Goal: Task Accomplishment & Management: Manage account settings

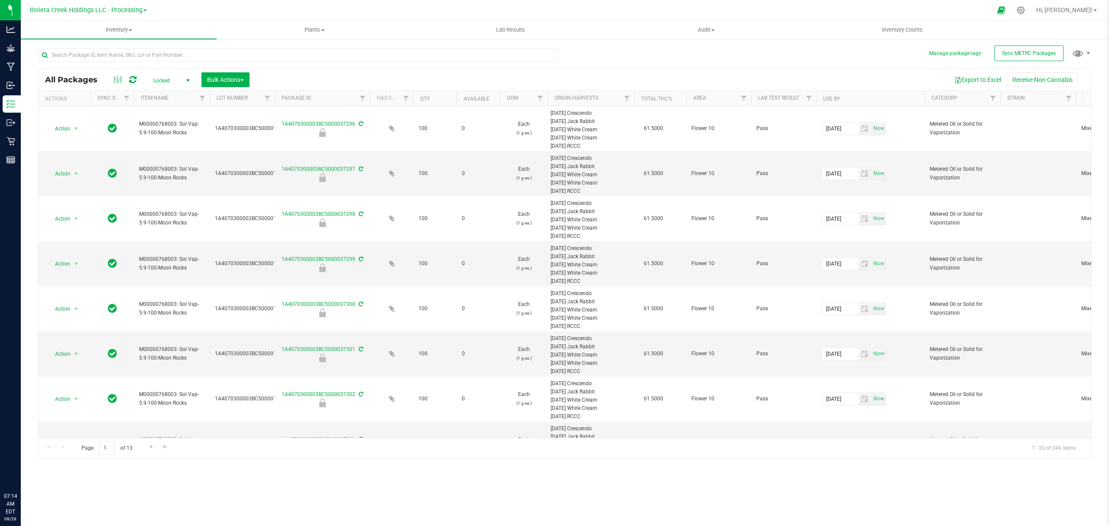
click at [114, 28] on span "Inventory" at bounding box center [119, 30] width 196 height 8
click at [102, 105] on li "From bill of materials" at bounding box center [119, 104] width 196 height 10
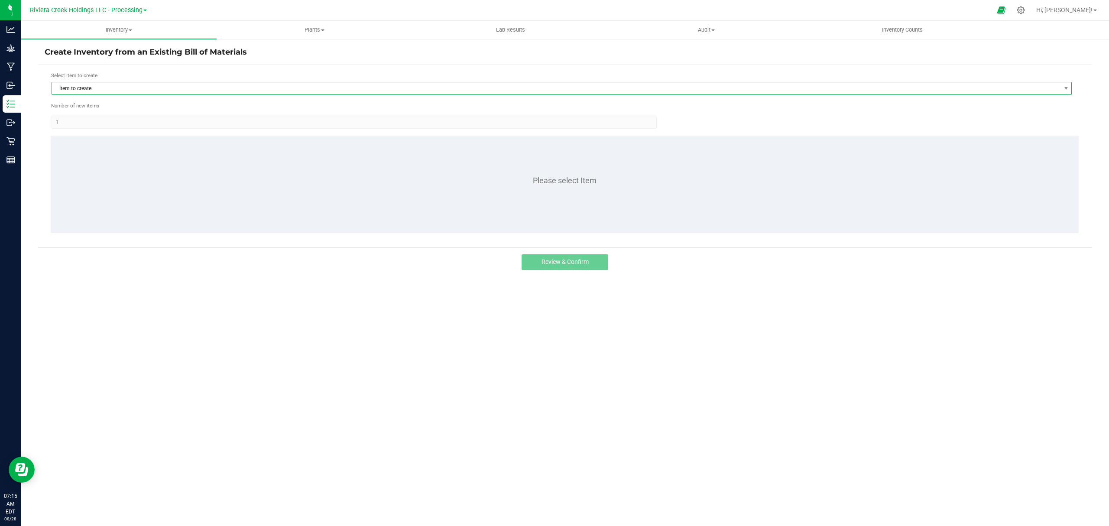
click at [124, 87] on span "Item to create" at bounding box center [556, 88] width 1008 height 12
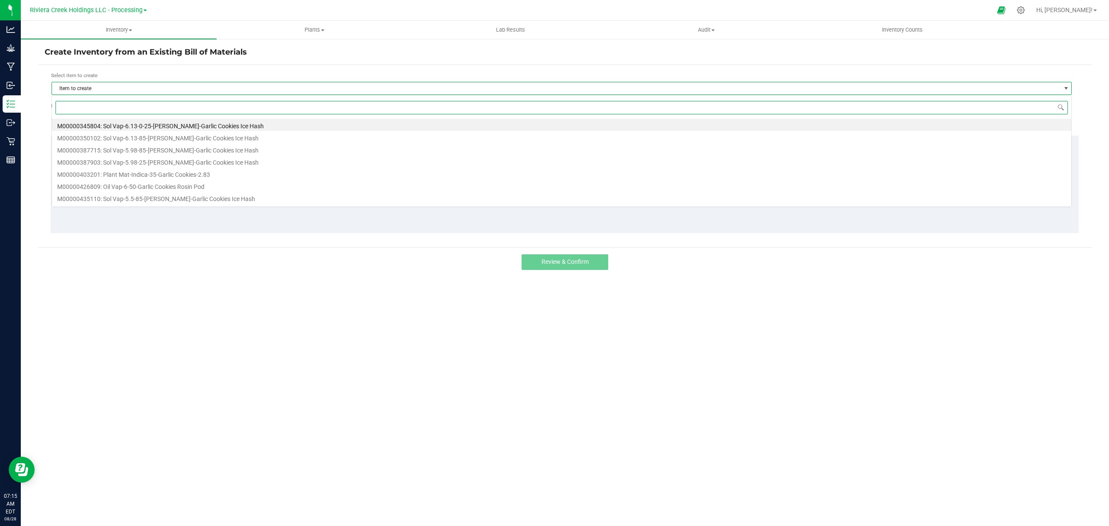
scroll to position [13, 1020]
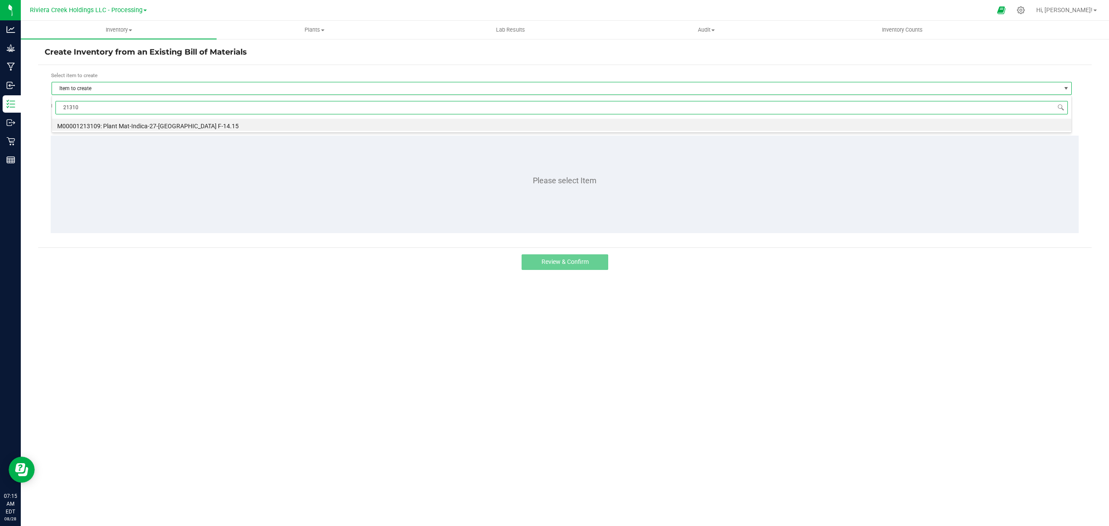
type input "213109"
click at [199, 127] on li "M00001213109: Plant Mat-Indica-27-[GEOGRAPHIC_DATA] F-14.15" at bounding box center [561, 125] width 1019 height 12
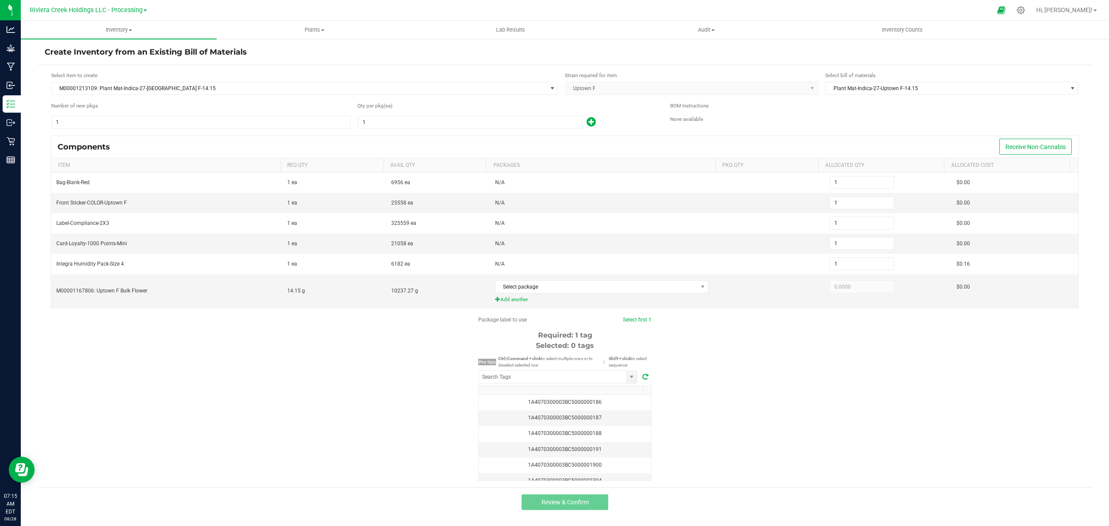
click at [210, 113] on div "Number of new pkgs 1" at bounding box center [201, 115] width 300 height 27
click at [218, 140] on div "Components Receive Non-Cannabis" at bounding box center [564, 147] width 1027 height 22
click at [217, 123] on input "1" at bounding box center [201, 122] width 298 height 12
type input "15"
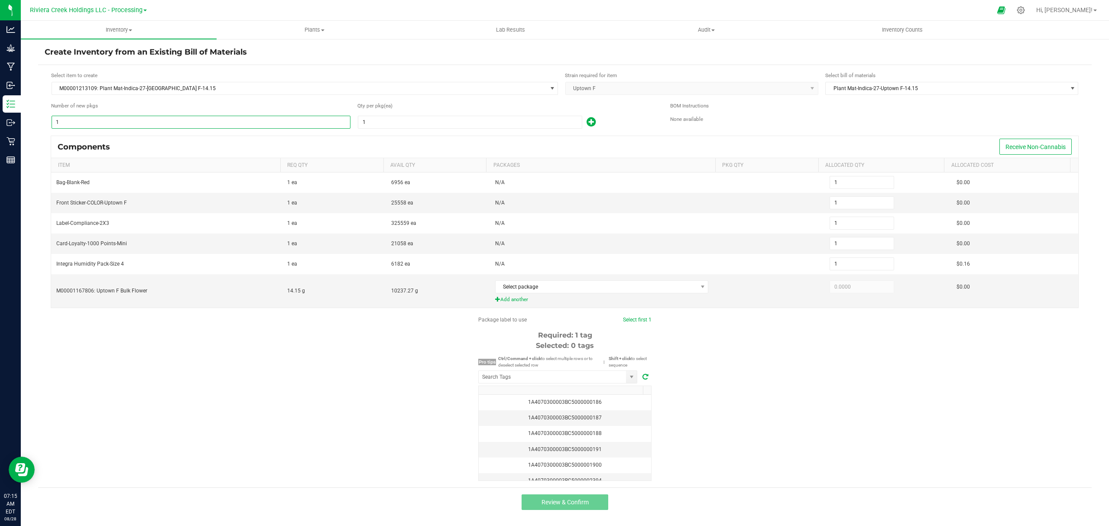
type input "15"
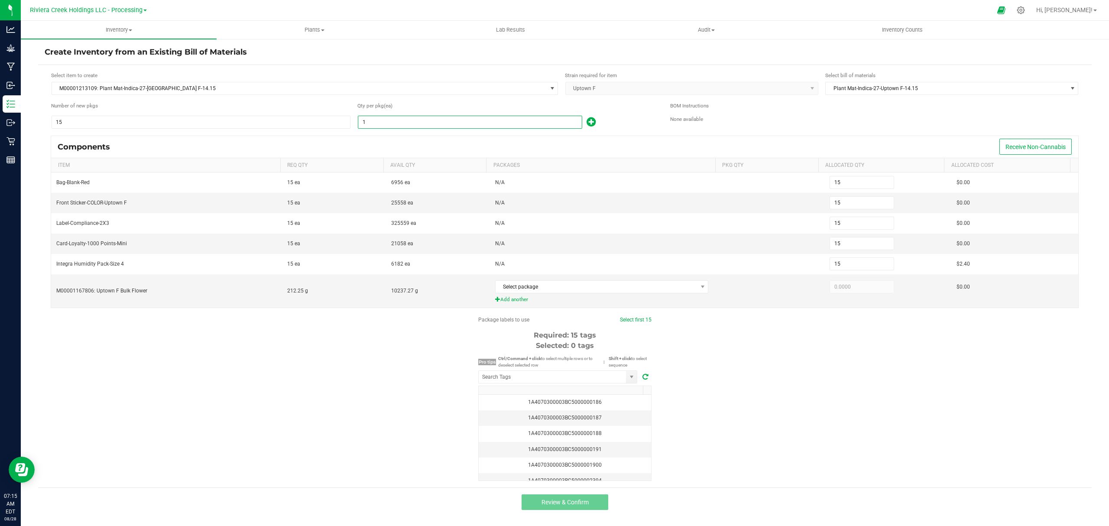
click at [389, 123] on input "1" at bounding box center [469, 122] width 223 height 12
type input "6"
type input "90"
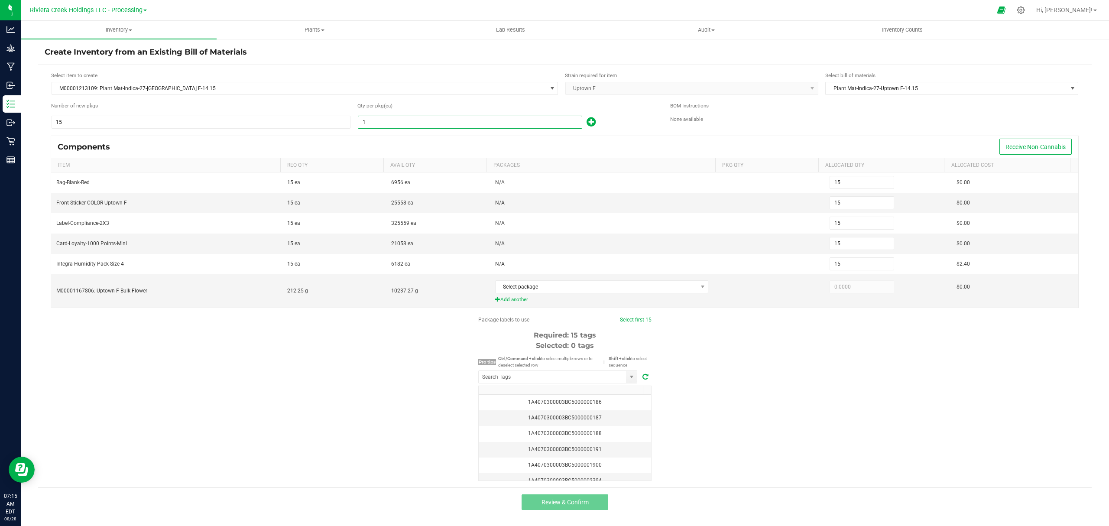
type input "90"
type input "15"
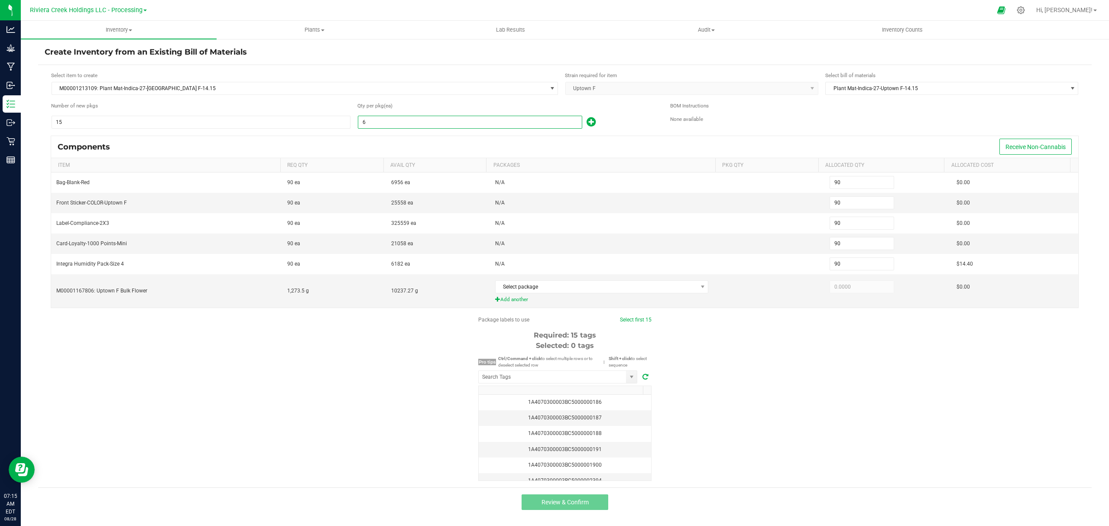
type input "15"
type input "2"
type input "30"
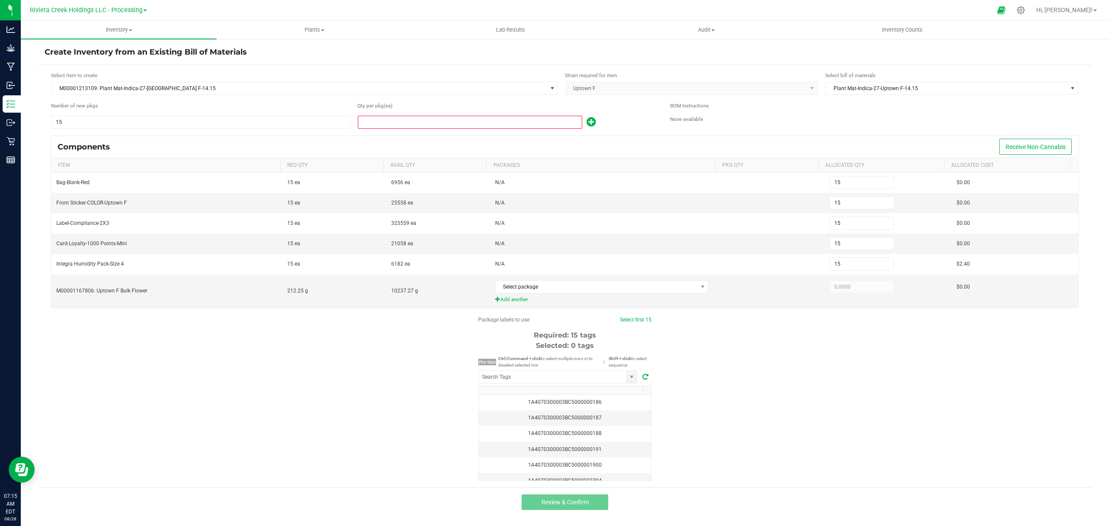
type input "30"
type input "20"
type input "300"
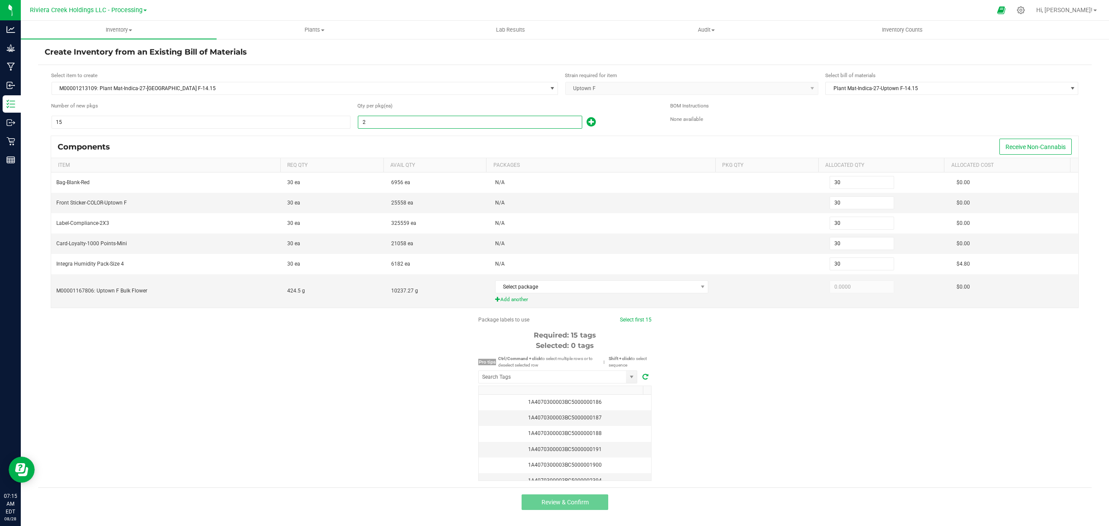
type input "300"
type input "20"
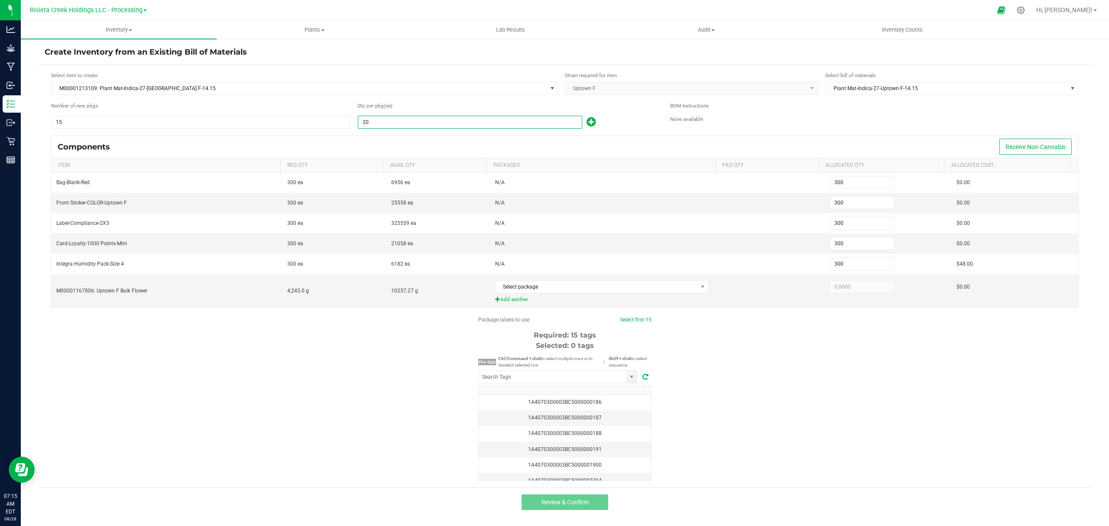
click at [591, 121] on icon at bounding box center [590, 121] width 9 height 11
type input "301"
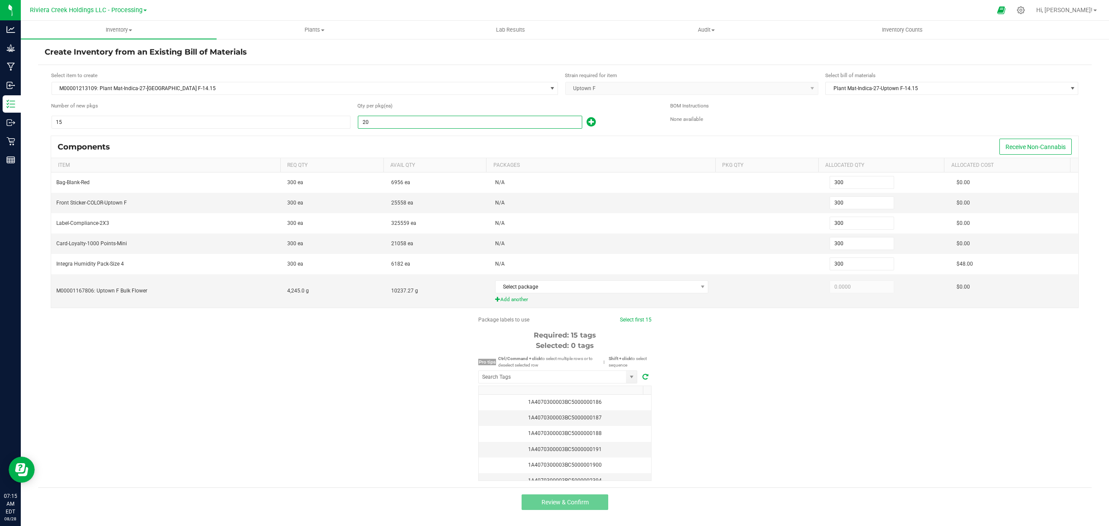
type input "301"
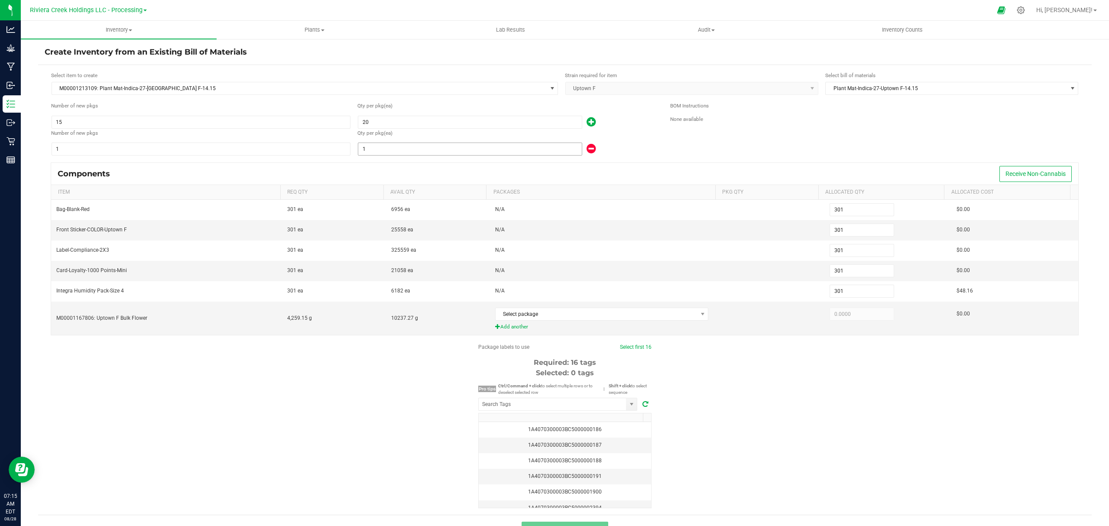
click at [423, 152] on input "1" at bounding box center [469, 149] width 223 height 12
type input "306"
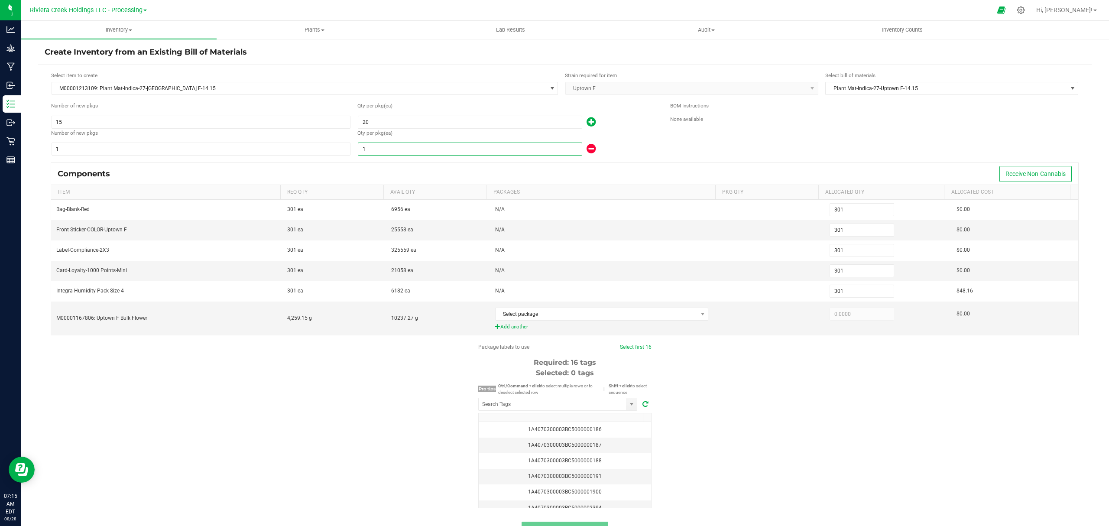
type input "306"
type input "6"
click at [614, 135] on div "Qty per pkg (ea)" at bounding box center [507, 133] width 300 height 8
click at [604, 317] on span "Select package" at bounding box center [596, 314] width 202 height 12
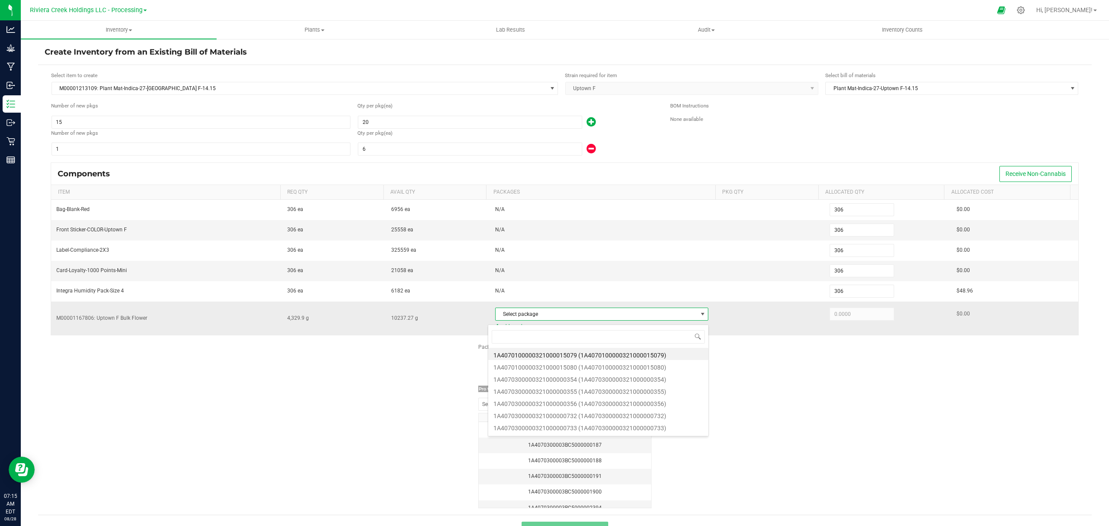
scroll to position [13, 209]
type input "733"
click at [622, 356] on li "1A4070300000321000000733 (1A4070300000321000000733)" at bounding box center [598, 354] width 220 height 12
type input "4,329.9000"
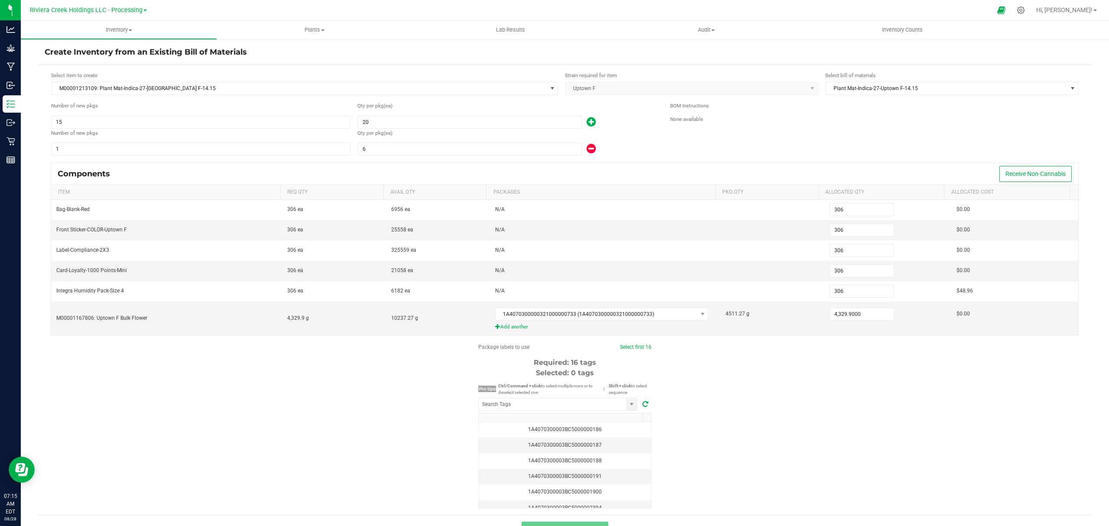
click at [806, 386] on div "Package labels to use Select first 16 Required: 16 tags Selected: 0 tags Pro ti…" at bounding box center [564, 425] width 1053 height 165
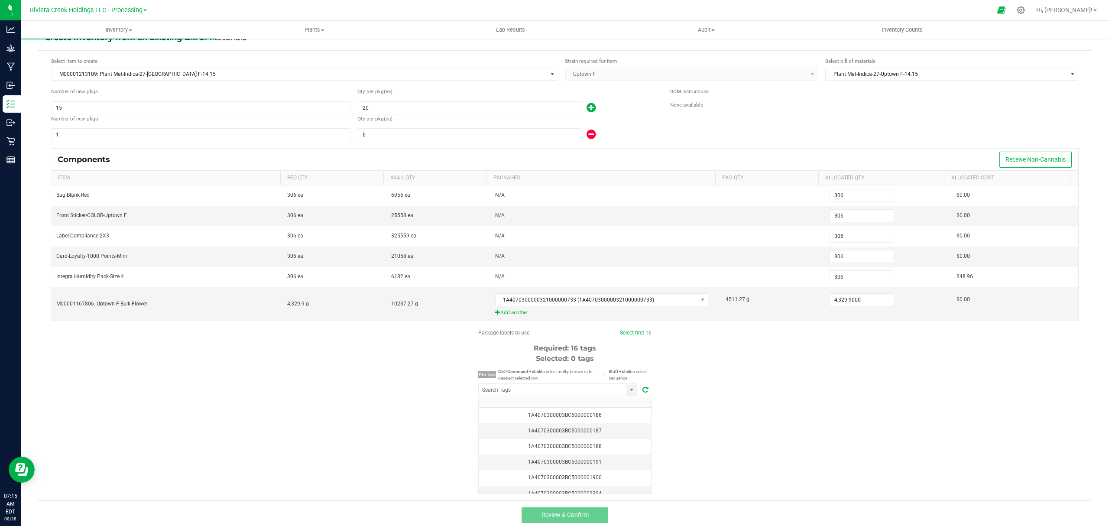
scroll to position [22, 0]
click at [575, 388] on input "NO DATA FOUND" at bounding box center [551, 386] width 147 height 12
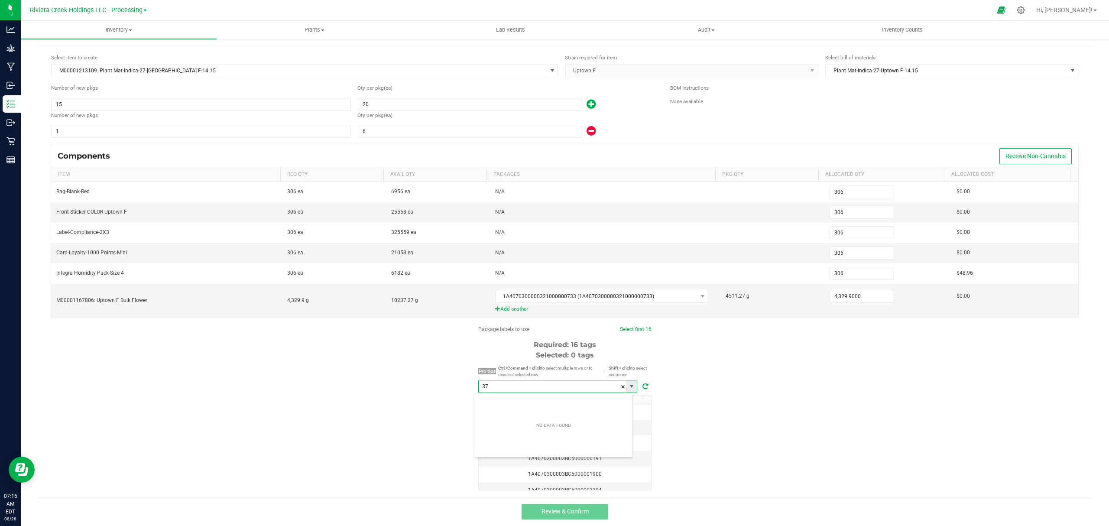
scroll to position [13, 158]
click at [564, 395] on li "1A4070300003BC5000037304" at bounding box center [553, 402] width 158 height 15
type input "1A4070300003BC5000037304"
click at [623, 324] on div "Components Receive Non-Cannabis Item Req Qty Avail Qty Packages Pkg Qty Allocat…" at bounding box center [565, 235] width 1040 height 181
click at [623, 327] on link "Select first 16" at bounding box center [635, 329] width 32 height 6
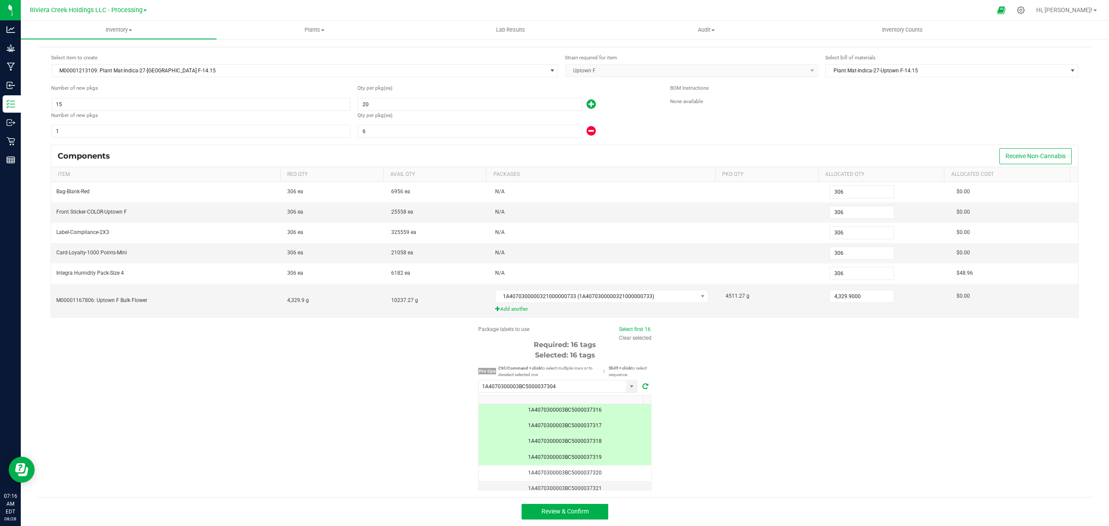
scroll to position [223, 0]
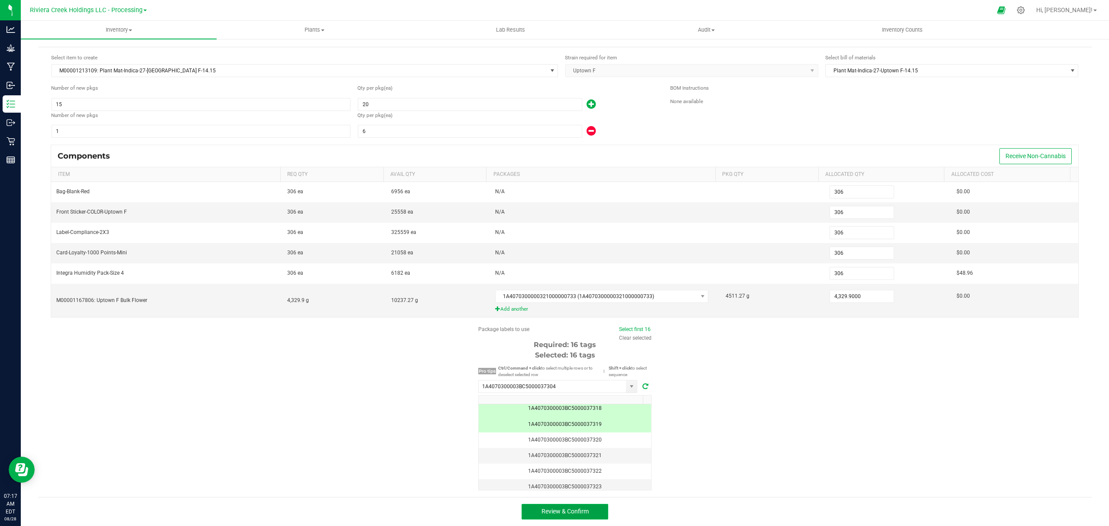
click at [560, 511] on span "Review & Confirm" at bounding box center [564, 511] width 47 height 7
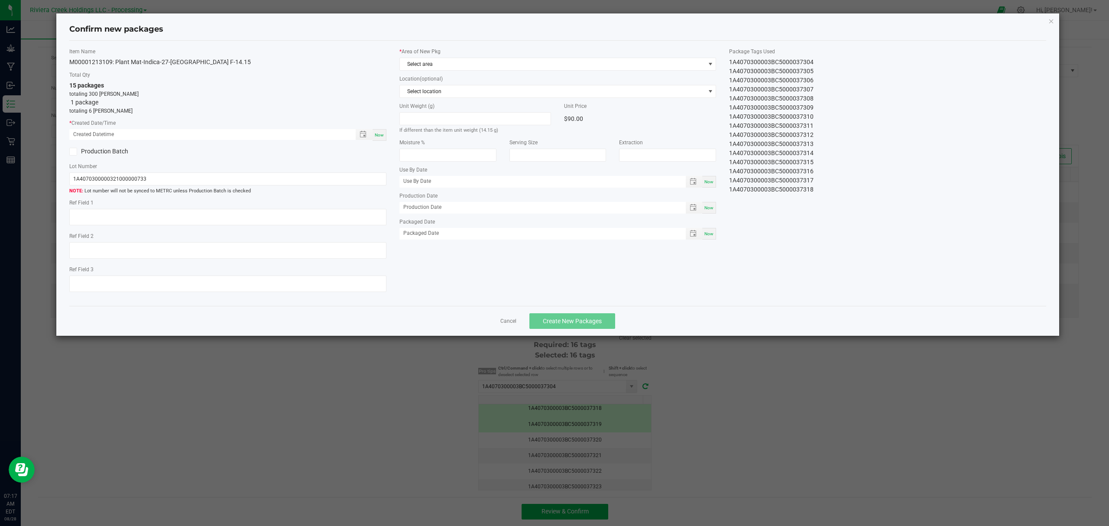
click at [378, 134] on span "Now" at bounding box center [379, 135] width 9 height 5
type input "[DATE] 07:17 AM"
click at [442, 61] on span "Select area" at bounding box center [552, 64] width 305 height 12
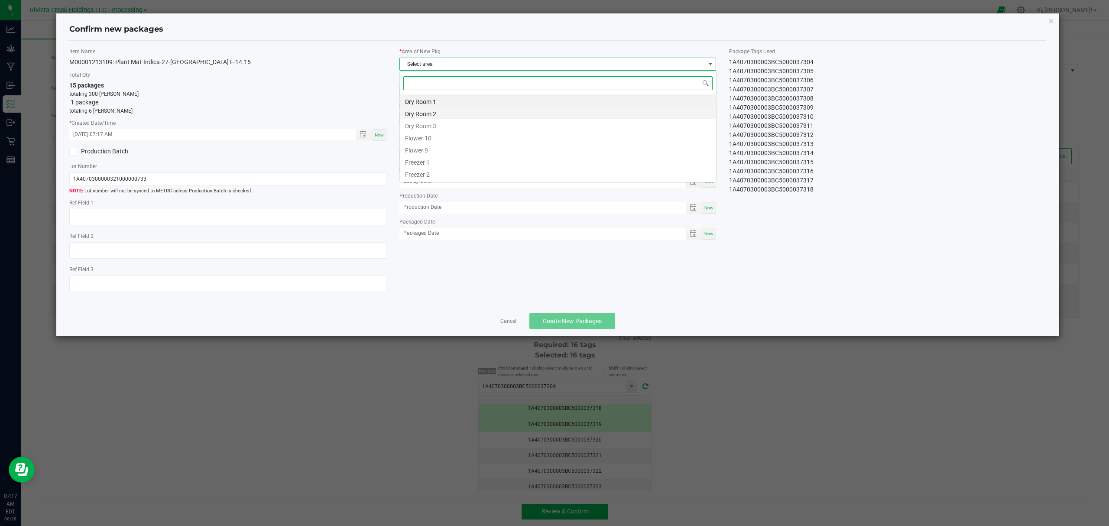
scroll to position [13, 316]
click at [428, 136] on li "Flower 10" at bounding box center [558, 137] width 316 height 12
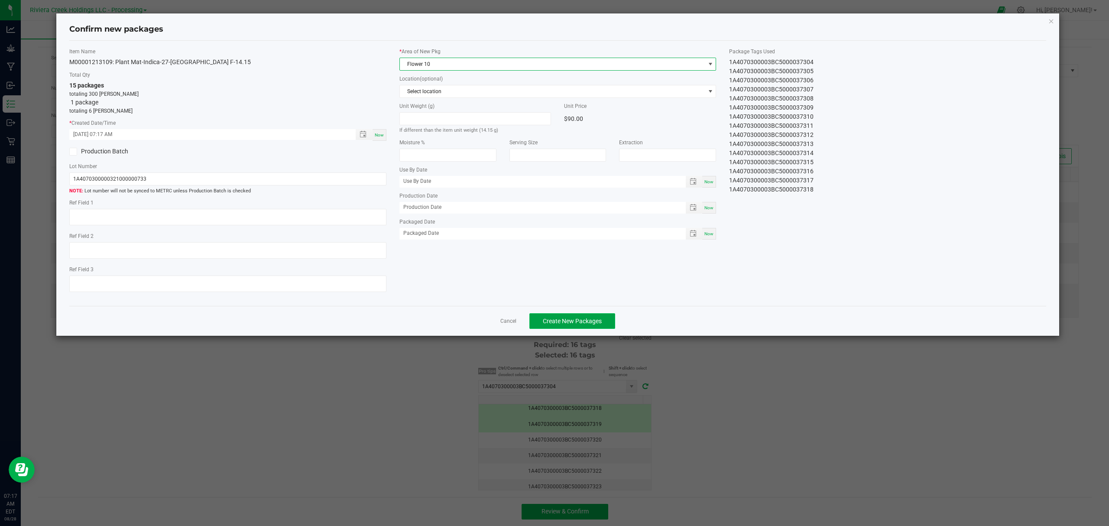
click at [607, 324] on button "Create New Packages" at bounding box center [572, 321] width 86 height 16
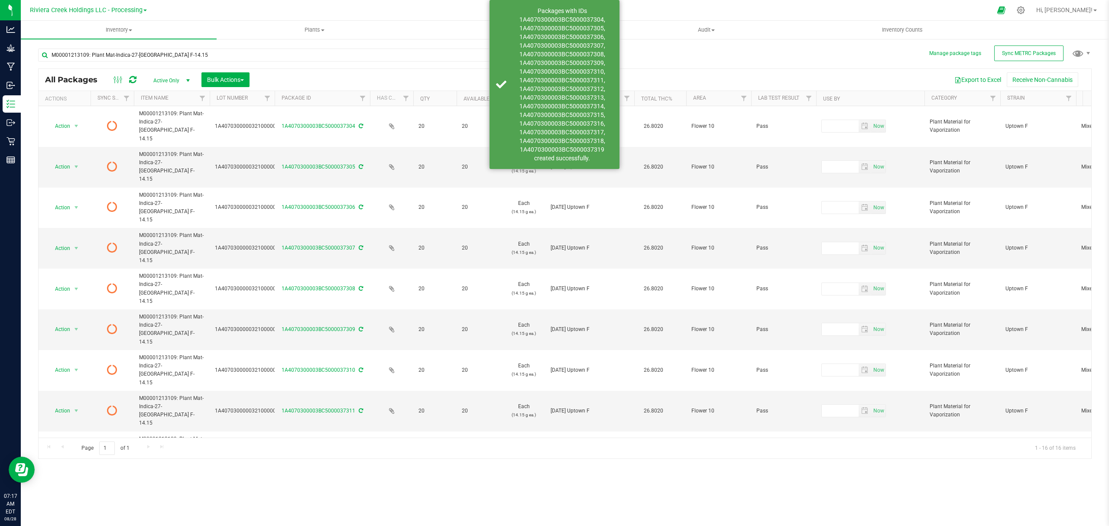
click at [132, 80] on icon at bounding box center [132, 79] width 7 height 9
click at [130, 79] on icon at bounding box center [132, 79] width 7 height 9
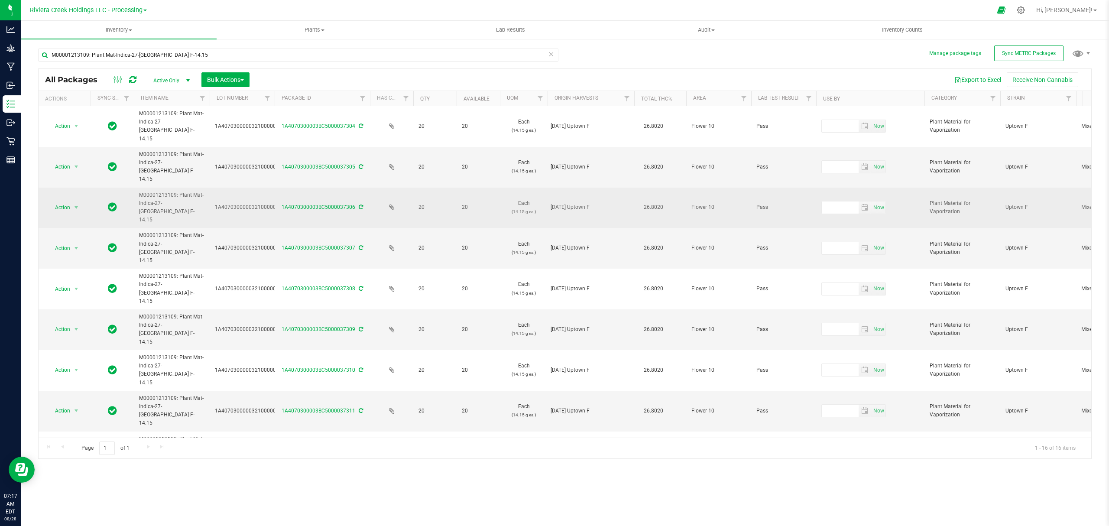
scroll to position [63, 0]
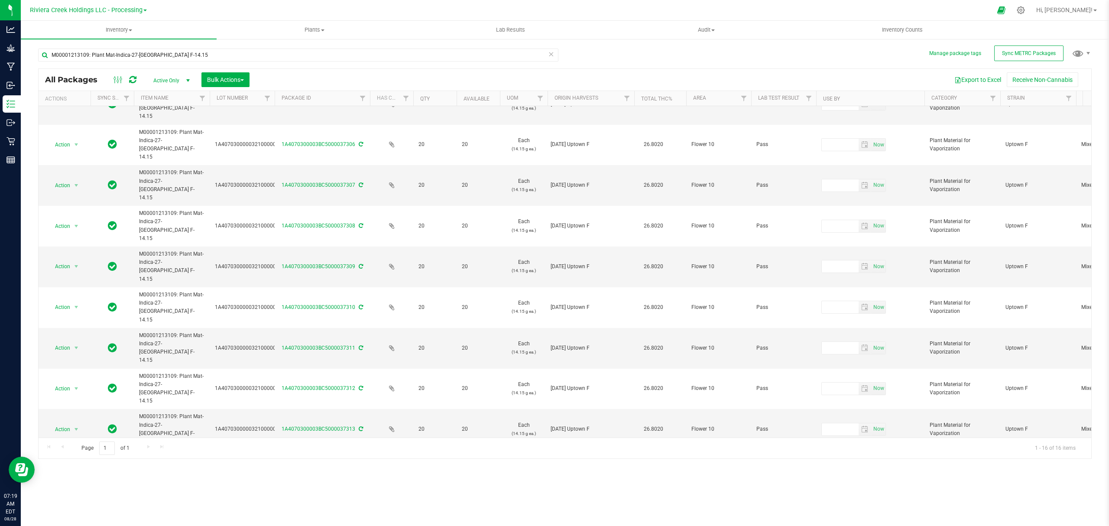
click at [134, 80] on icon at bounding box center [132, 79] width 7 height 9
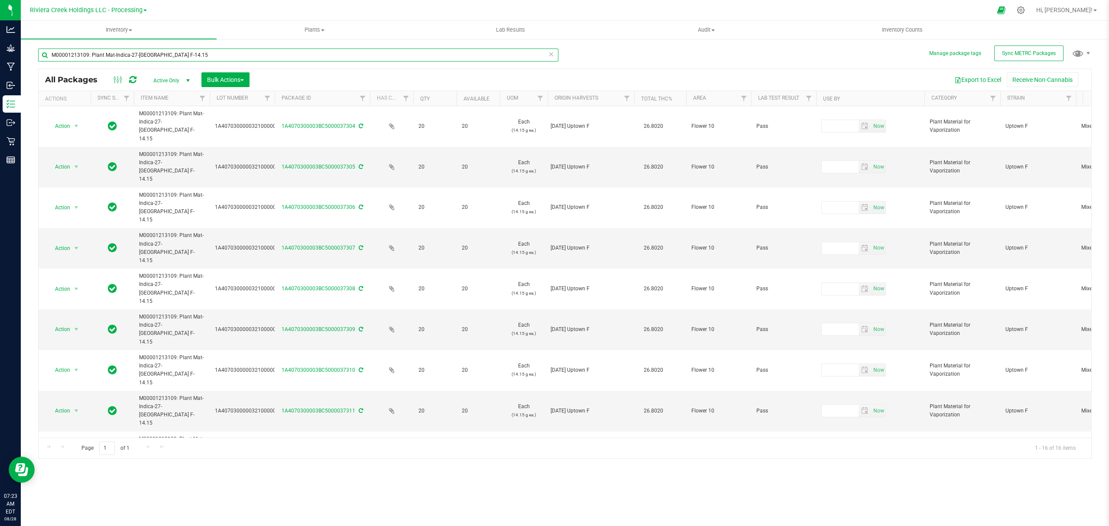
click at [177, 56] on input "M00001213109: Plant Mat-Indica-27-[GEOGRAPHIC_DATA] F-14.15" at bounding box center [298, 54] width 520 height 13
click at [179, 55] on input "M00001213109: Plant Mat-Indica-27-[GEOGRAPHIC_DATA] F-14.15" at bounding box center [298, 54] width 520 height 13
click at [179, 54] on input "M00001213109: Plant Mat-Indica-27-[GEOGRAPHIC_DATA] F-14.15" at bounding box center [298, 54] width 520 height 13
click at [184, 51] on input "M00001213109: Plant Mat-Indica-27-[GEOGRAPHIC_DATA] F-14.15" at bounding box center [298, 54] width 520 height 13
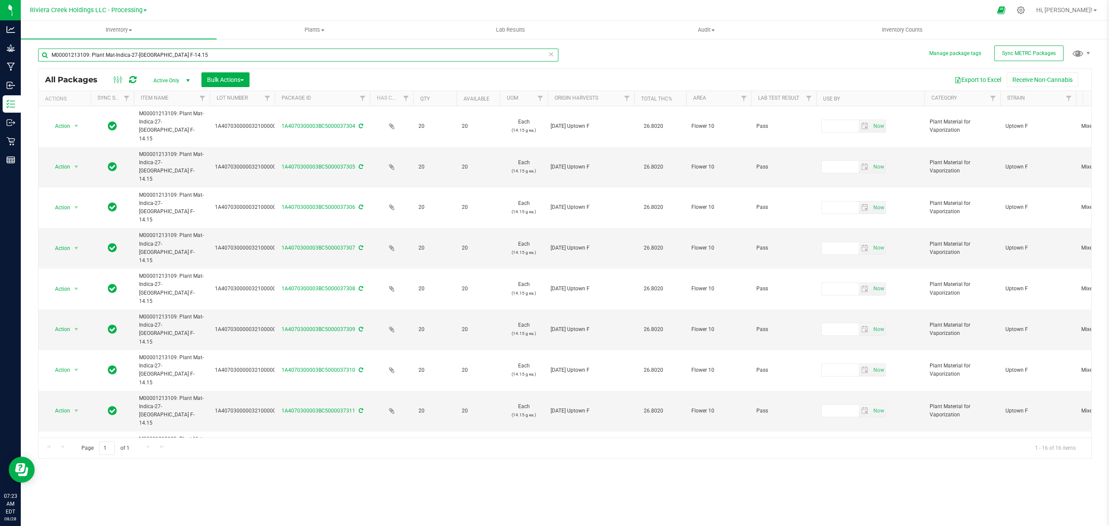
click at [184, 52] on input "M00001213109: Plant Mat-Indica-27-[GEOGRAPHIC_DATA] F-14.15" at bounding box center [298, 54] width 520 height 13
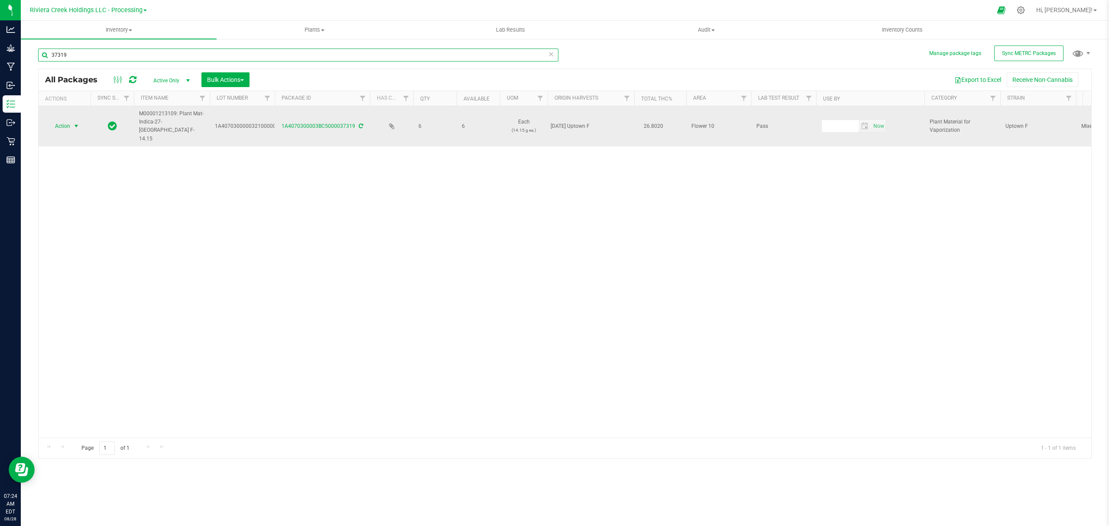
type input "37319"
click at [63, 120] on span "Action" at bounding box center [58, 126] width 23 height 12
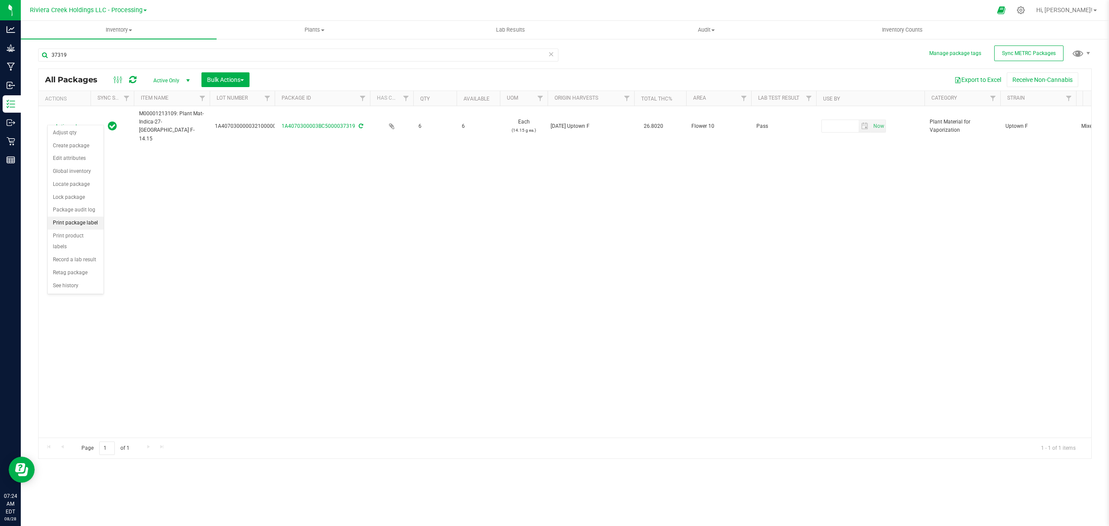
click at [87, 227] on li "Print package label" at bounding box center [76, 223] width 56 height 13
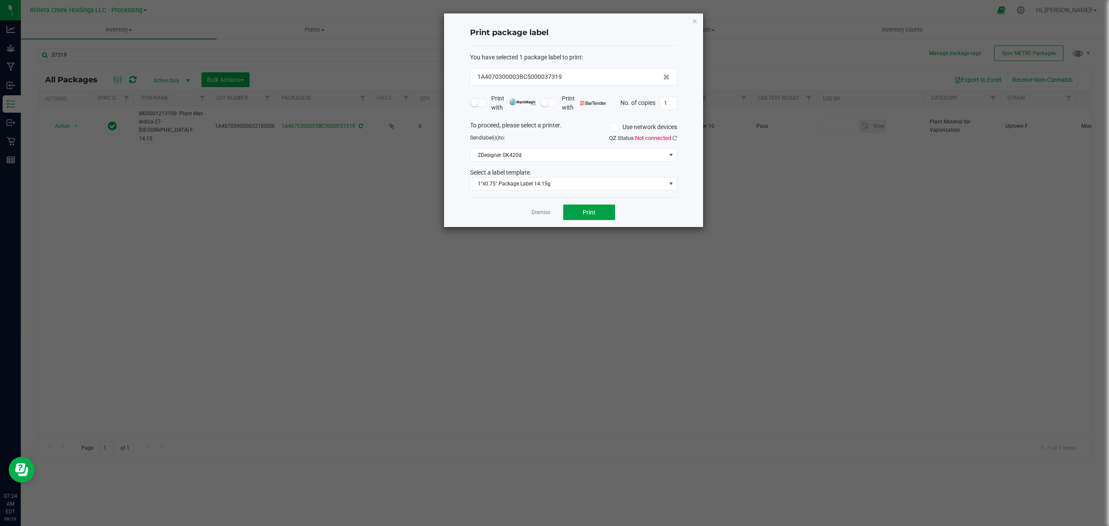
click at [577, 208] on button "Print" at bounding box center [589, 212] width 52 height 16
click at [693, 18] on icon "button" at bounding box center [695, 21] width 6 height 10
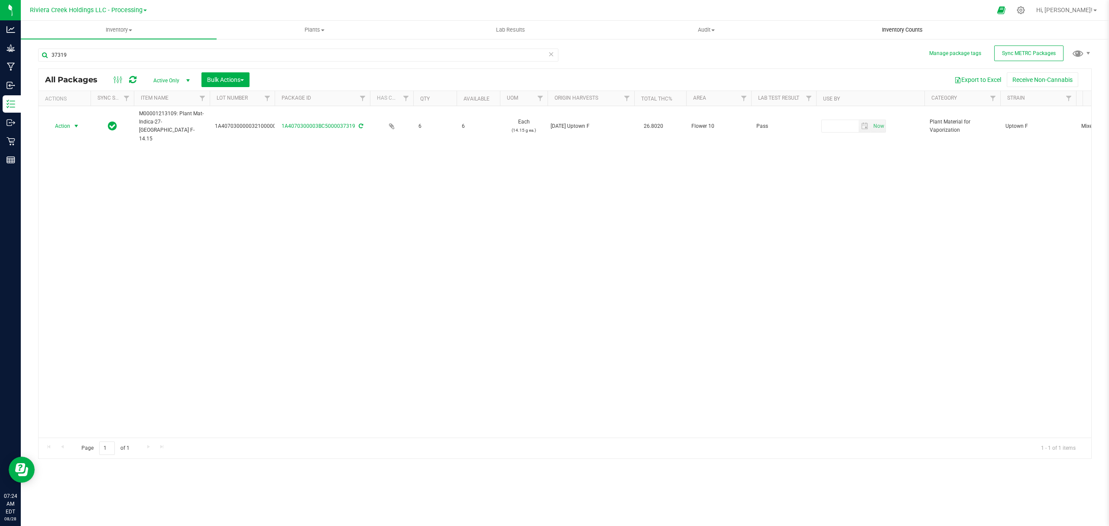
click at [896, 26] on span "Inventory Counts" at bounding box center [902, 30] width 64 height 8
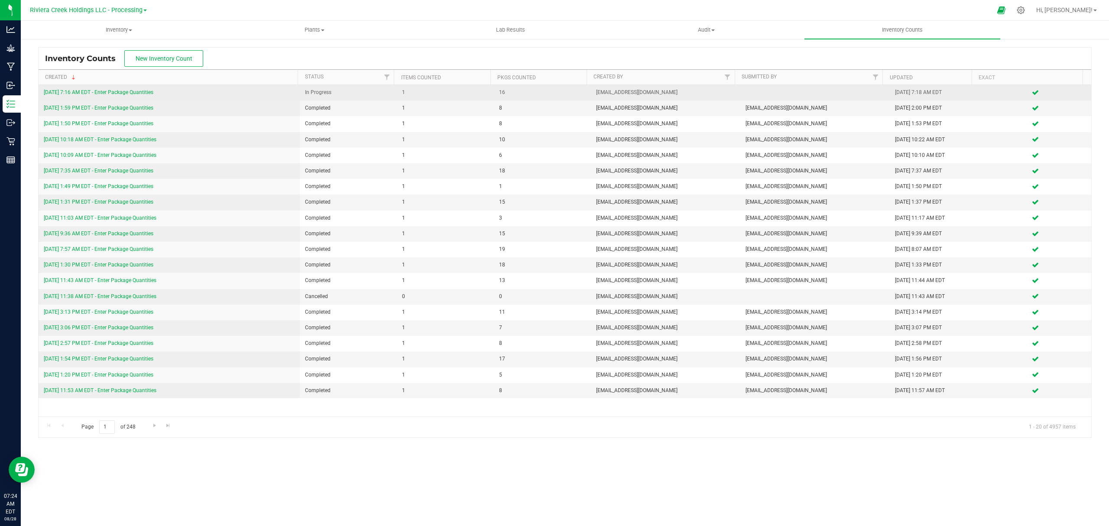
click at [139, 91] on link "[DATE] 7:16 AM EDT - Enter Package Quantities" at bounding box center [99, 92] width 110 height 6
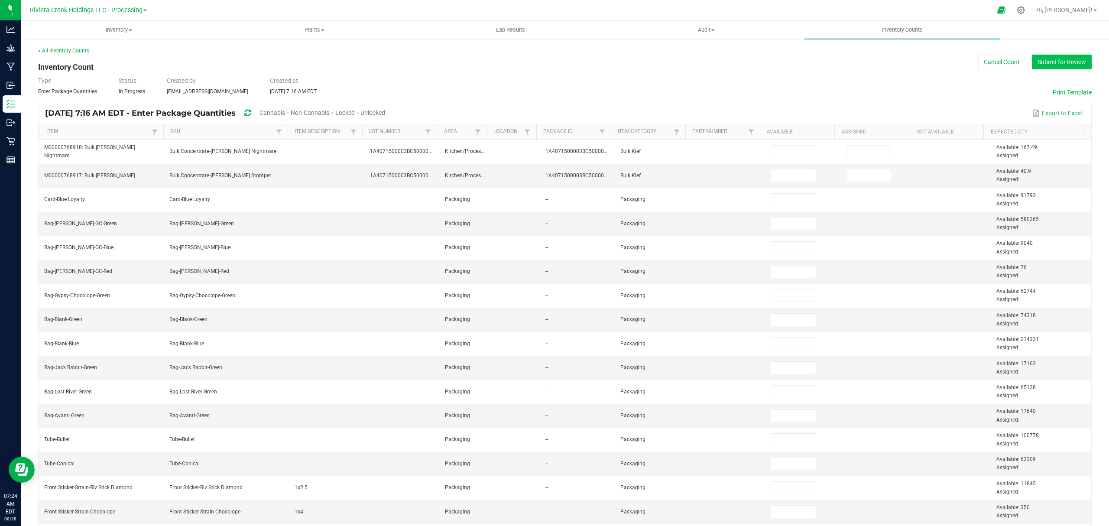
click at [1036, 59] on button "Submit for Review" at bounding box center [1061, 62] width 60 height 15
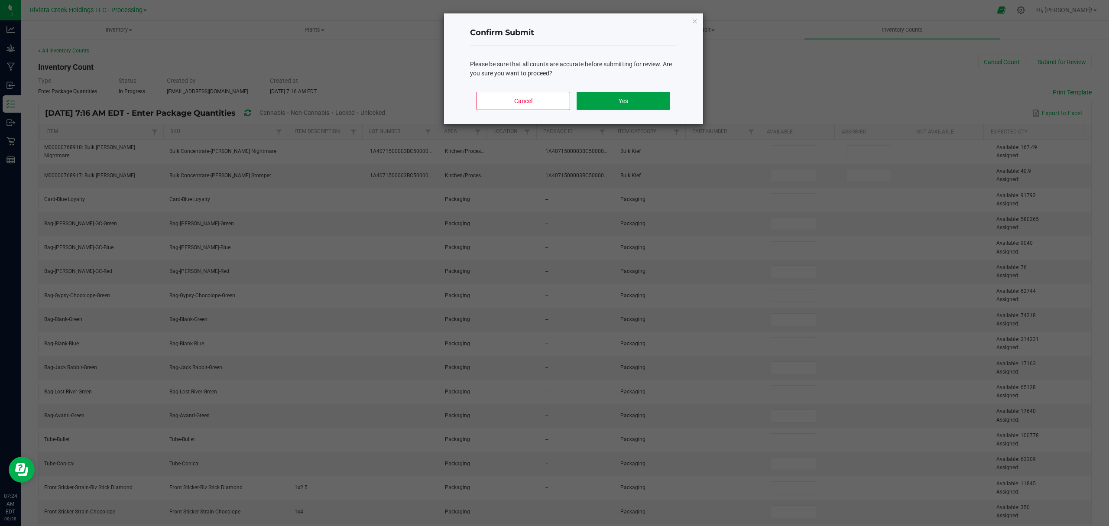
click at [655, 101] on button "Yes" at bounding box center [622, 101] width 93 height 18
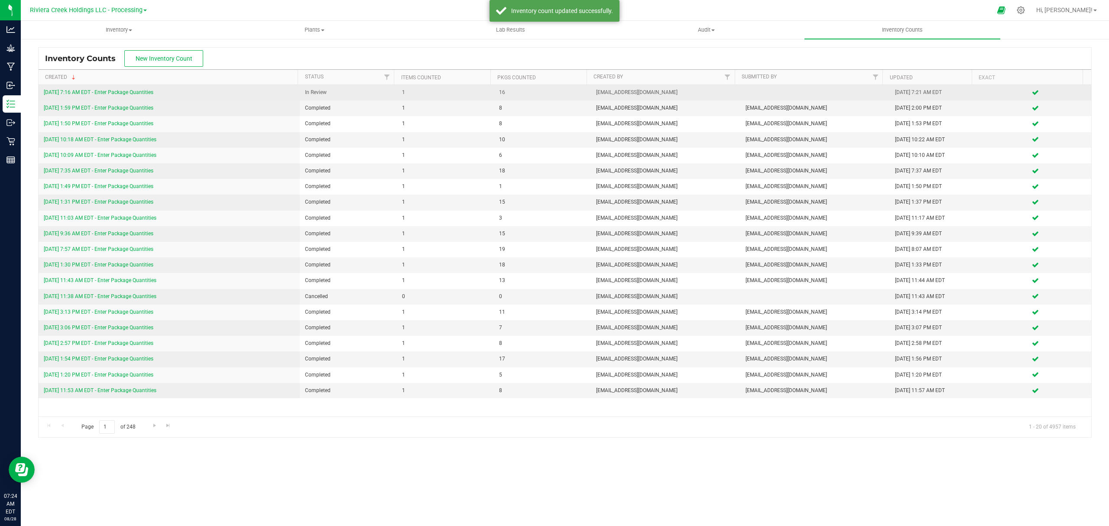
click at [130, 94] on link "[DATE] 7:16 AM EDT - Enter Package Quantities" at bounding box center [99, 92] width 110 height 6
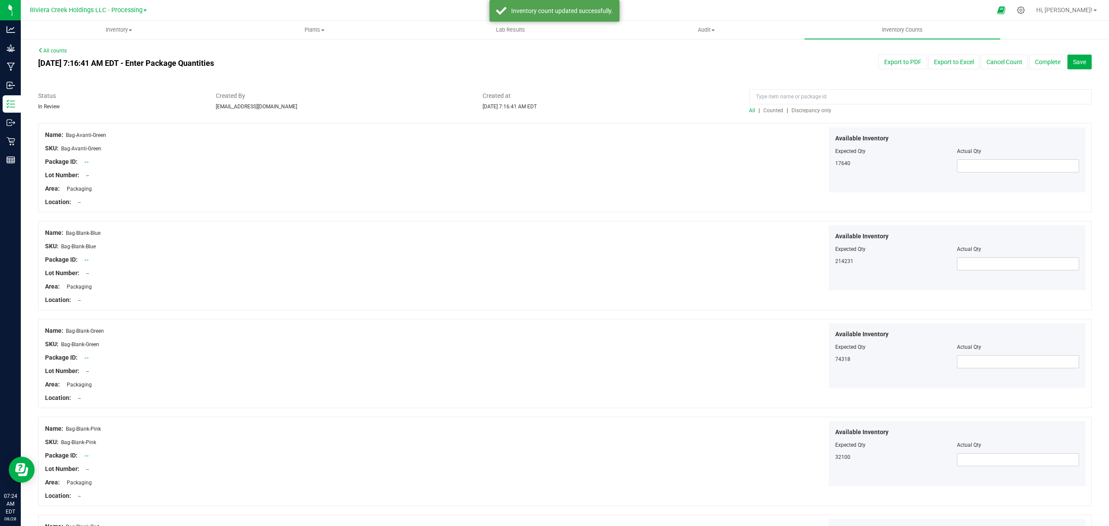
click at [771, 109] on span "Counted" at bounding box center [773, 110] width 20 height 6
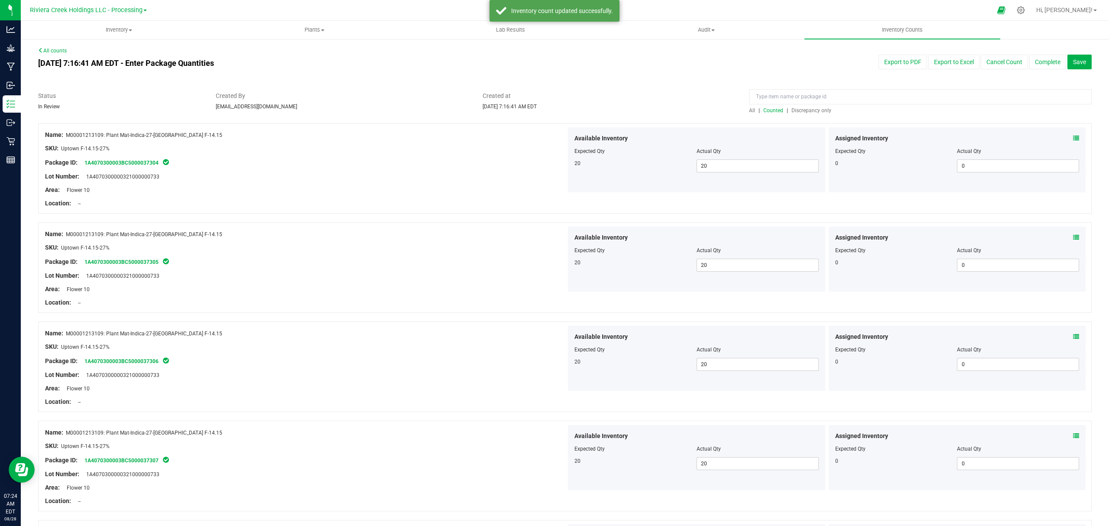
click at [1043, 58] on button "Complete" at bounding box center [1047, 62] width 37 height 15
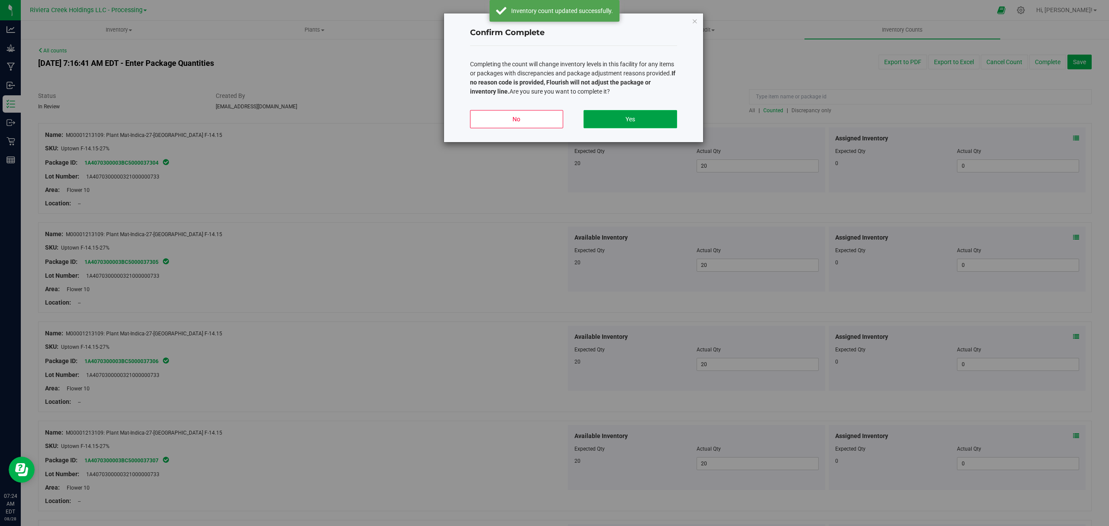
click at [622, 116] on button "Yes" at bounding box center [629, 119] width 93 height 18
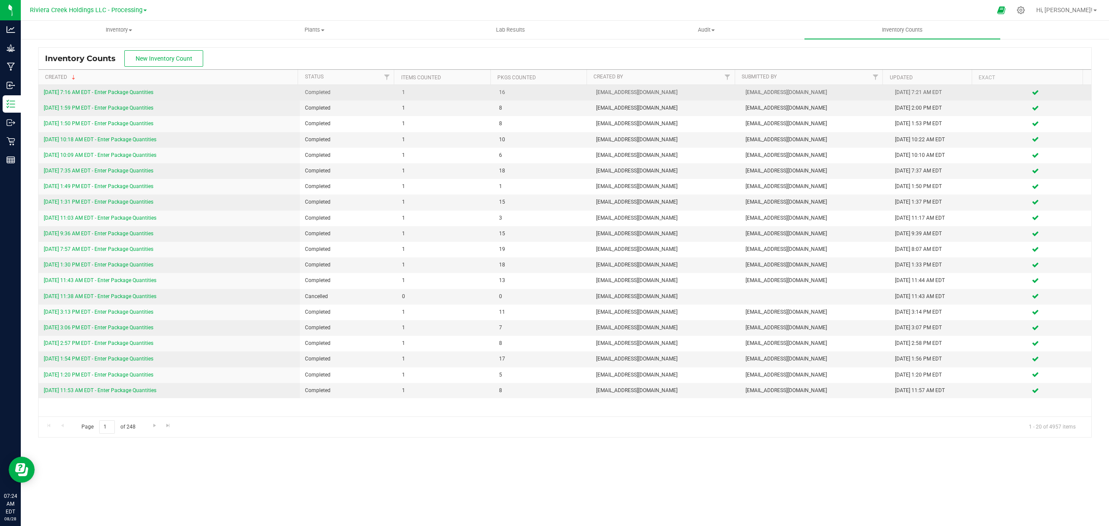
click at [124, 92] on link "[DATE] 7:16 AM EDT - Enter Package Quantities" at bounding box center [99, 92] width 110 height 6
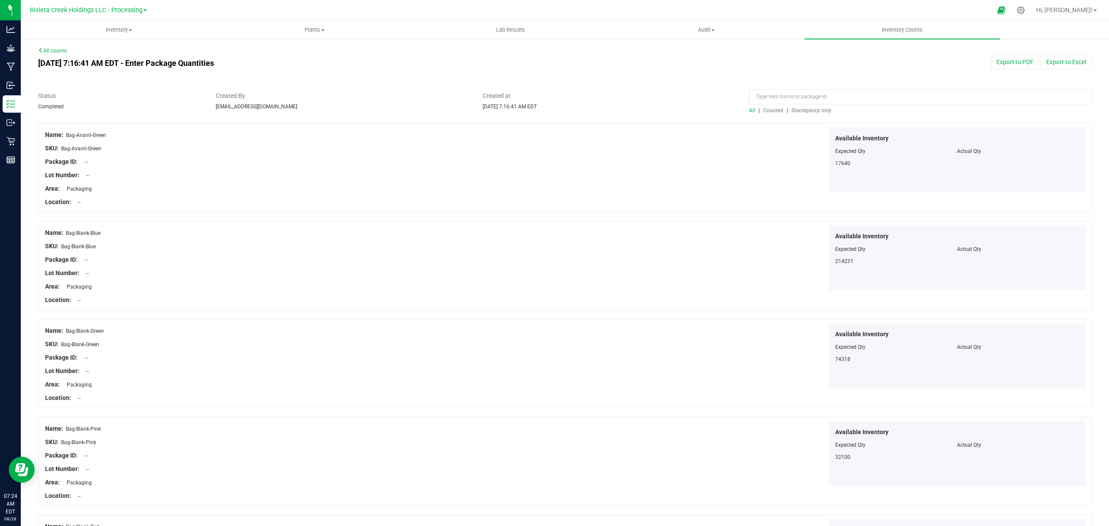
click at [763, 109] on span "Counted" at bounding box center [773, 110] width 20 height 6
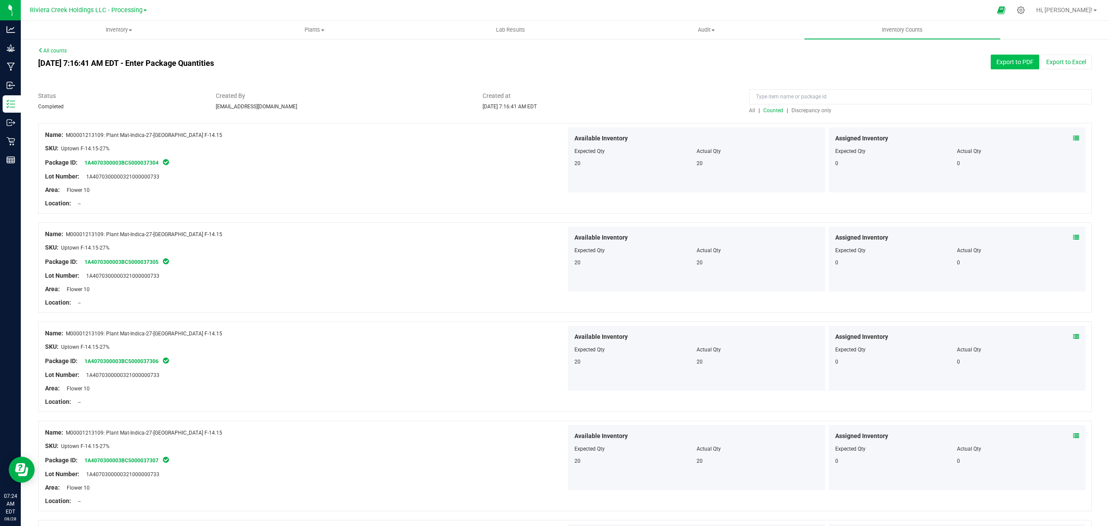
click at [998, 61] on button "Export to PDF" at bounding box center [1014, 62] width 48 height 15
click at [113, 24] on uib-tab-heading "Inventory All packages All inventory Waste log Create inventory" at bounding box center [118, 29] width 195 height 17
click at [99, 51] on li "All packages" at bounding box center [119, 52] width 196 height 10
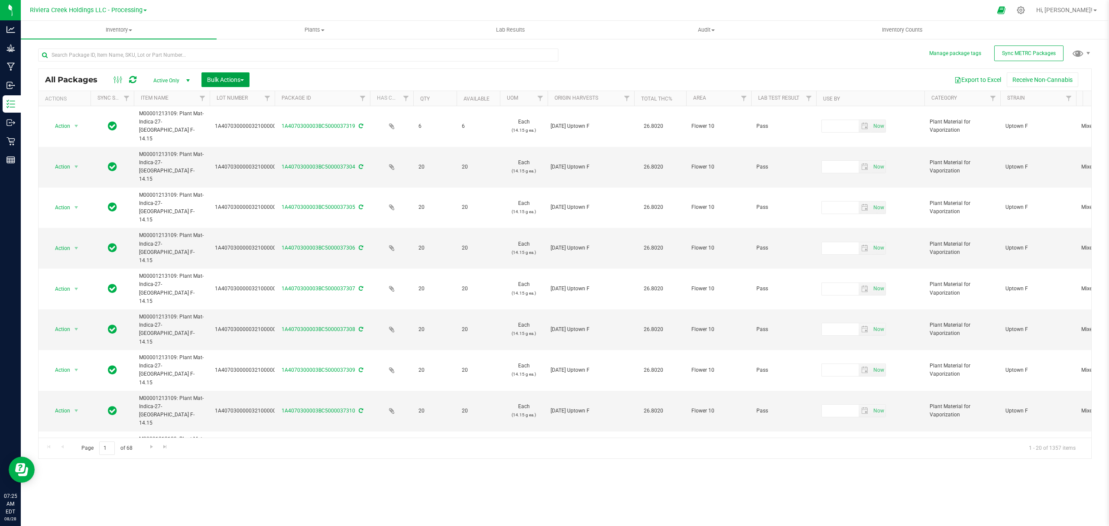
click at [226, 81] on span "Bulk Actions" at bounding box center [225, 79] width 37 height 7
click at [234, 159] on span "Lock/Unlock packages" at bounding box center [236, 162] width 59 height 7
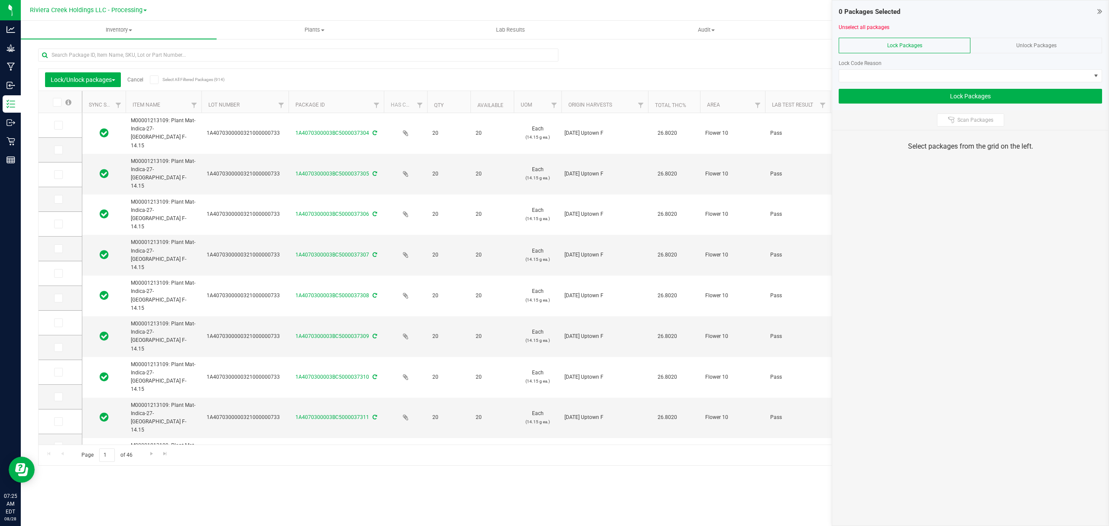
drag, startPoint x: 268, startPoint y: 101, endPoint x: 293, endPoint y: 106, distance: 25.6
click at [58, 102] on icon at bounding box center [57, 102] width 6 height 0
click at [0, 0] on input "checkbox" at bounding box center [0, 0] width 0 height 0
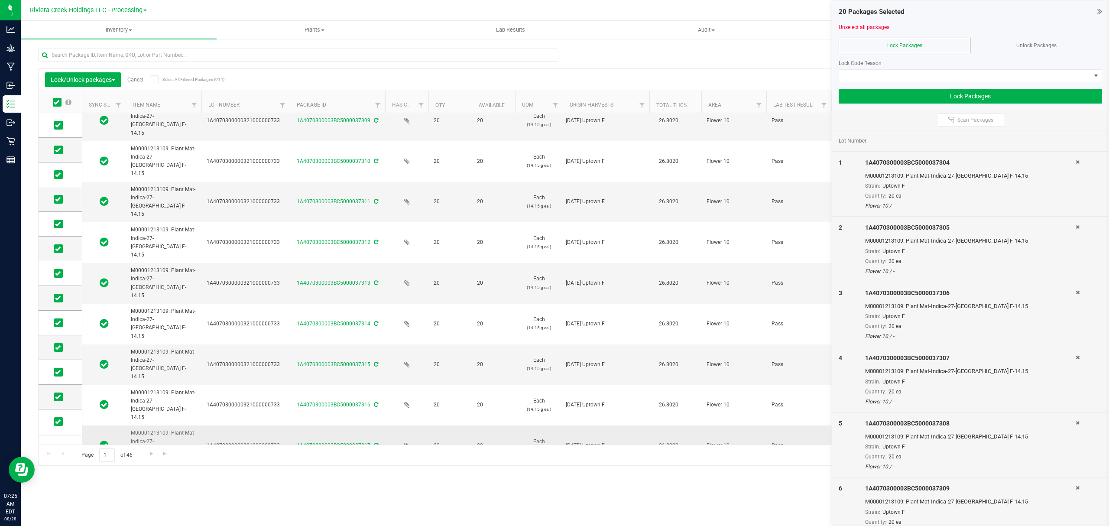
scroll to position [216, 0]
click at [55, 412] on span at bounding box center [58, 416] width 9 height 9
click at [0, 0] on input "checkbox" at bounding box center [0, 0] width 0 height 0
click at [56, 384] on icon at bounding box center [58, 384] width 6 height 0
click at [0, 0] on input "checkbox" at bounding box center [0, 0] width 0 height 0
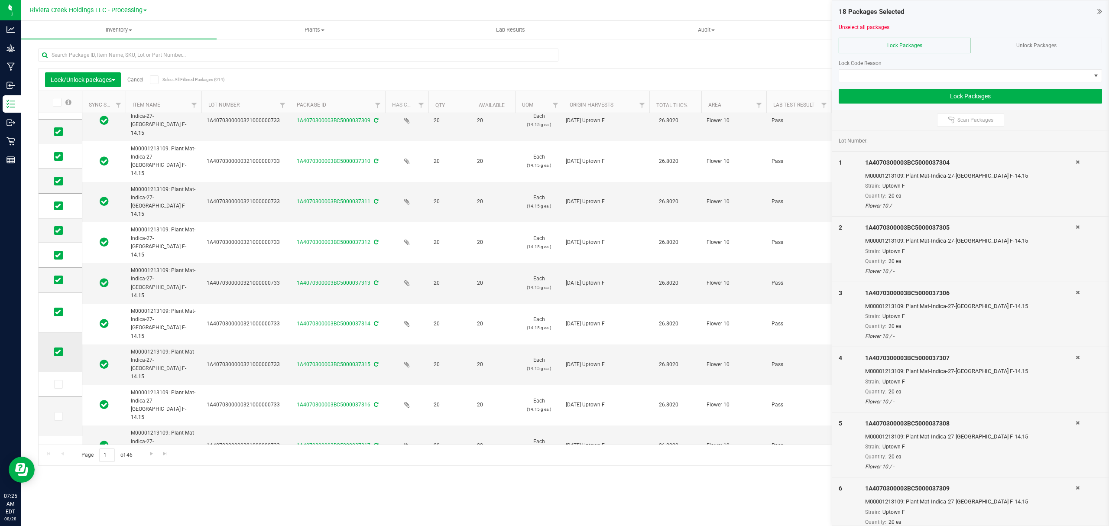
click at [59, 352] on icon at bounding box center [58, 352] width 6 height 0
click at [0, 0] on input "checkbox" at bounding box center [0, 0] width 0 height 0
click at [58, 312] on icon at bounding box center [58, 312] width 6 height 0
click at [0, 0] on input "checkbox" at bounding box center [0, 0] width 0 height 0
click at [904, 75] on span at bounding box center [965, 76] width 252 height 12
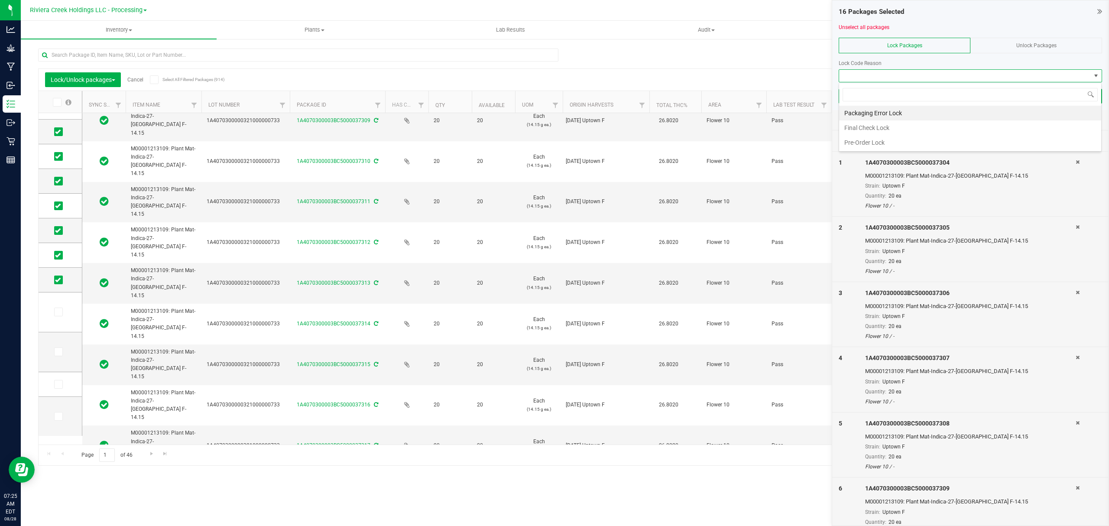
scroll to position [13, 262]
click at [887, 130] on li "Final Check Lock" at bounding box center [970, 127] width 262 height 15
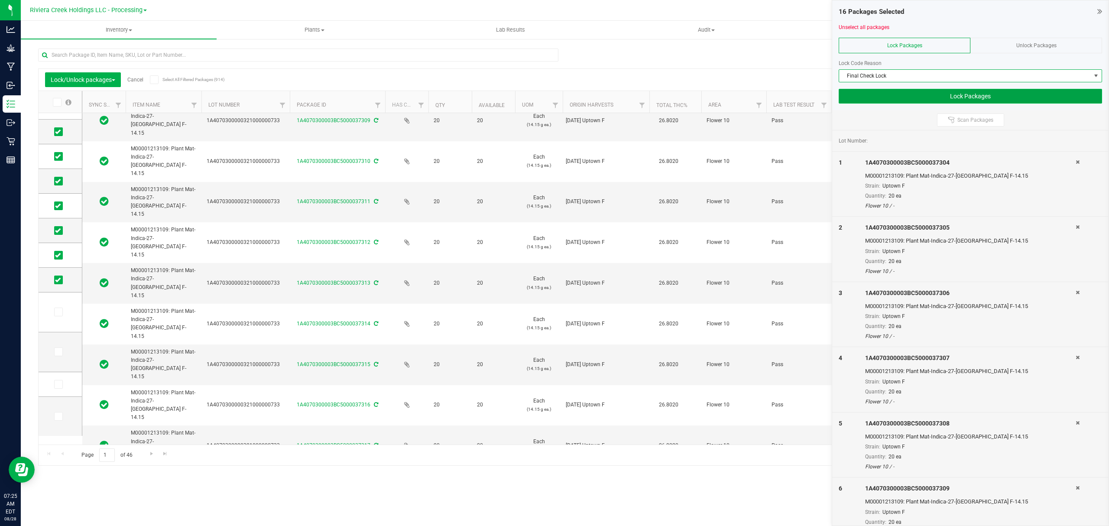
click at [889, 97] on button "Lock Packages" at bounding box center [969, 96] width 263 height 15
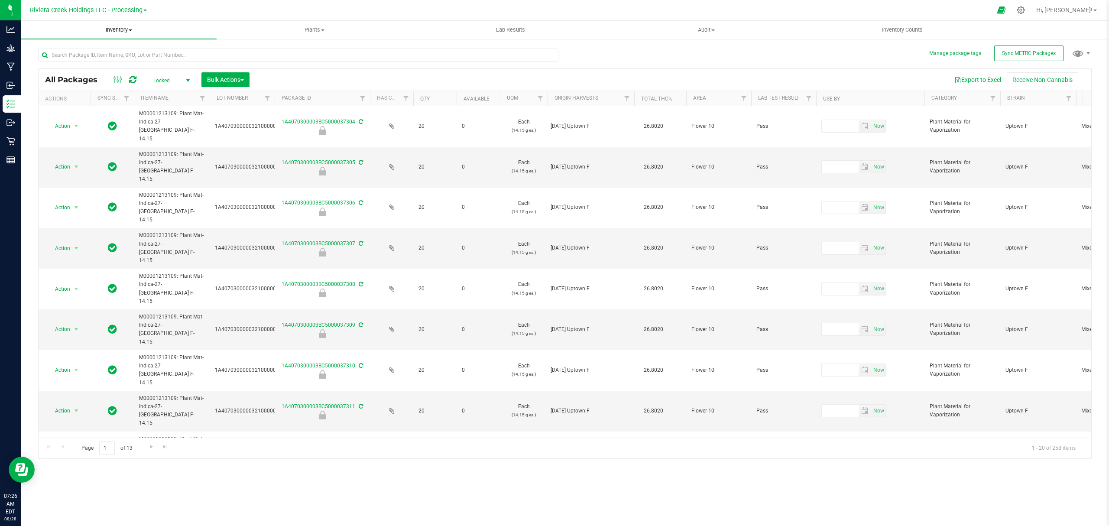
click at [127, 33] on span "Inventory" at bounding box center [119, 30] width 196 height 8
click at [78, 100] on span "From bill of materials" at bounding box center [60, 103] width 78 height 7
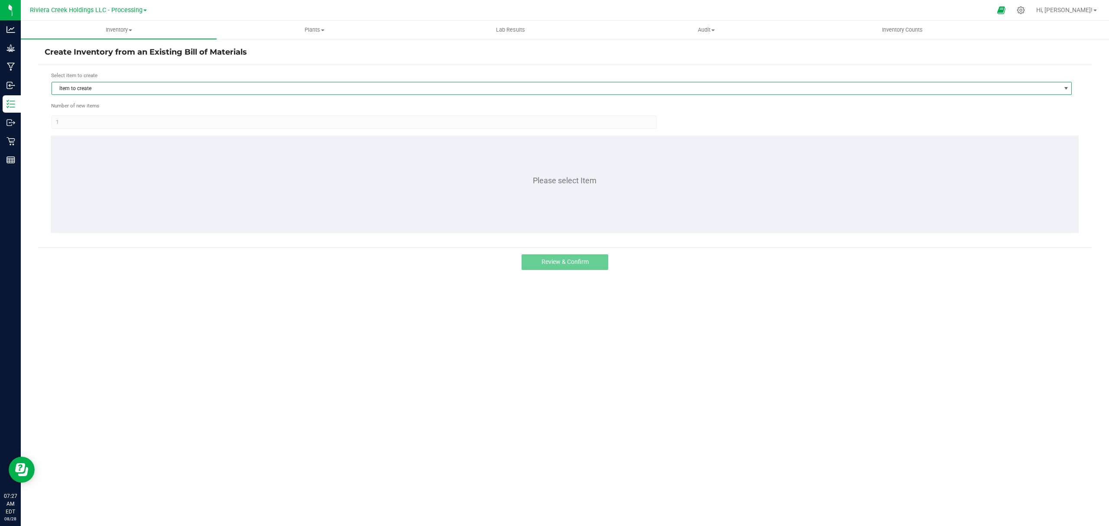
click at [252, 82] on span "Item to create" at bounding box center [562, 88] width 1020 height 13
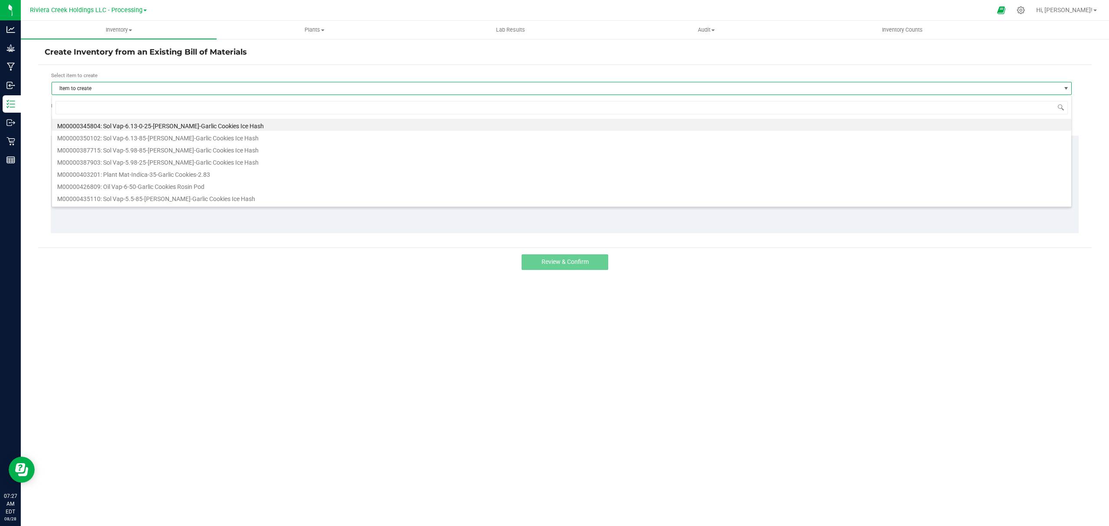
scroll to position [13, 1020]
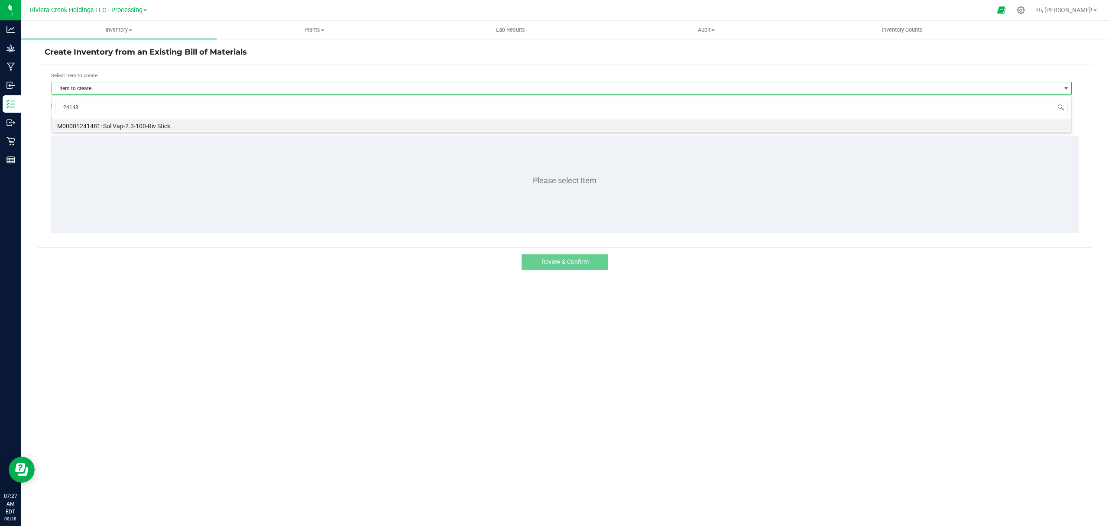
type input "241481"
click at [204, 125] on li "M00001241481: Sol Vap-2.3-100-Riv Stick" at bounding box center [561, 125] width 1019 height 12
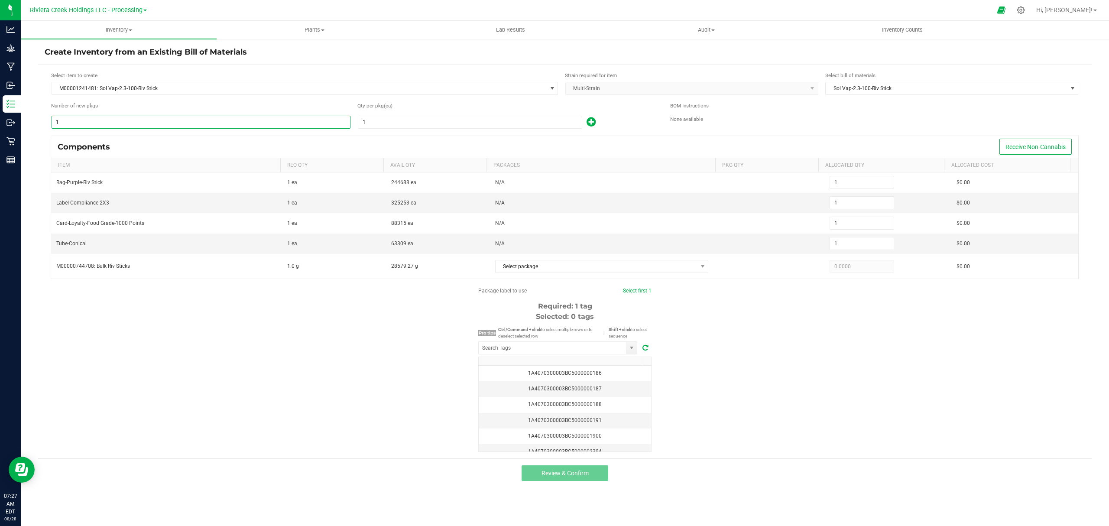
click at [184, 127] on input "1" at bounding box center [201, 122] width 298 height 12
type input "7"
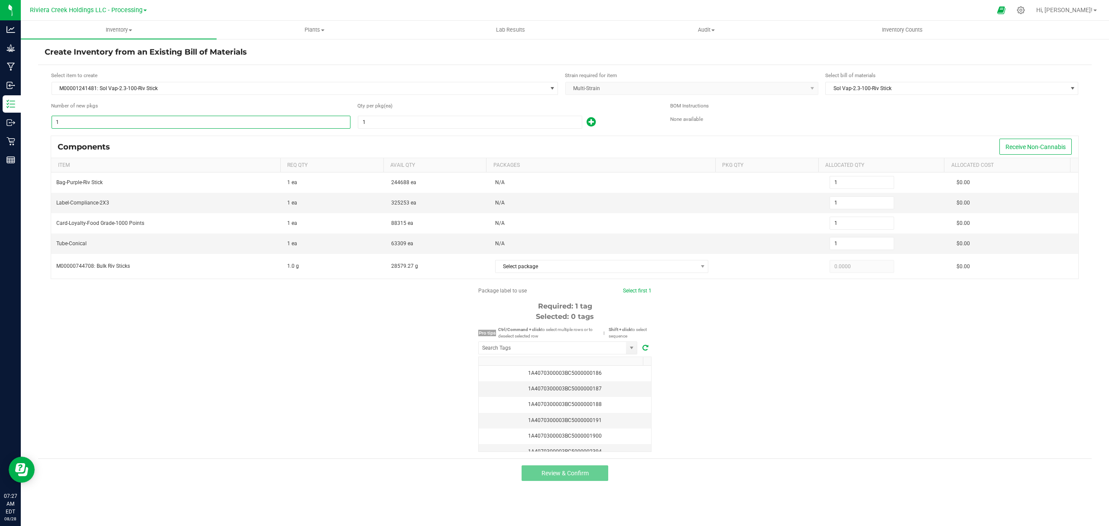
type input "7"
type input "77"
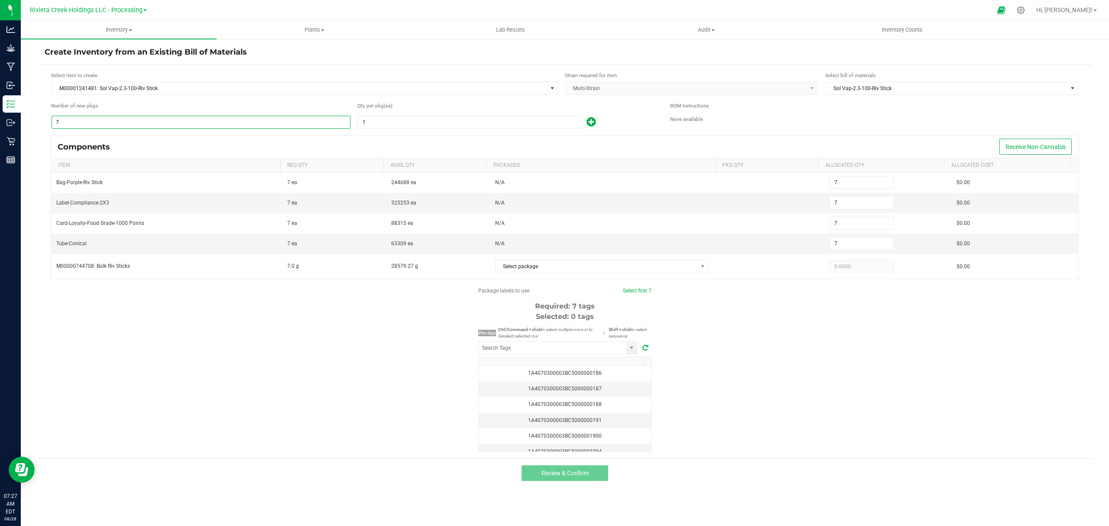
type input "77"
click at [401, 115] on div "Qty per pkg (ea) 1" at bounding box center [507, 115] width 300 height 27
click at [401, 118] on input "1" at bounding box center [469, 122] width 223 height 12
type input "10"
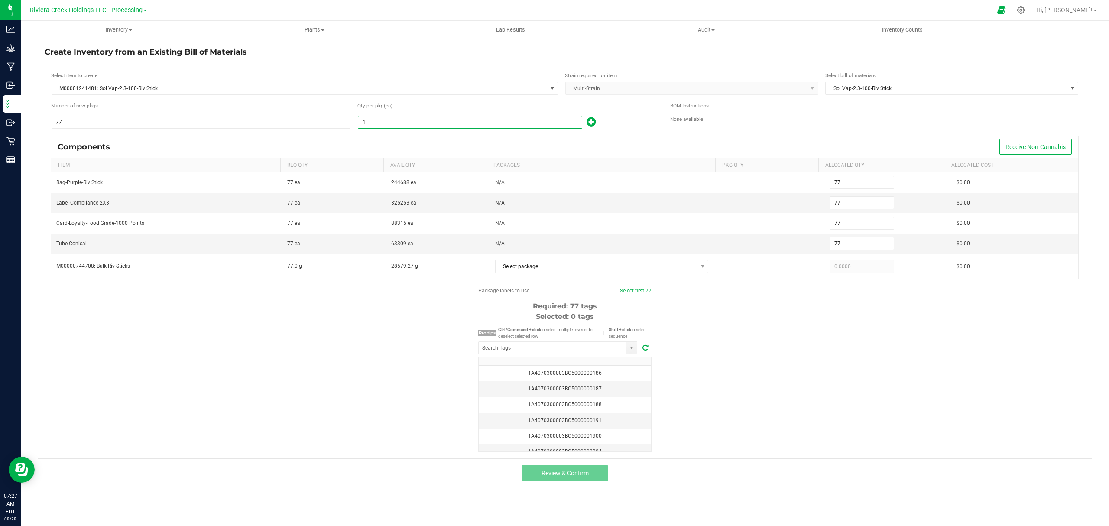
type input "770"
type input "100"
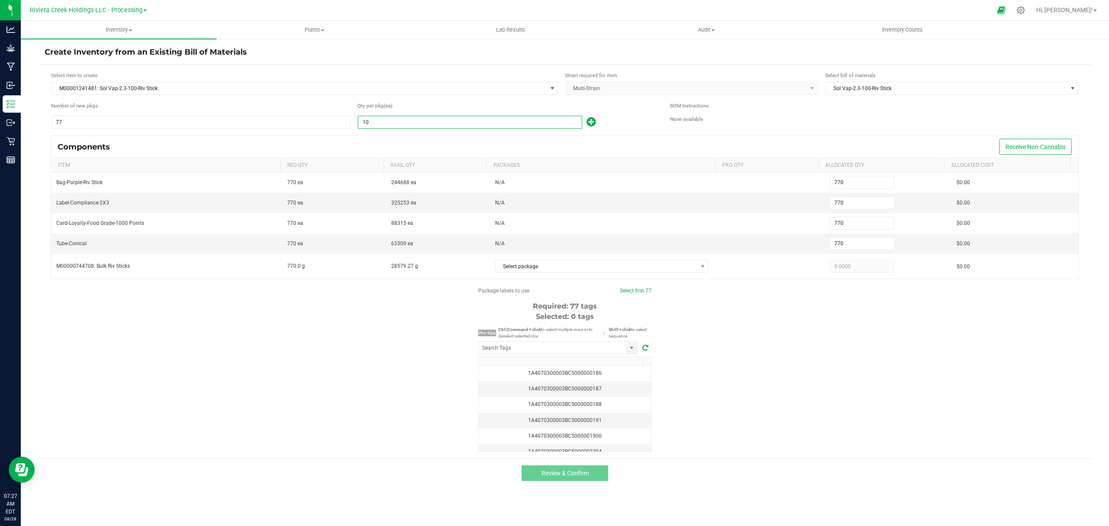
type input "7,700"
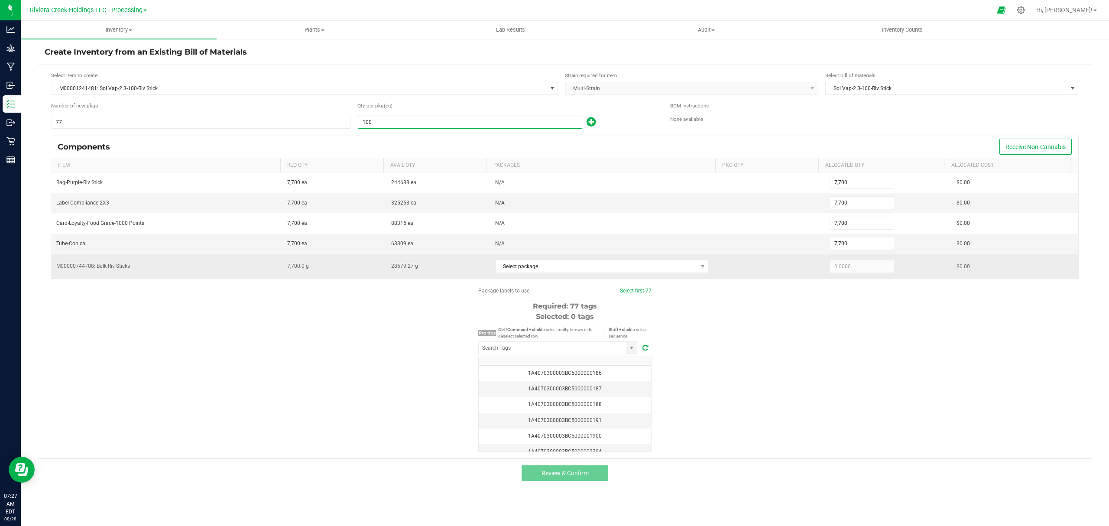
type input "100"
click at [541, 278] on td "Select package" at bounding box center [605, 266] width 231 height 25
click at [538, 269] on span "Select package" at bounding box center [596, 266] width 202 height 12
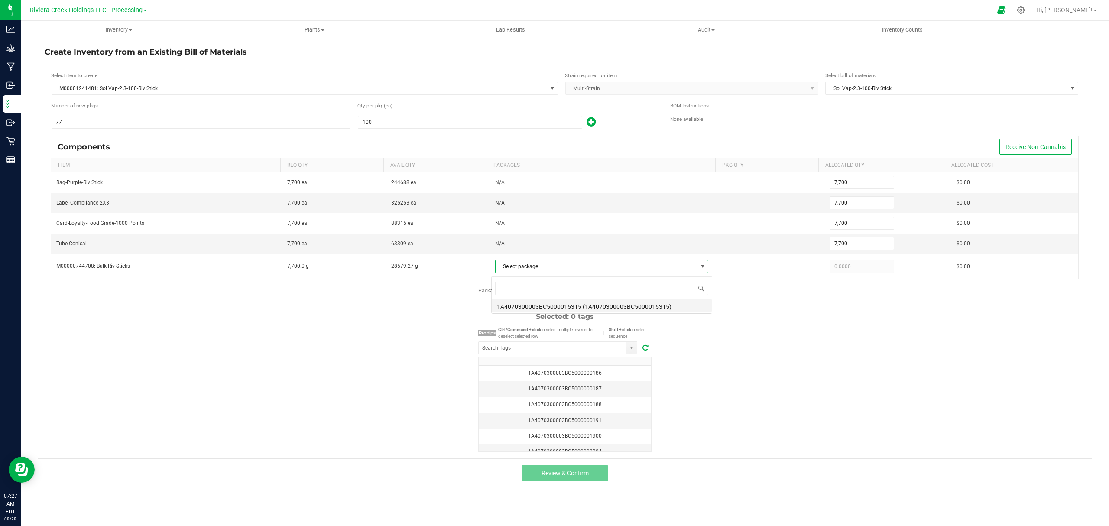
scroll to position [13, 211]
click at [566, 307] on li "1A4070300003BC5000015315 (1A4070300003BC5000015315)" at bounding box center [601, 305] width 220 height 12
type input "7,700.0000"
click at [559, 347] on input "NO DATA FOUND" at bounding box center [551, 348] width 147 height 12
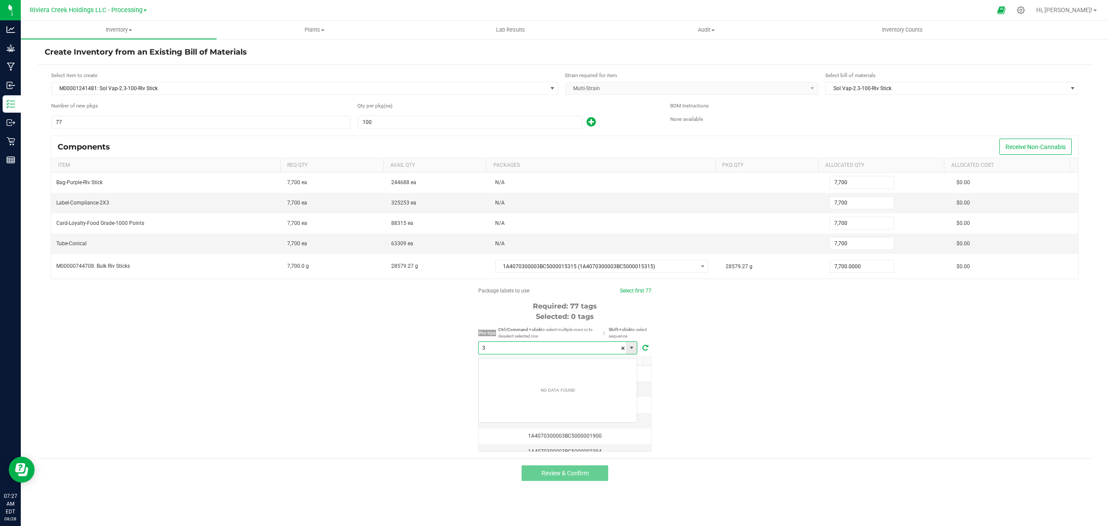
scroll to position [13, 158]
click at [529, 366] on li "1A4070300003BC5000037320" at bounding box center [557, 367] width 158 height 15
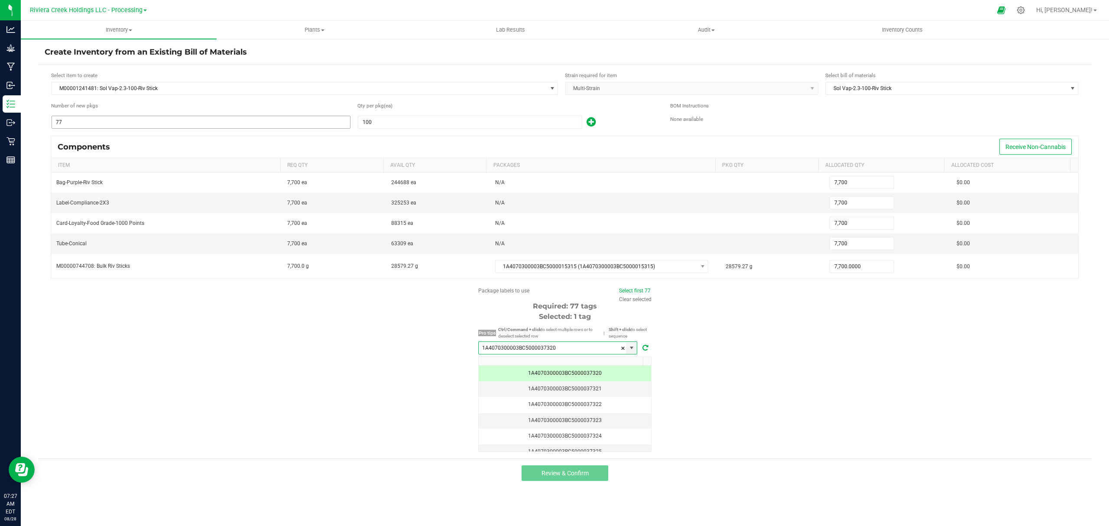
type input "1A4070300003BC5000037320"
click at [217, 120] on input "77" at bounding box center [201, 122] width 298 height 12
drag, startPoint x: 117, startPoint y: 27, endPoint x: 113, endPoint y: 30, distance: 4.6
click at [116, 28] on span "Inventory" at bounding box center [119, 30] width 196 height 8
click at [78, 103] on span "From bill of materials" at bounding box center [60, 103] width 78 height 7
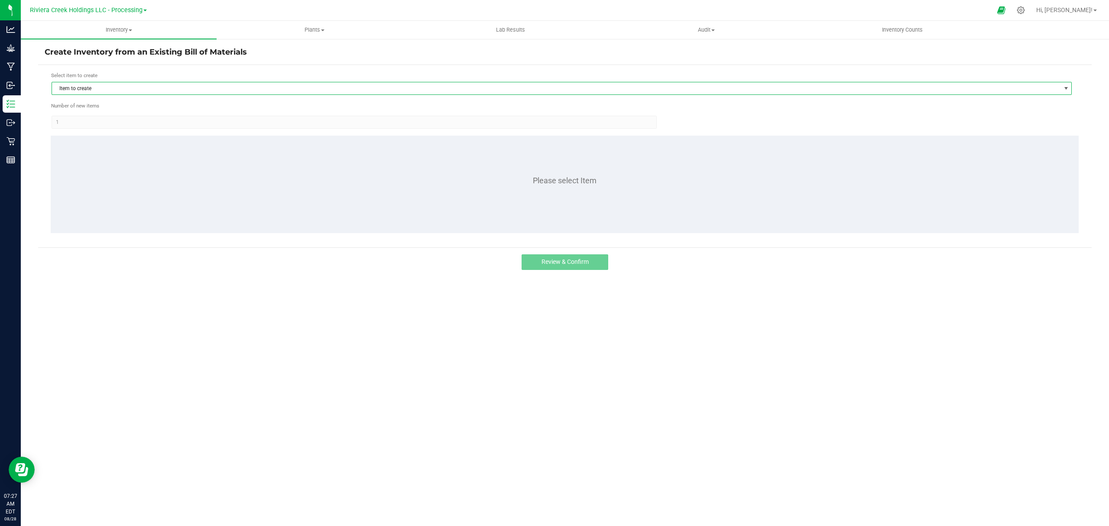
click at [129, 87] on span "Item to create" at bounding box center [556, 88] width 1008 height 12
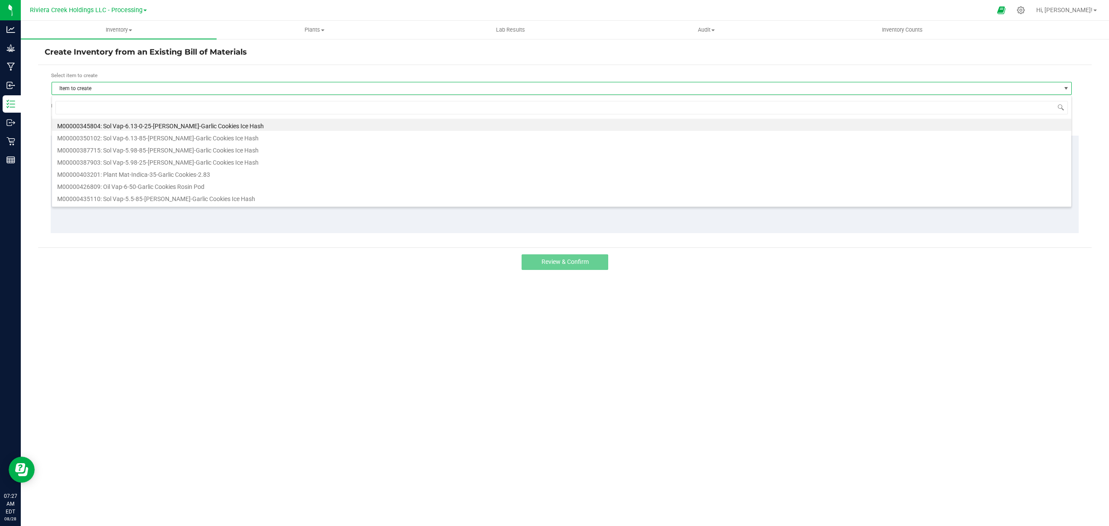
scroll to position [13, 1020]
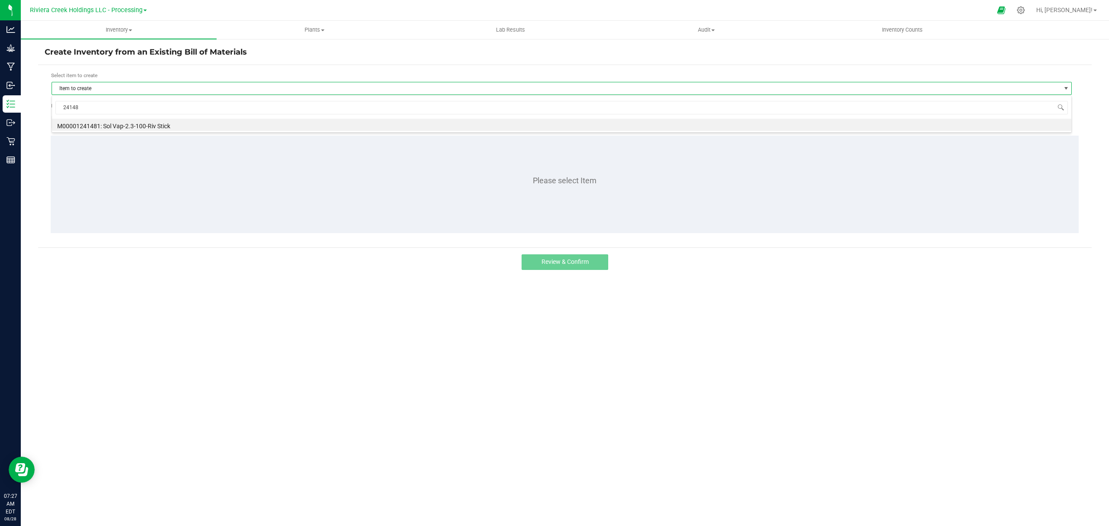
type input "241481"
click at [145, 129] on li "M00001241481: Sol Vap-2.3-100-Riv Stick" at bounding box center [561, 125] width 1019 height 12
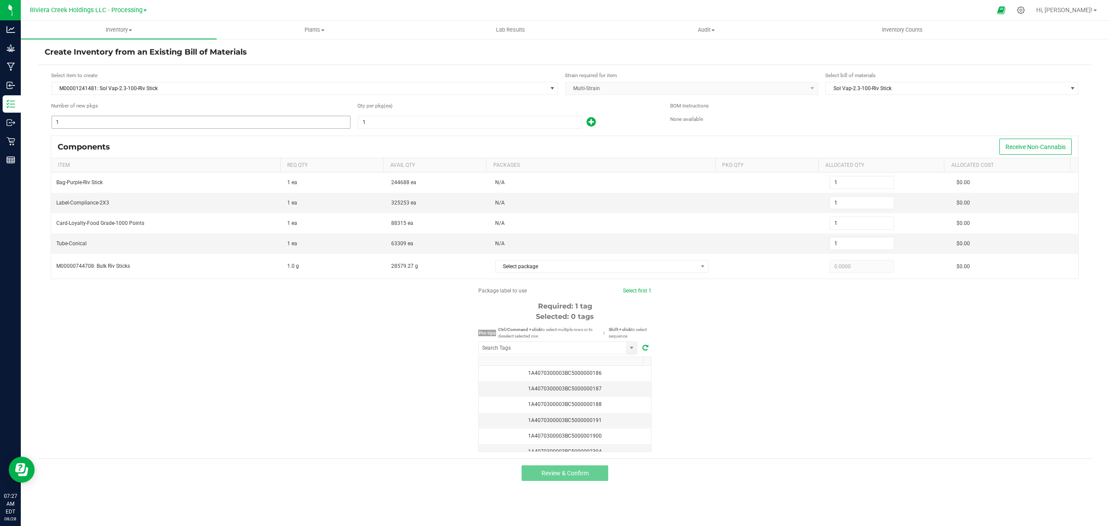
click at [141, 120] on input "1" at bounding box center [201, 122] width 298 height 12
type input "7"
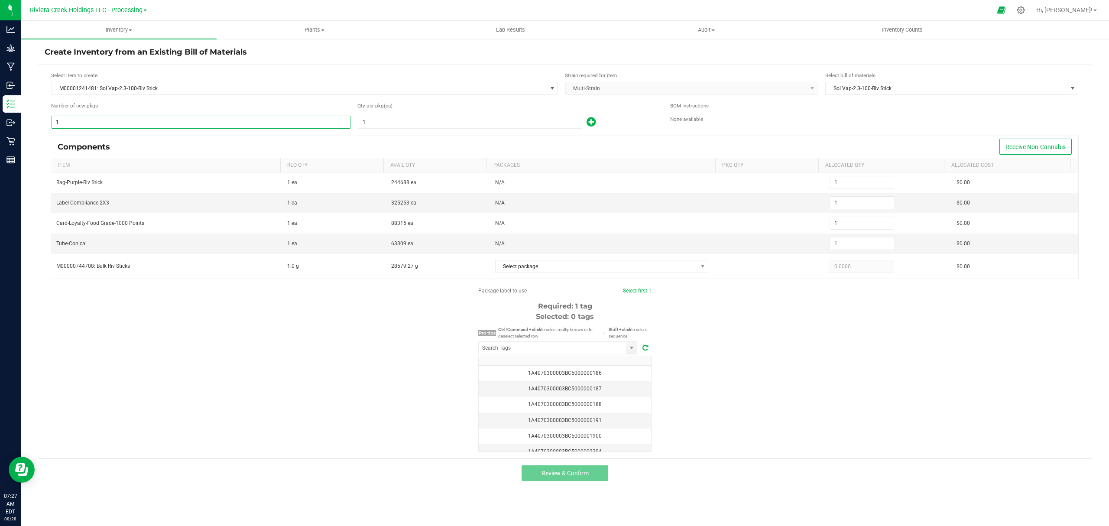
type input "7"
click at [376, 119] on input "1" at bounding box center [469, 122] width 223 height 12
type input "10"
type input "70"
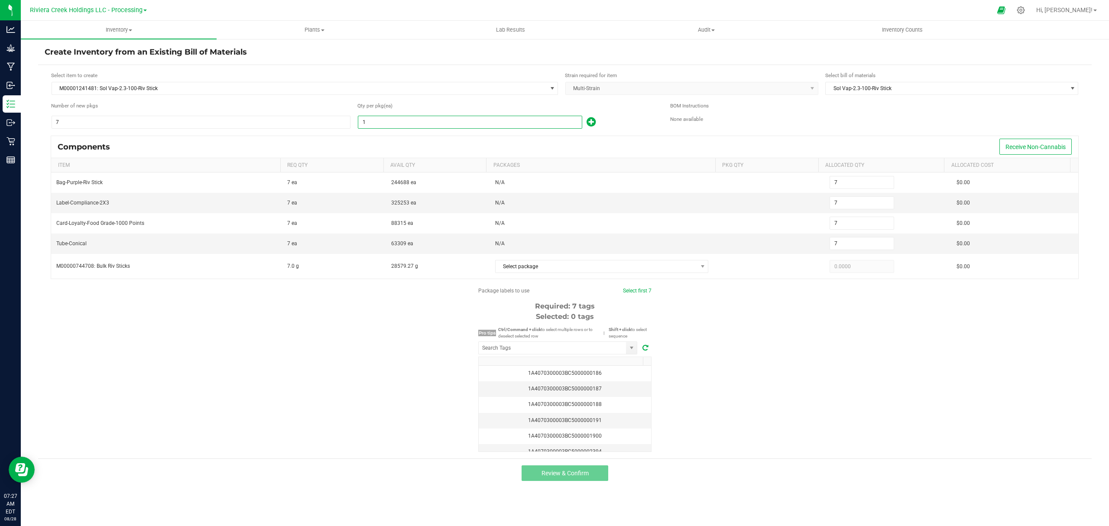
type input "70"
type input "100"
type input "700"
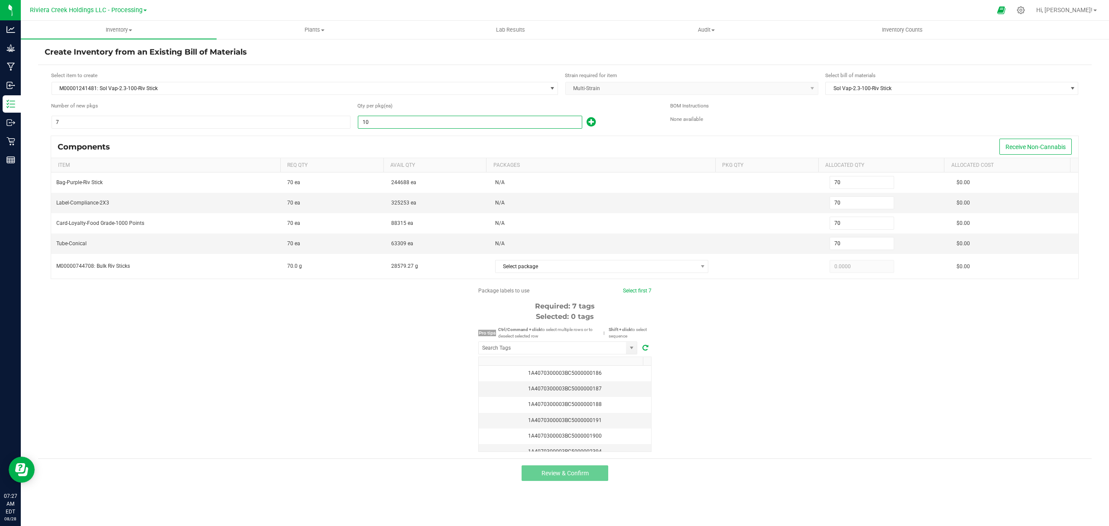
type input "700"
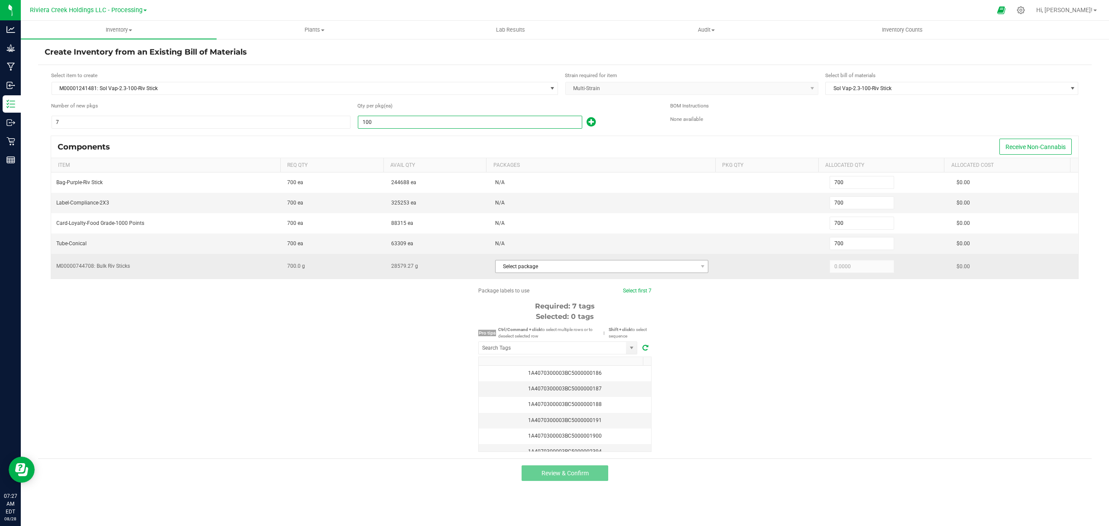
type input "100"
drag, startPoint x: 562, startPoint y: 267, endPoint x: 563, endPoint y: 272, distance: 4.8
click at [563, 268] on span "Select package" at bounding box center [596, 266] width 202 height 12
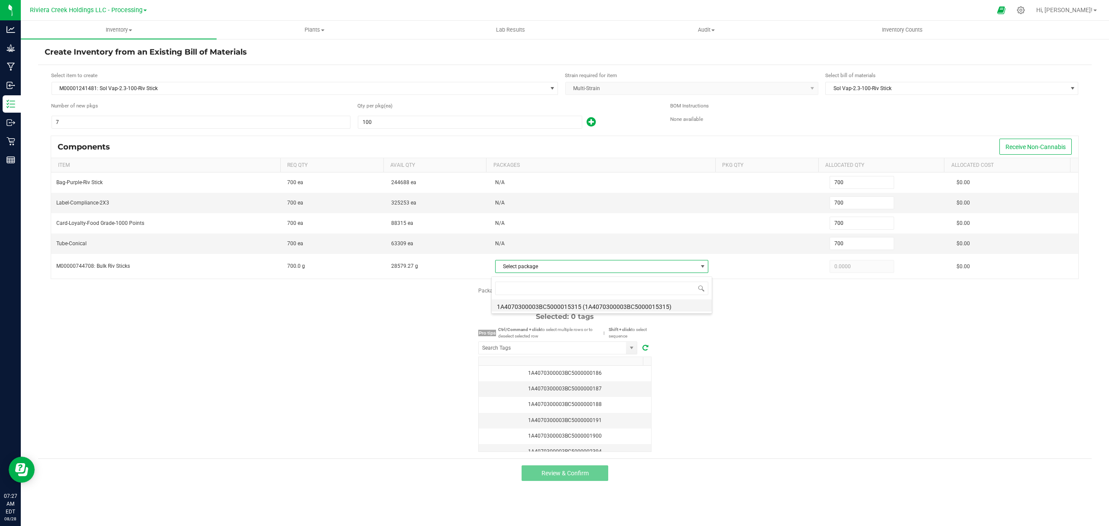
scroll to position [13, 211]
click at [565, 306] on li "1A4070300003BC5000015315 (1A4070300003BC5000015315)" at bounding box center [601, 305] width 220 height 12
type input "700.0000"
click at [565, 349] on input "NO DATA FOUND" at bounding box center [551, 348] width 147 height 12
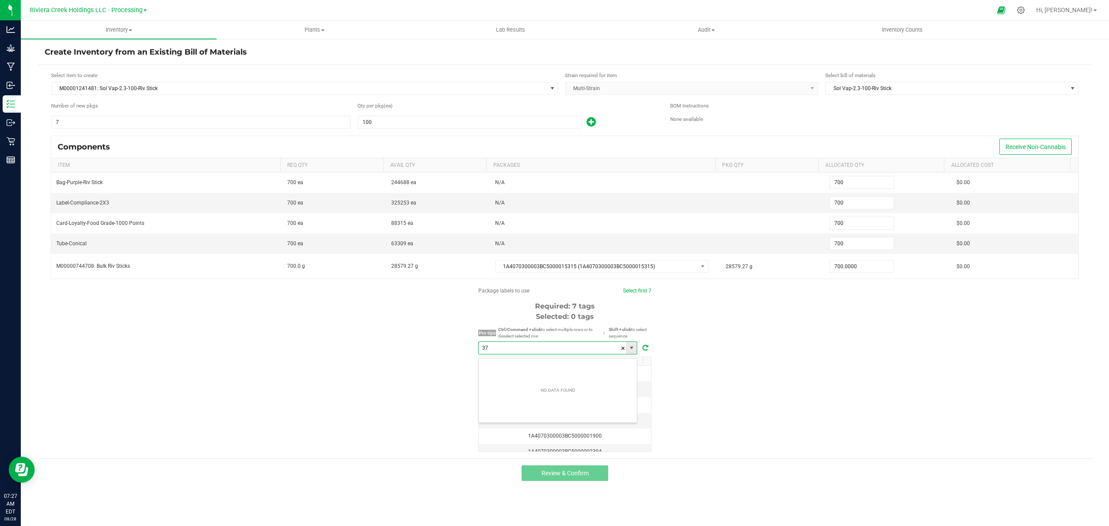
scroll to position [13, 158]
click at [550, 368] on li "1A4070300003BC5000037320" at bounding box center [557, 367] width 158 height 15
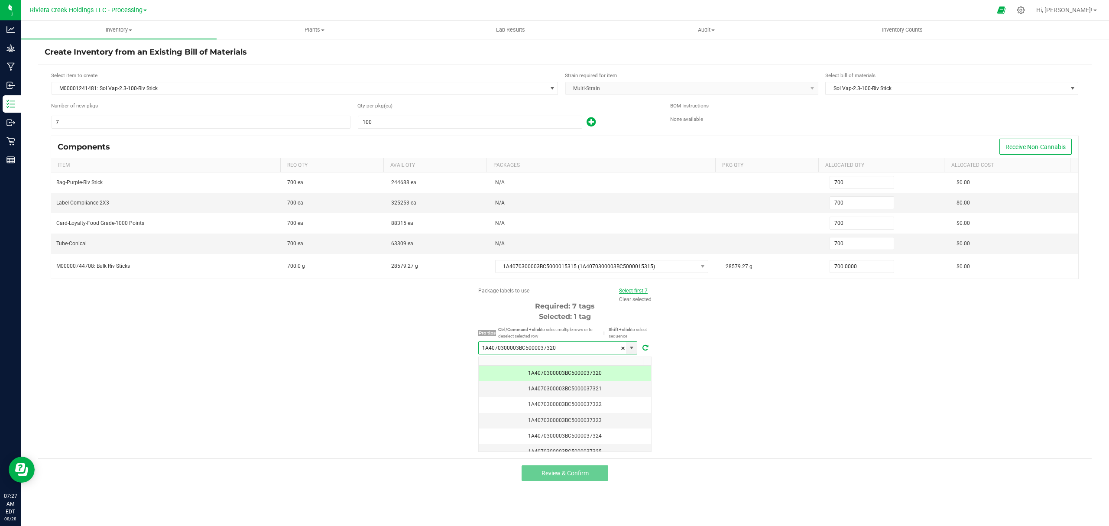
type input "1A4070300003BC5000037320"
click at [628, 293] on link "Select first 7" at bounding box center [633, 291] width 29 height 6
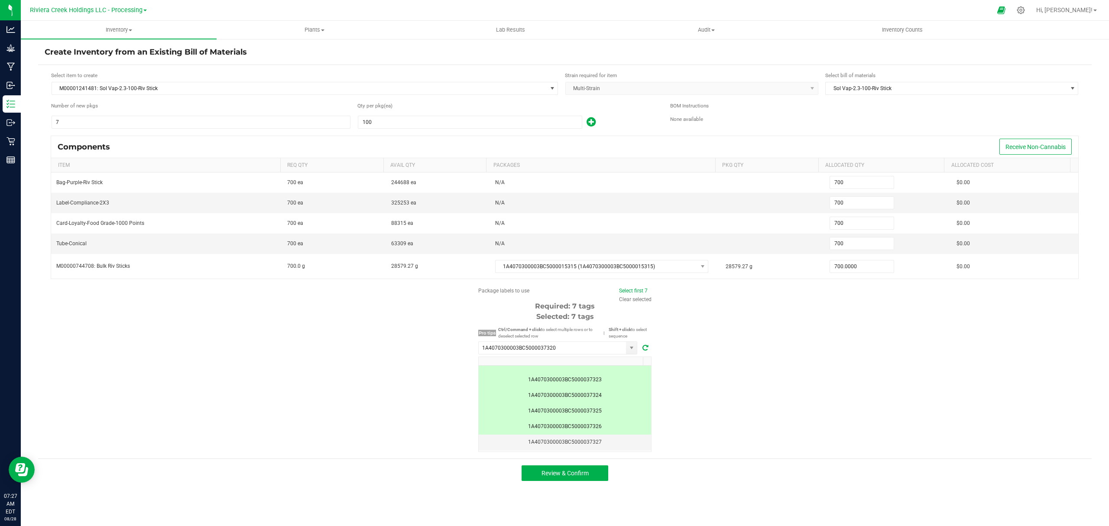
scroll to position [75, 0]
click at [593, 478] on button "Review & Confirm" at bounding box center [564, 473] width 87 height 16
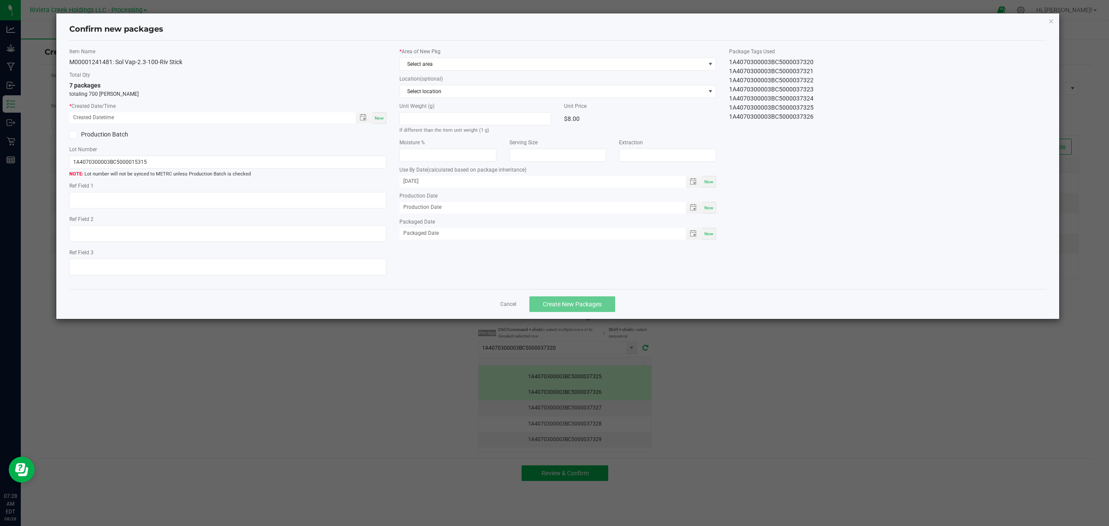
click at [372, 113] on div "Now" at bounding box center [379, 118] width 14 height 12
type input "[DATE] 07:28 AM"
click at [455, 60] on span "Select area" at bounding box center [552, 64] width 305 height 12
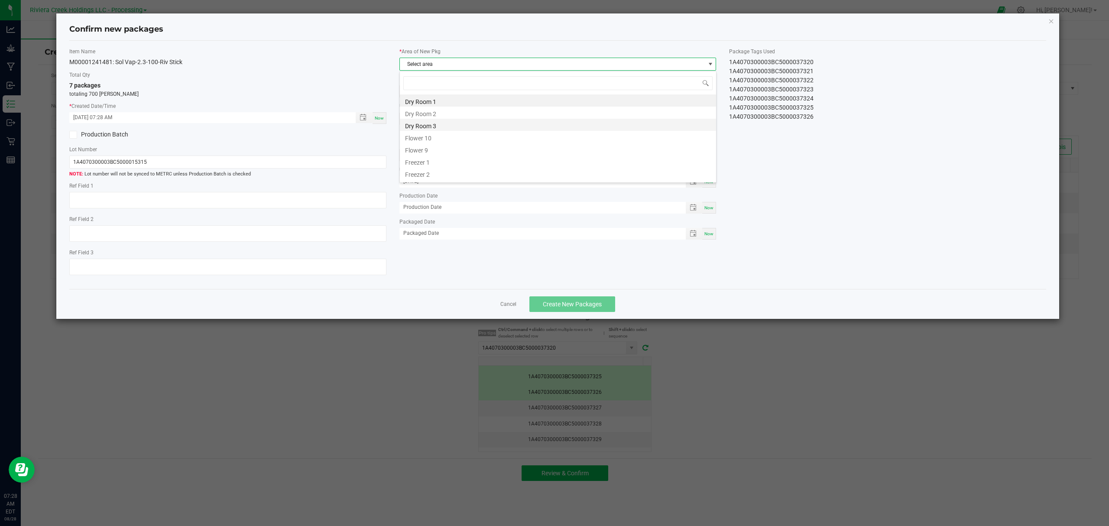
scroll to position [13, 316]
click at [432, 139] on li "Flower 10" at bounding box center [558, 137] width 316 height 12
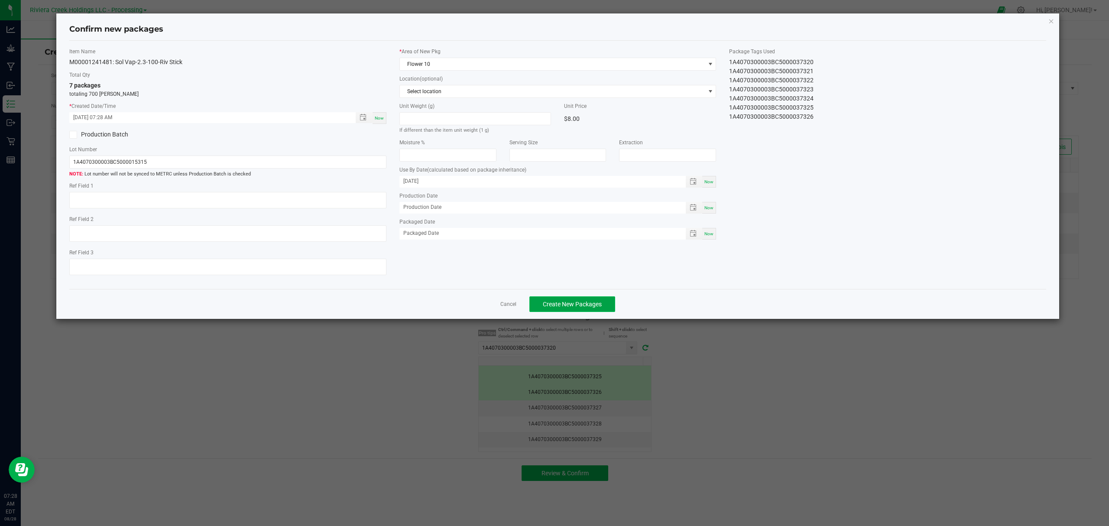
click at [558, 307] on span "Create New Packages" at bounding box center [572, 304] width 59 height 7
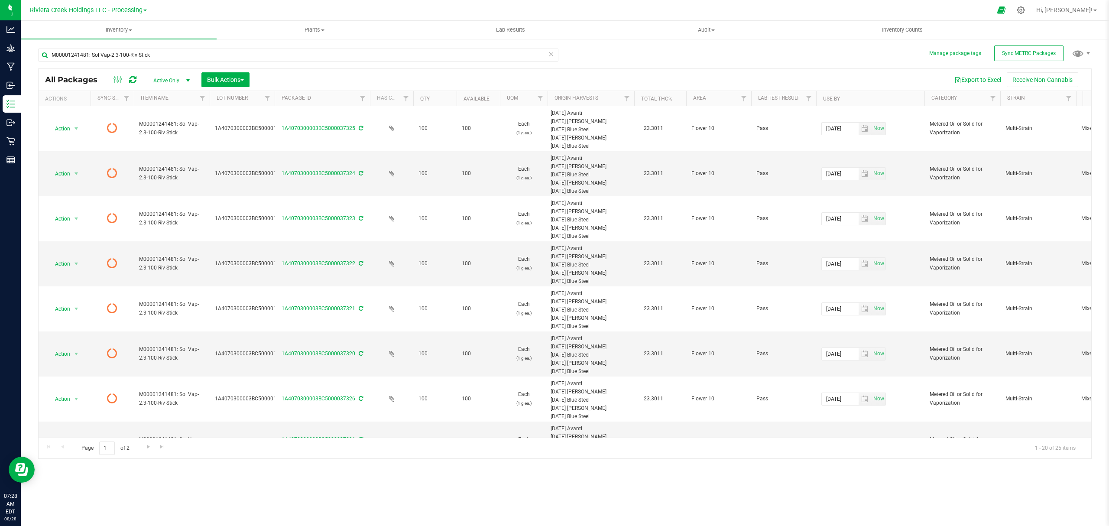
click at [133, 76] on icon at bounding box center [132, 79] width 7 height 9
click at [904, 24] on uib-tab-heading "Inventory Counts" at bounding box center [902, 29] width 195 height 17
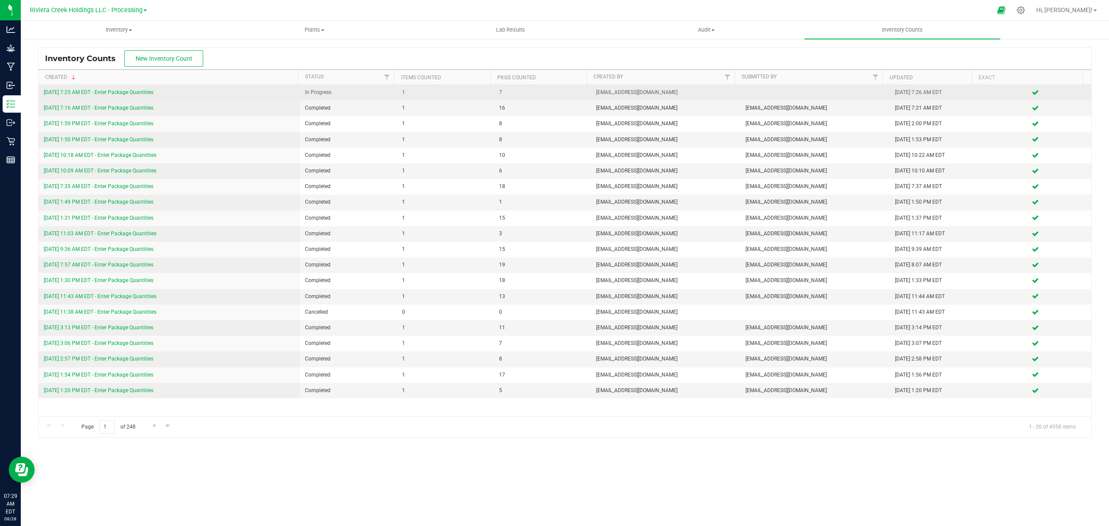
click at [111, 92] on link "[DATE] 7:25 AM EDT - Enter Package Quantities" at bounding box center [99, 92] width 110 height 6
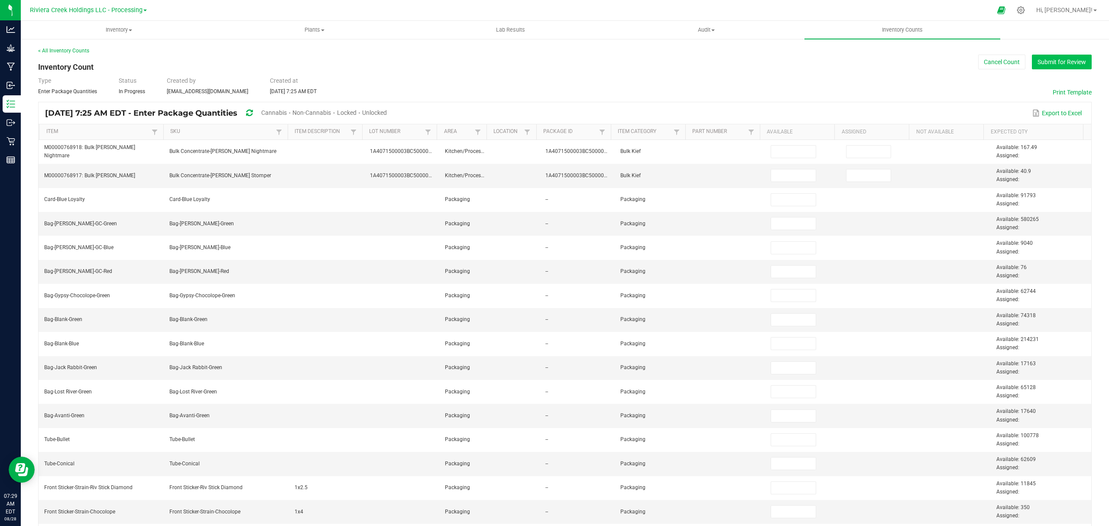
click at [1040, 61] on button "Submit for Review" at bounding box center [1061, 62] width 60 height 15
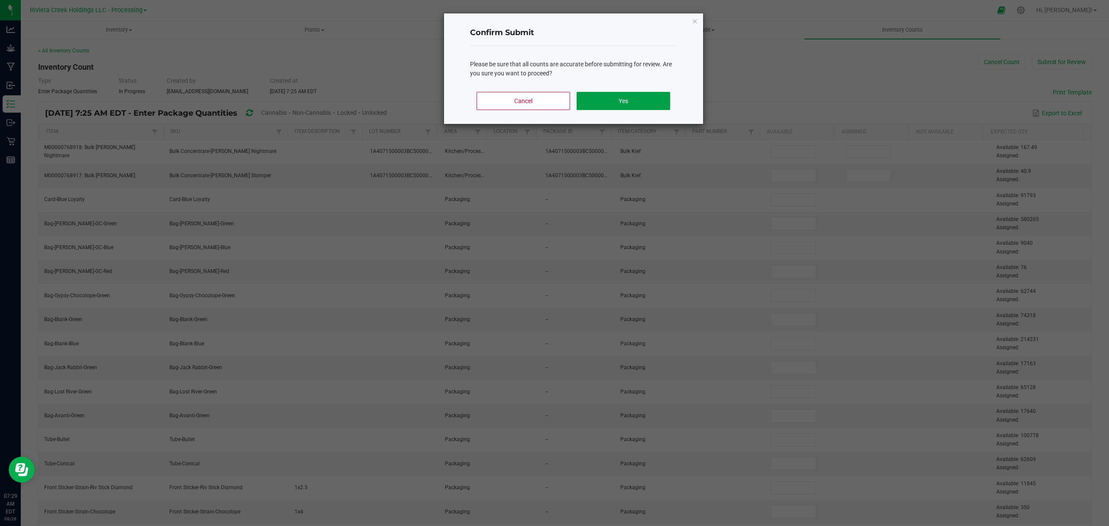
click at [644, 101] on button "Yes" at bounding box center [622, 101] width 93 height 18
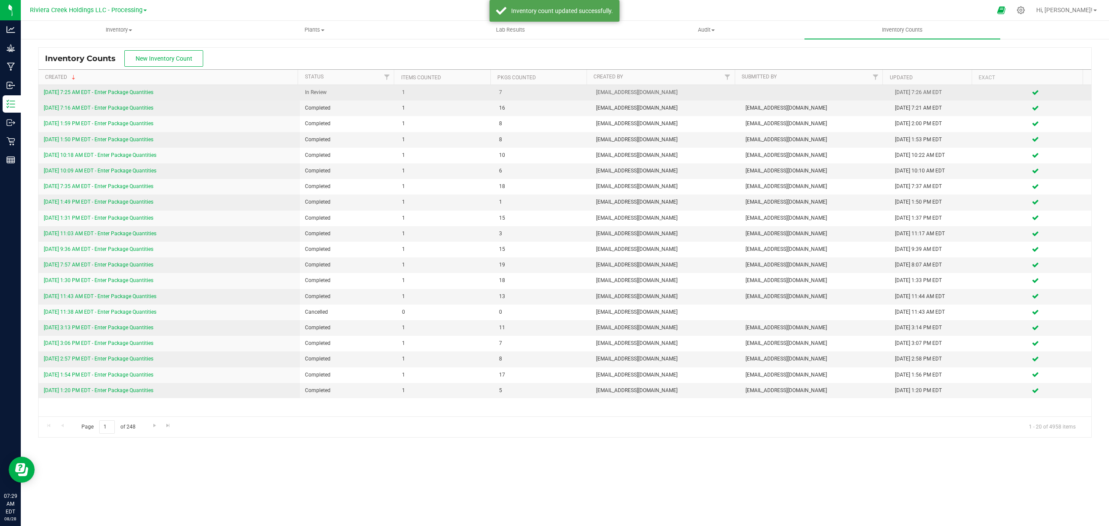
click at [108, 91] on link "[DATE] 7:25 AM EDT - Enter Package Quantities" at bounding box center [99, 92] width 110 height 6
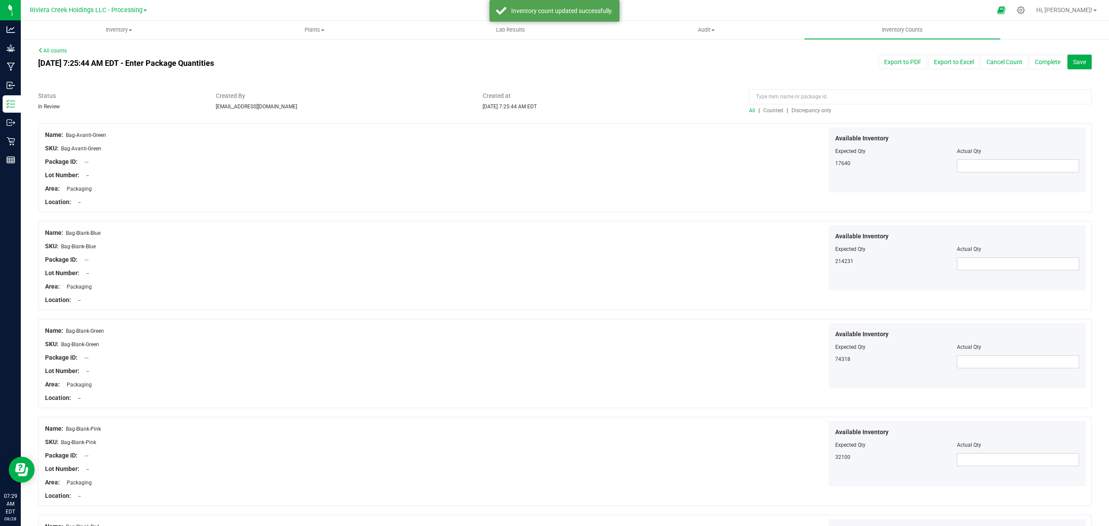
click at [764, 111] on span "Counted" at bounding box center [773, 110] width 20 height 6
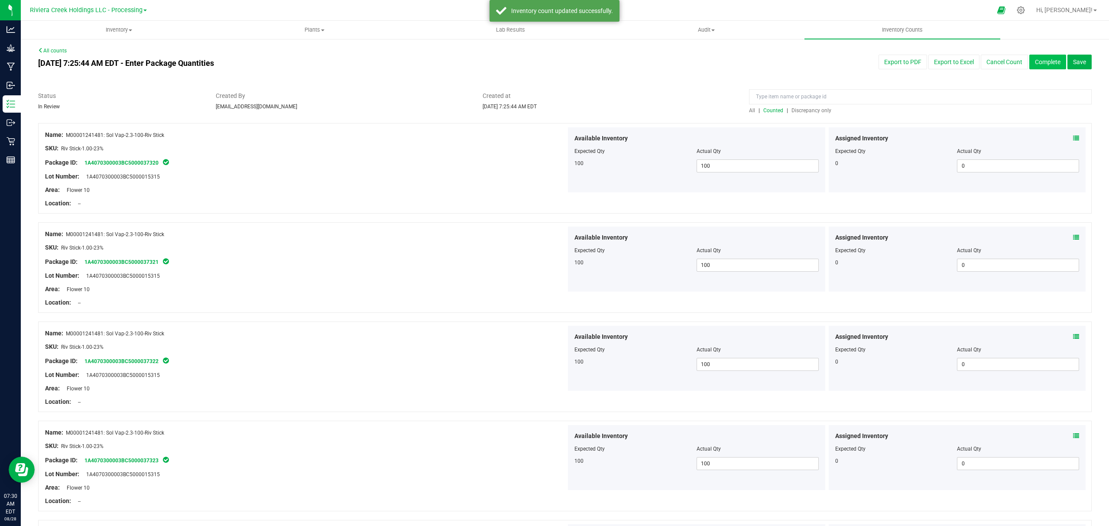
click at [1038, 61] on button "Complete" at bounding box center [1047, 62] width 37 height 15
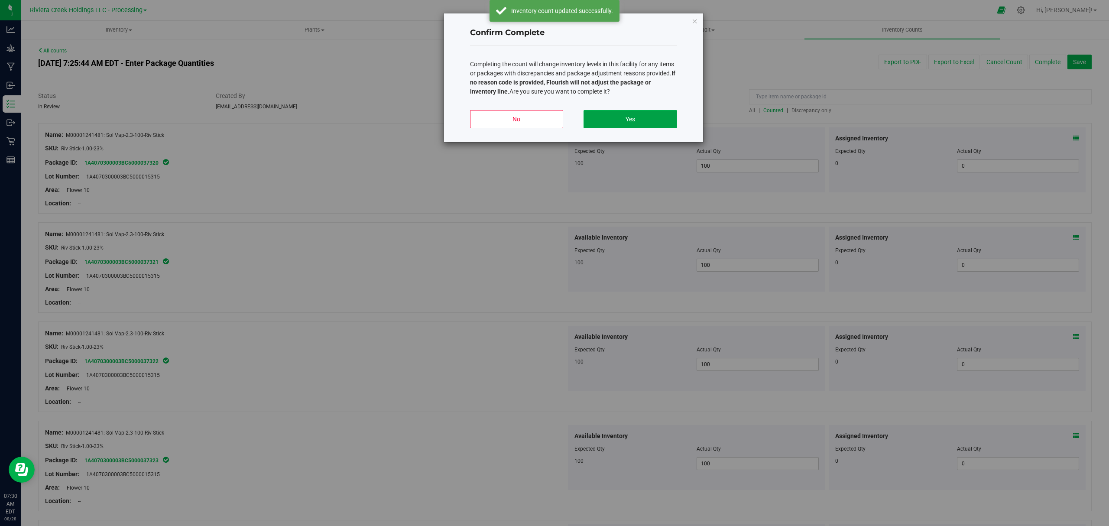
click at [611, 112] on button "Yes" at bounding box center [629, 119] width 93 height 18
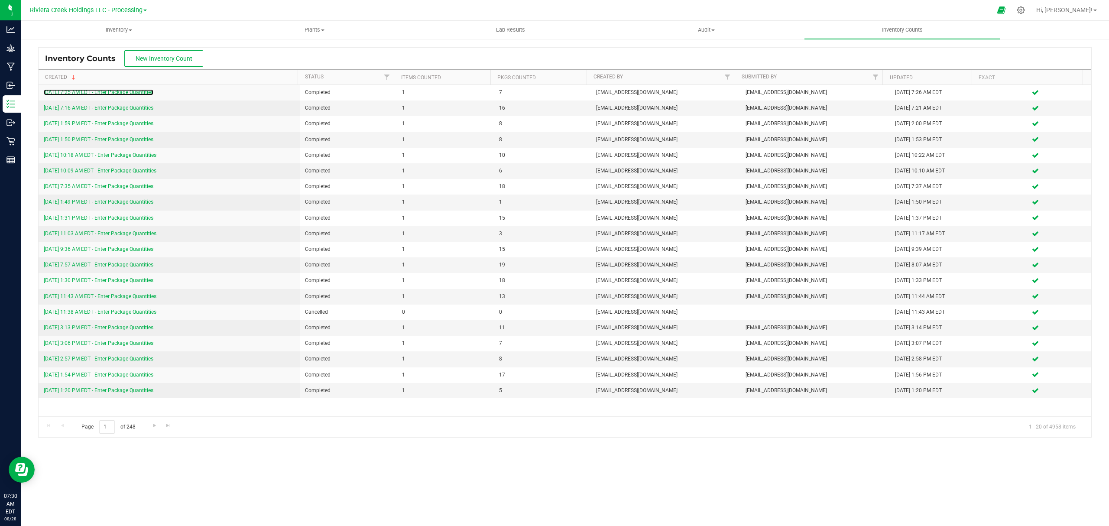
click at [115, 93] on link "[DATE] 7:25 AM EDT - Enter Package Quantities" at bounding box center [99, 92] width 110 height 6
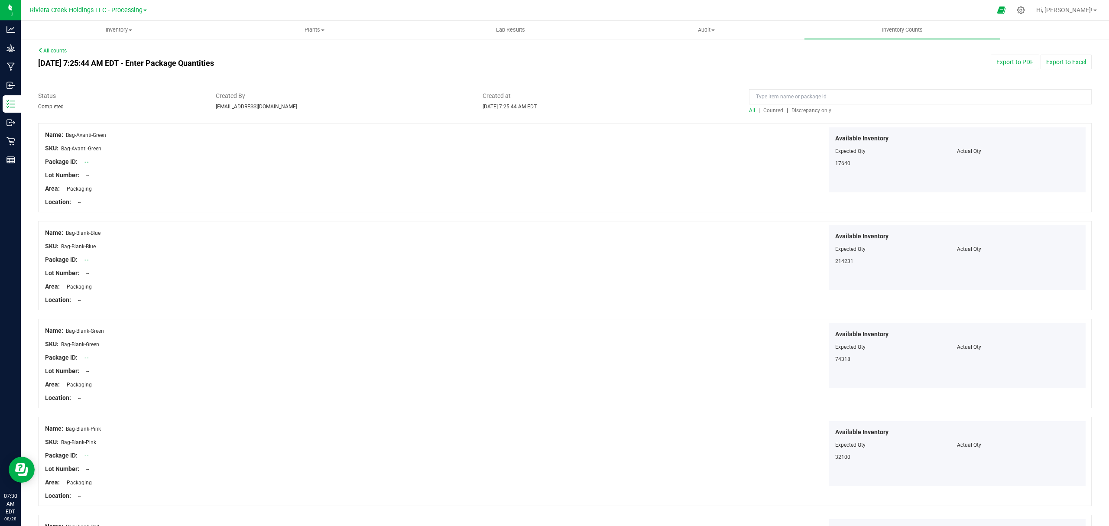
click at [766, 109] on span "Counted" at bounding box center [773, 110] width 20 height 6
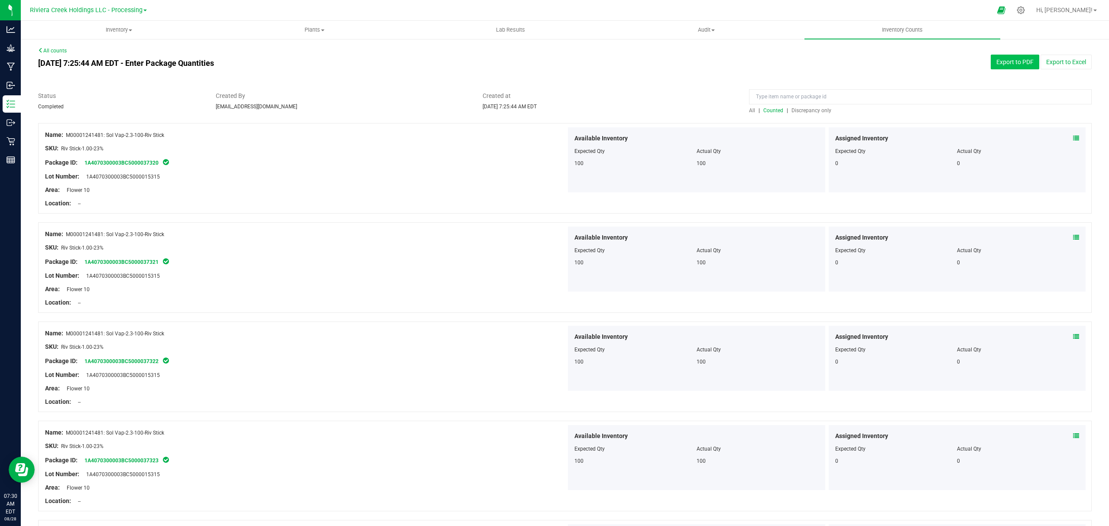
click at [990, 61] on button "Export to PDF" at bounding box center [1014, 62] width 48 height 15
drag, startPoint x: 109, startPoint y: 27, endPoint x: 106, endPoint y: 31, distance: 5.3
click at [109, 28] on span "Inventory" at bounding box center [118, 30] width 195 height 8
click at [75, 51] on span "All packages" at bounding box center [50, 51] width 59 height 7
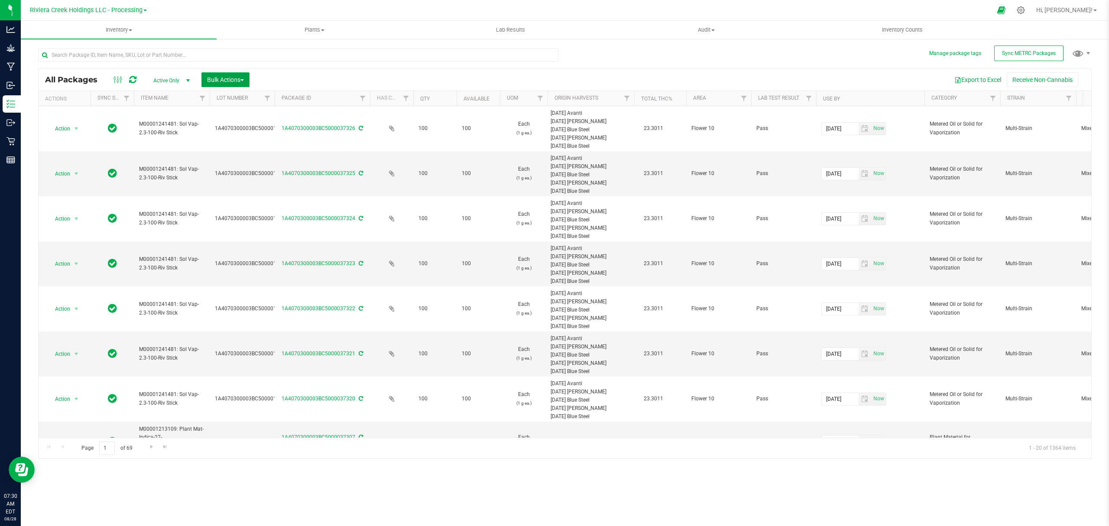
click at [224, 78] on span "Bulk Actions" at bounding box center [225, 79] width 37 height 7
click at [238, 162] on span "Lock/Unlock packages" at bounding box center [236, 162] width 59 height 7
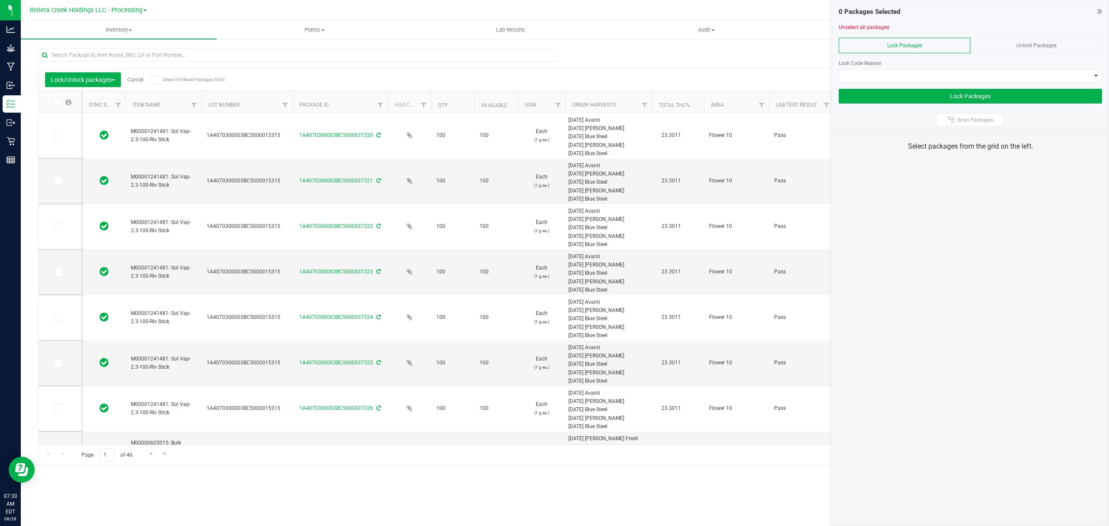
drag, startPoint x: 265, startPoint y: 109, endPoint x: 292, endPoint y: 109, distance: 26.8
click at [61, 137] on span at bounding box center [58, 135] width 9 height 9
click at [0, 0] on input "checkbox" at bounding box center [0, 0] width 0 height 0
click at [59, 181] on icon at bounding box center [58, 181] width 6 height 0
click at [0, 0] on input "checkbox" at bounding box center [0, 0] width 0 height 0
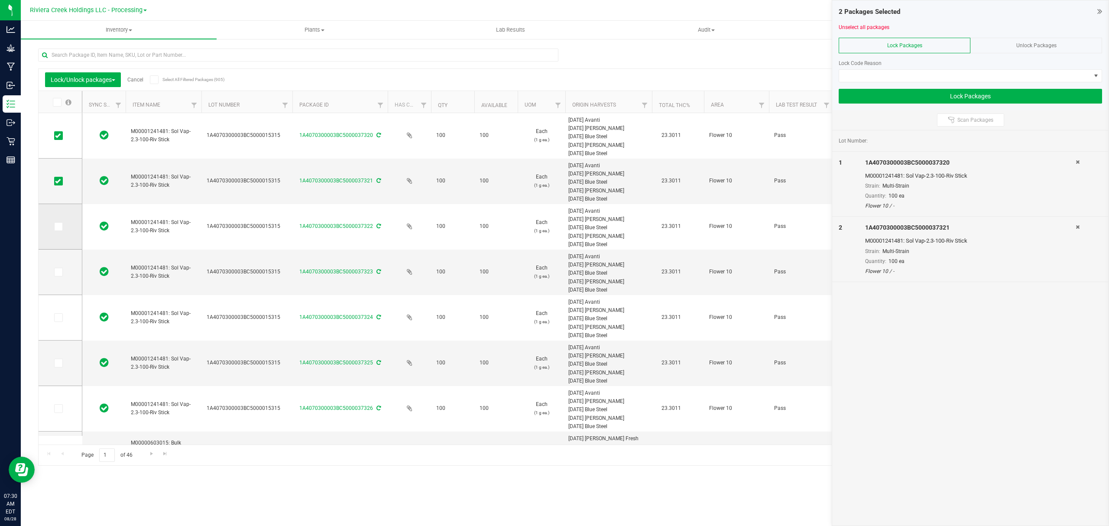
click at [55, 226] on span at bounding box center [58, 226] width 9 height 9
click at [0, 0] on input "checkbox" at bounding box center [0, 0] width 0 height 0
click at [58, 272] on icon at bounding box center [58, 272] width 6 height 0
click at [0, 0] on input "checkbox" at bounding box center [0, 0] width 0 height 0
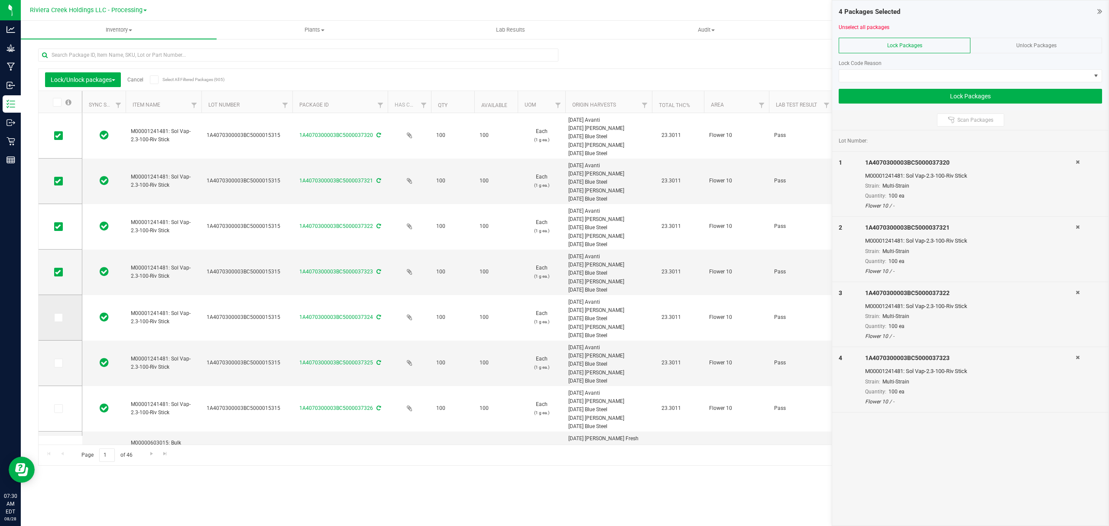
click at [59, 324] on td at bounding box center [60, 317] width 43 height 45
click at [60, 317] on icon at bounding box center [58, 317] width 6 height 0
click at [0, 0] on input "checkbox" at bounding box center [0, 0] width 0 height 0
click at [61, 366] on span at bounding box center [58, 363] width 9 height 9
click at [0, 0] on input "checkbox" at bounding box center [0, 0] width 0 height 0
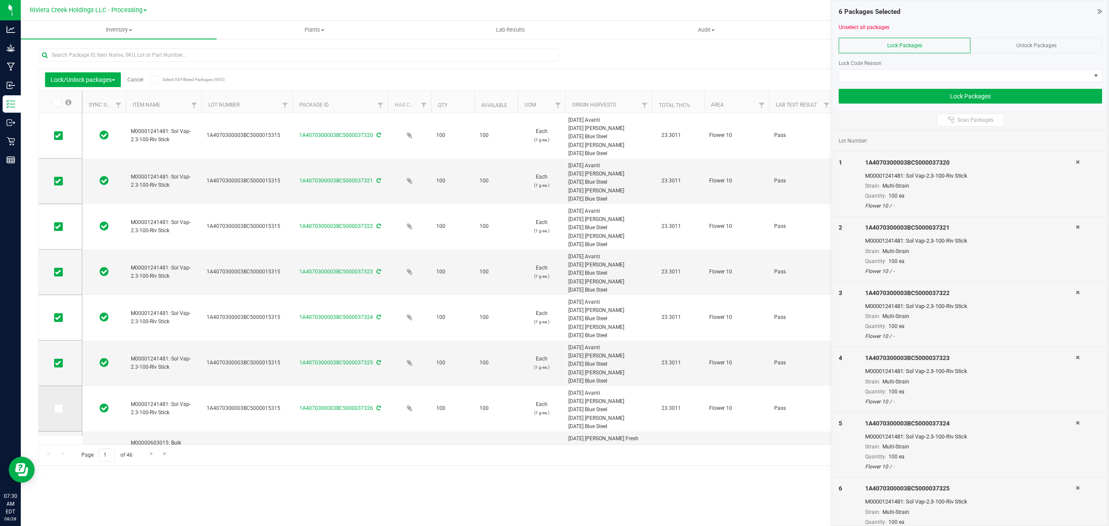
click at [61, 409] on span at bounding box center [58, 408] width 9 height 9
click at [0, 0] on input "checkbox" at bounding box center [0, 0] width 0 height 0
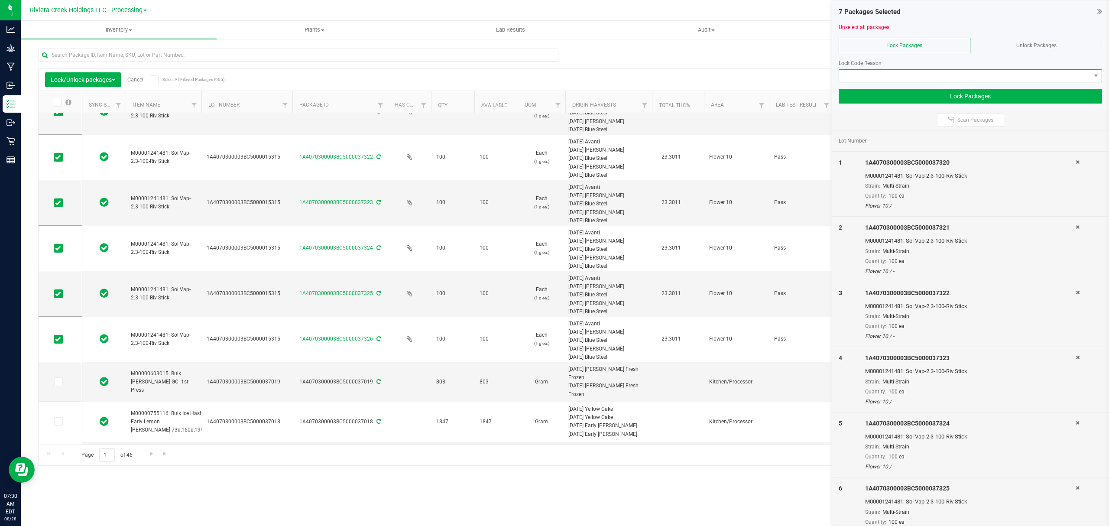
click at [891, 77] on span at bounding box center [965, 76] width 252 height 12
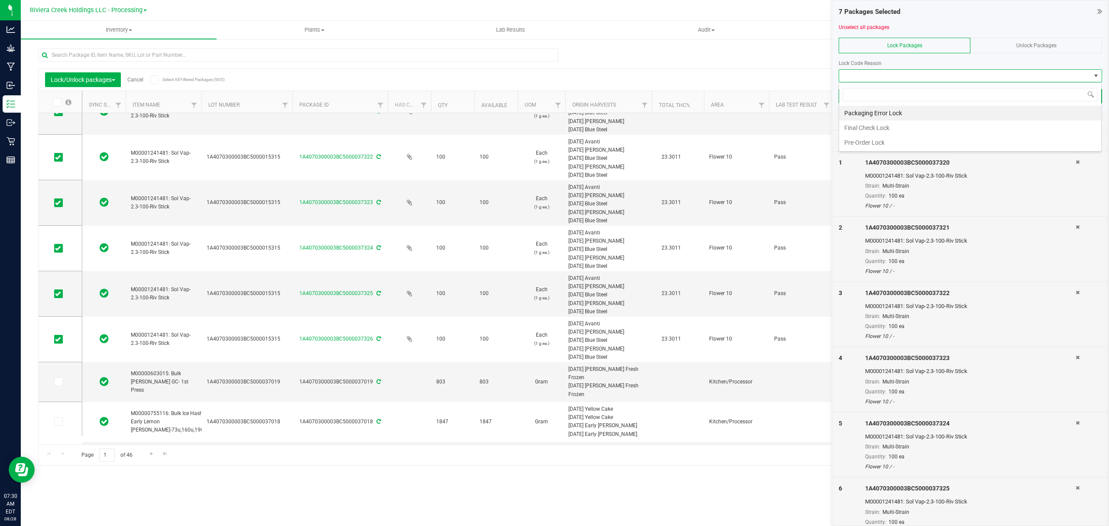
scroll to position [13, 262]
click at [866, 127] on li "Final Check Lock" at bounding box center [970, 127] width 262 height 15
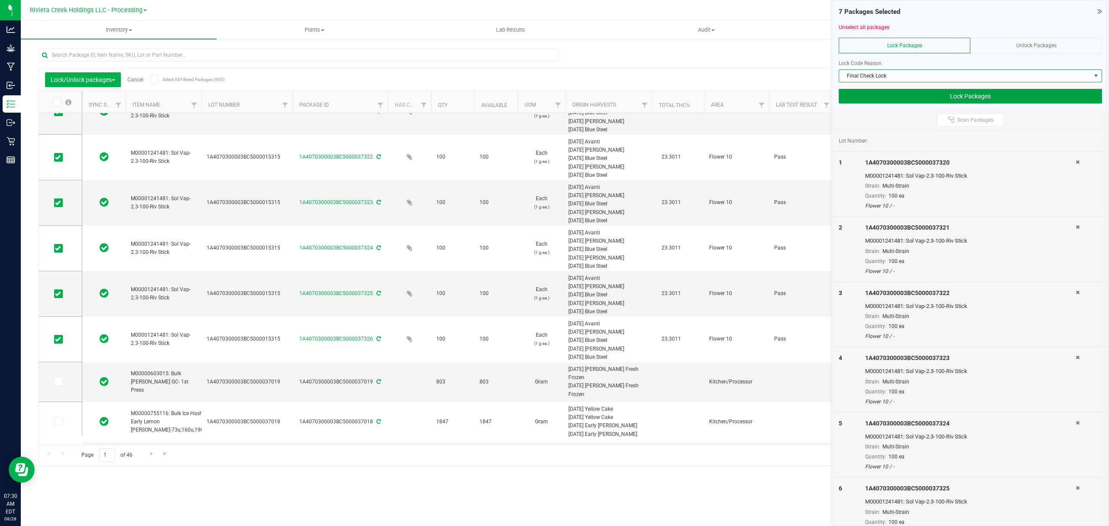
click at [876, 94] on button "Lock Packages" at bounding box center [969, 96] width 263 height 15
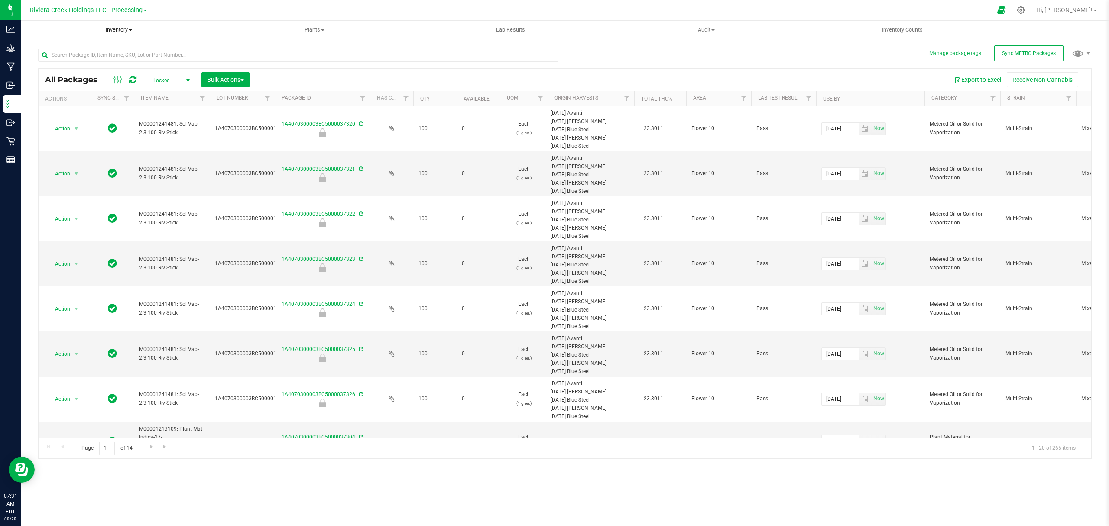
click at [118, 27] on span "Inventory" at bounding box center [119, 30] width 196 height 8
click at [63, 104] on span "From bill of materials" at bounding box center [60, 103] width 78 height 7
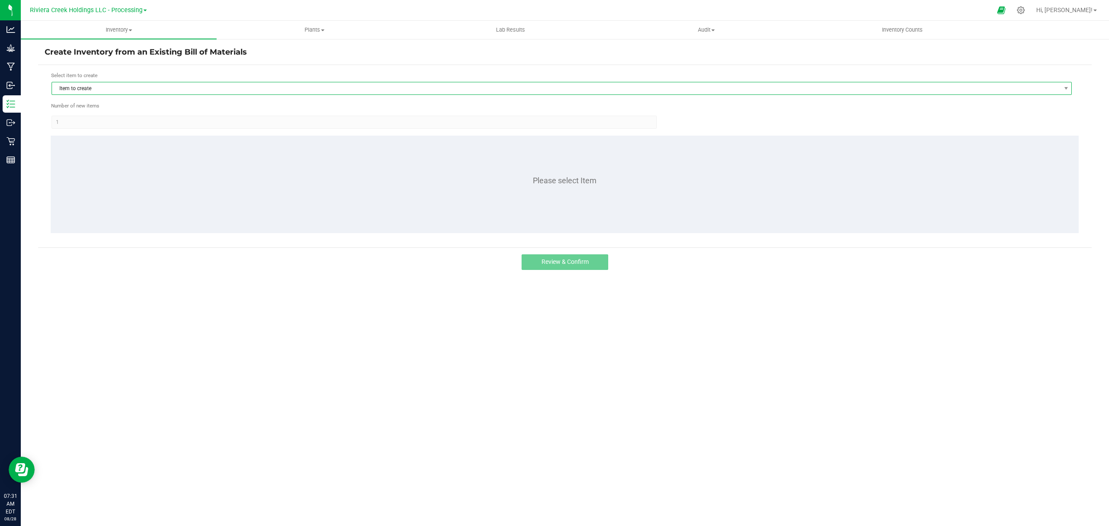
click at [130, 89] on span "Item to create" at bounding box center [556, 88] width 1008 height 12
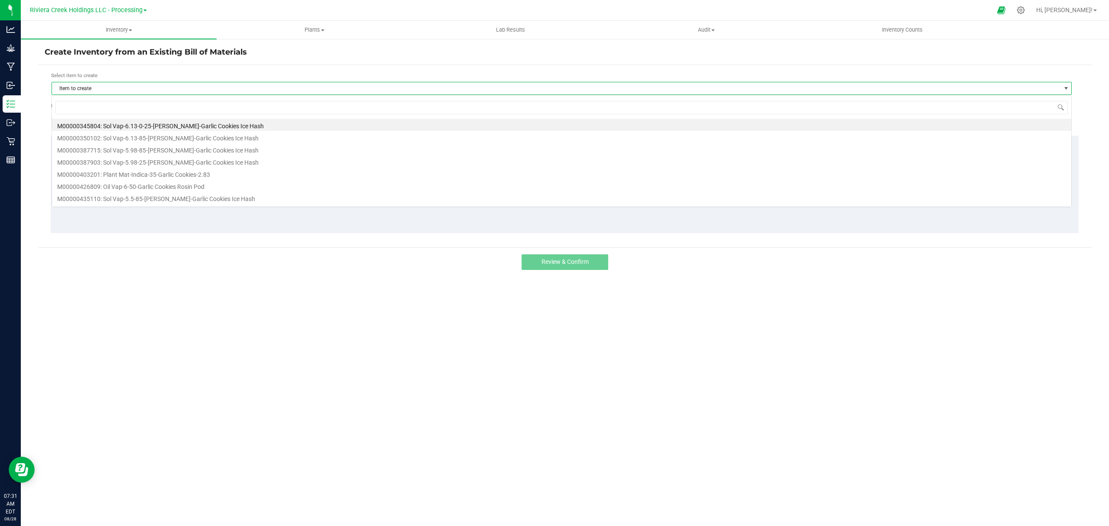
scroll to position [13, 1020]
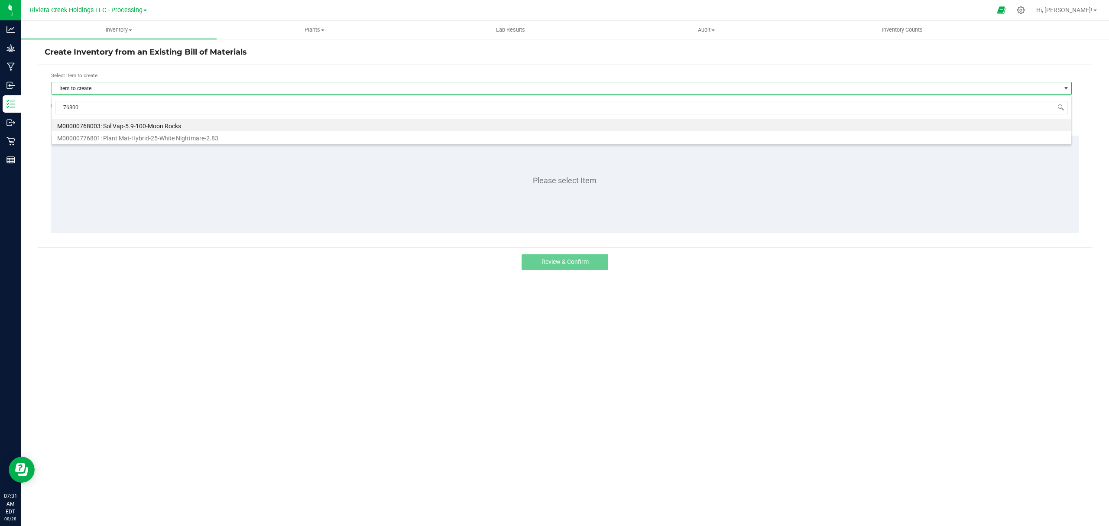
type input "768003"
click at [146, 126] on li "M00000768003: Sol Vap-5.9-100-Moon Rocks" at bounding box center [561, 125] width 1019 height 12
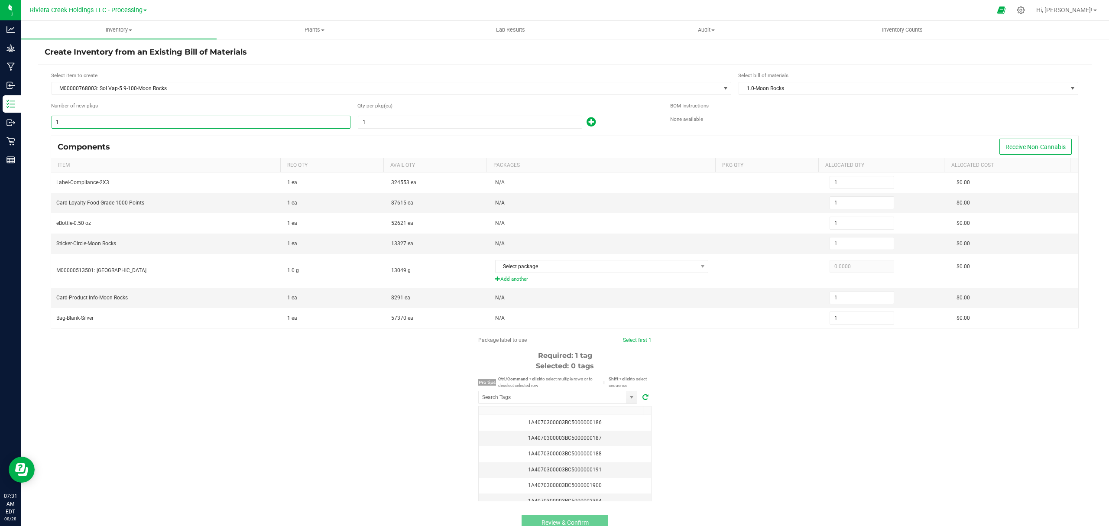
click at [144, 125] on input "1" at bounding box center [201, 122] width 298 height 12
type input "8"
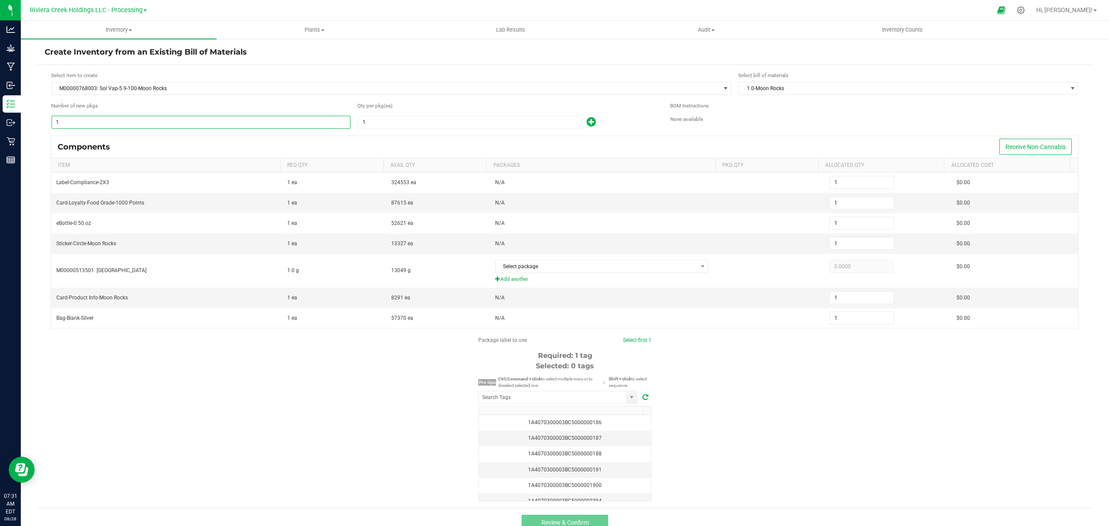
type input "8"
click at [409, 125] on input "1" at bounding box center [469, 122] width 223 height 12
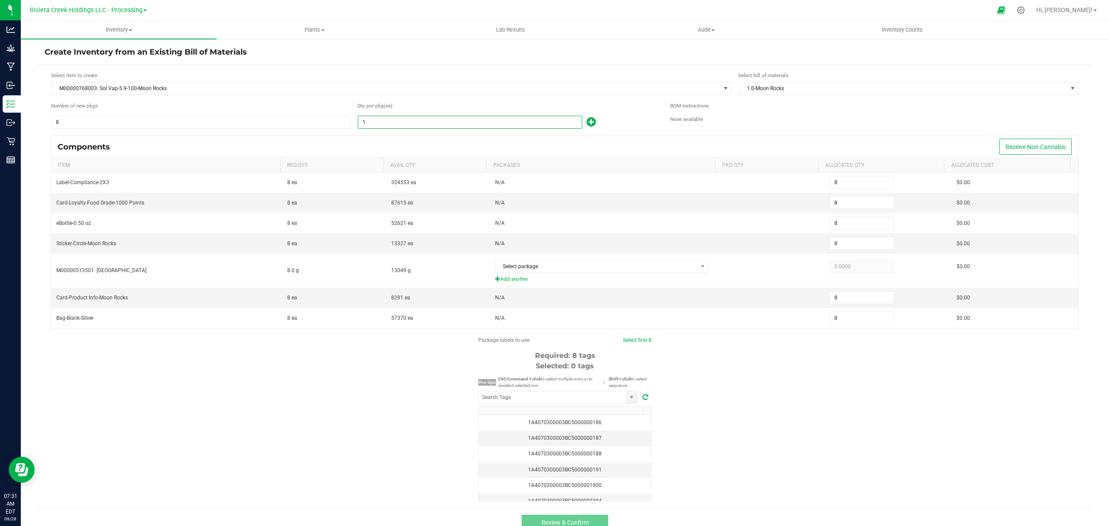
type input "10"
type input "80"
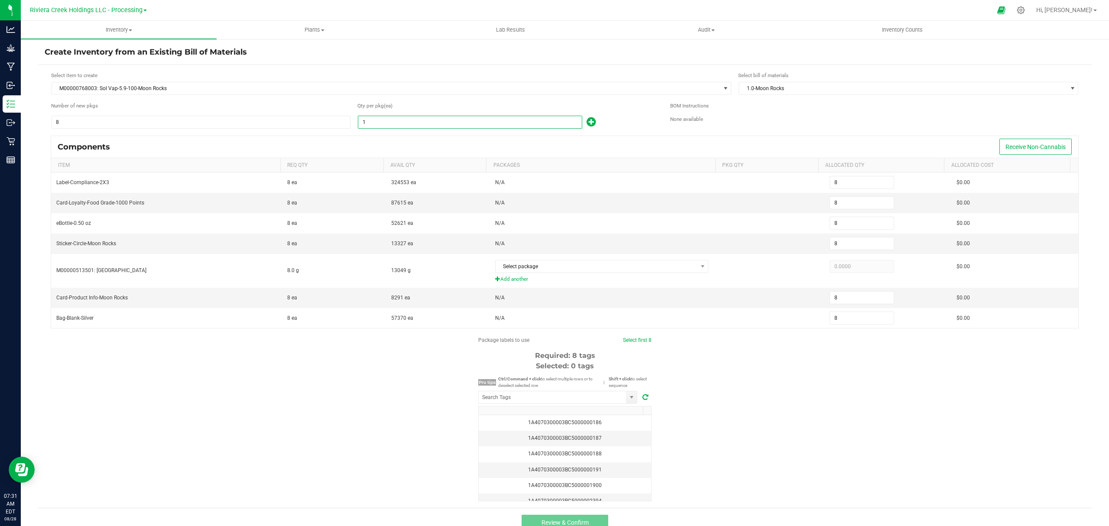
type input "80"
type input "100"
type input "800"
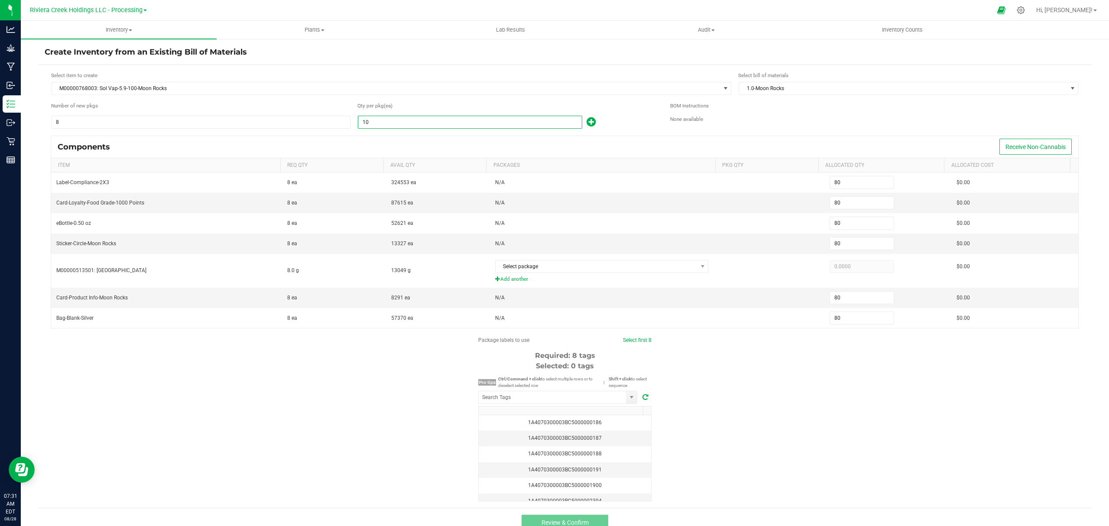
type input "800"
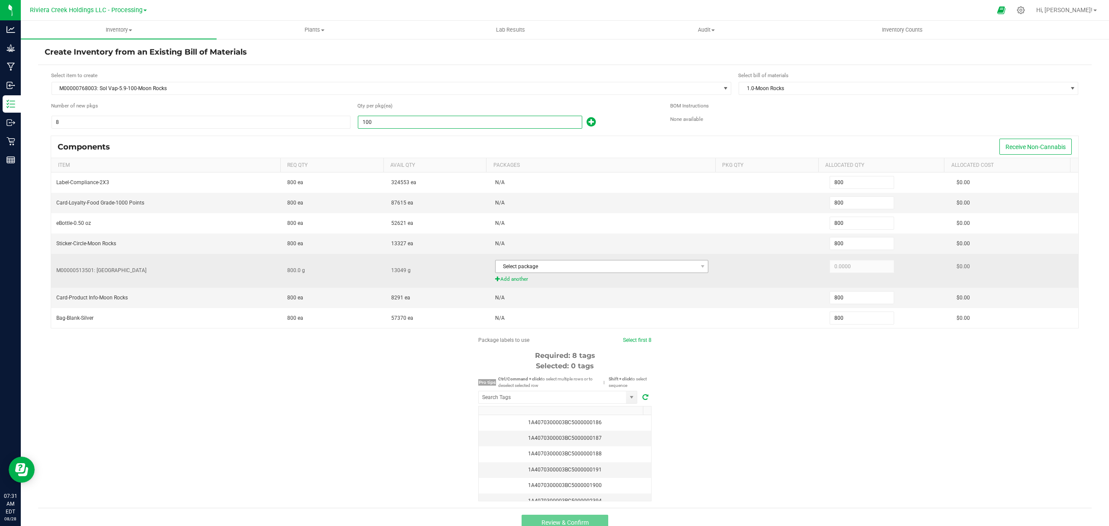
type input "100"
click at [568, 266] on span "Select package" at bounding box center [596, 266] width 202 height 12
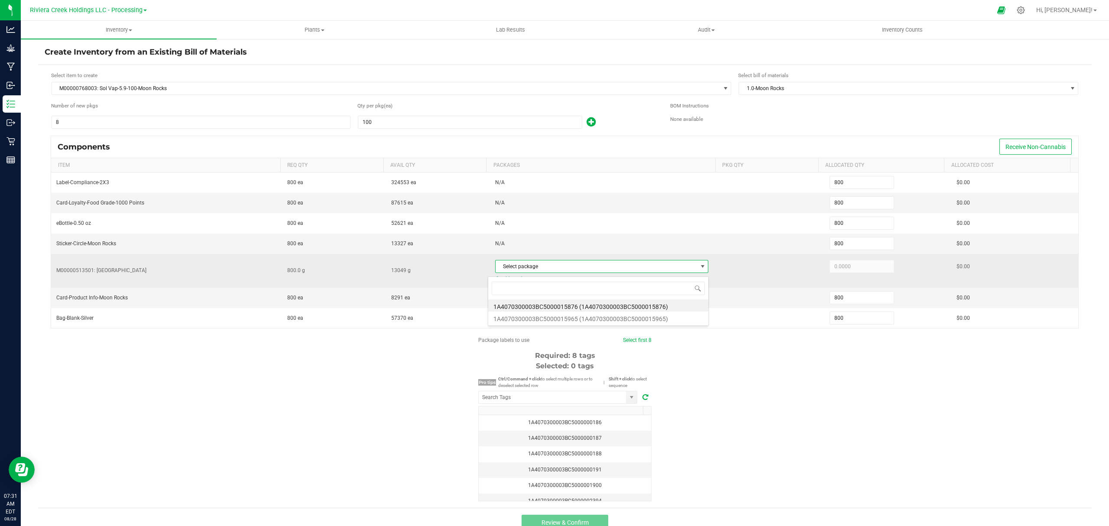
scroll to position [13, 209]
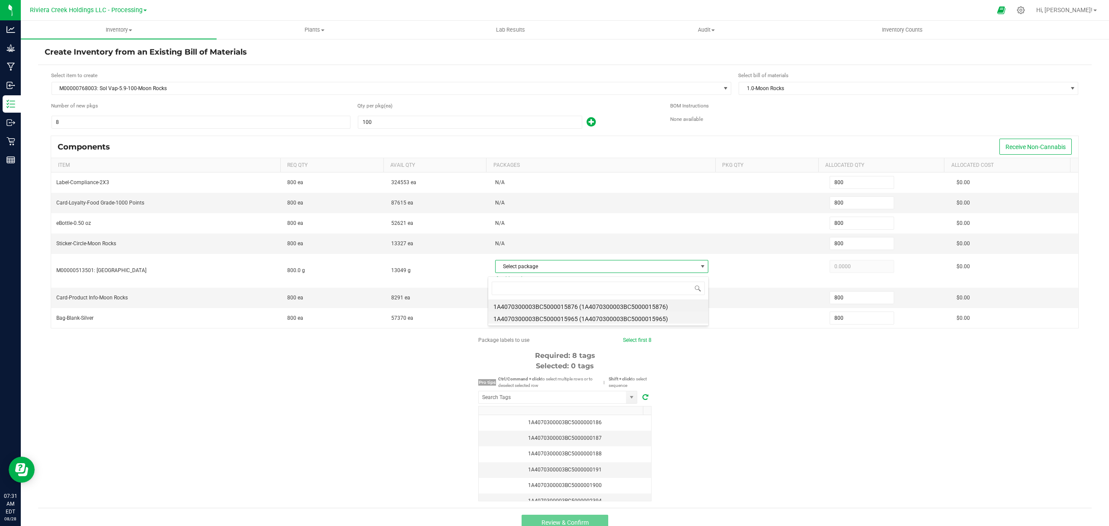
click at [591, 317] on li "1A4070300003BC5000015965 (1A4070300003BC5000015965)" at bounding box center [598, 317] width 220 height 12
type input "800.0000"
click at [777, 407] on div "Package labels to use Select first 8 Required: 8 tags Selected: 0 tags Pro tips…" at bounding box center [564, 418] width 1053 height 165
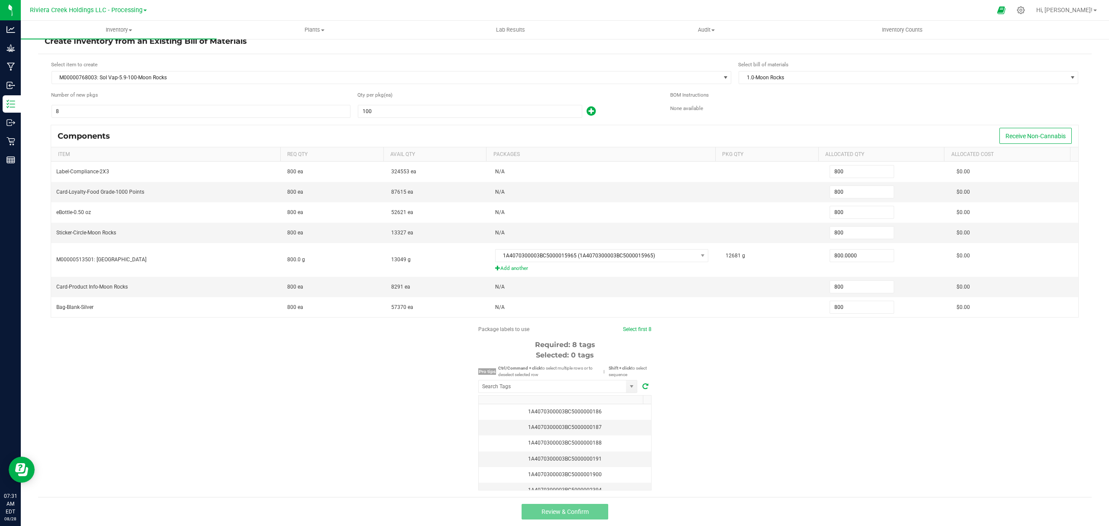
scroll to position [16, 0]
click at [564, 383] on input "NO DATA FOUND" at bounding box center [551, 386] width 147 height 12
click at [567, 401] on li "1A4070300003BC5000037327" at bounding box center [553, 401] width 158 height 15
type input "1A4070300003BC5000037327"
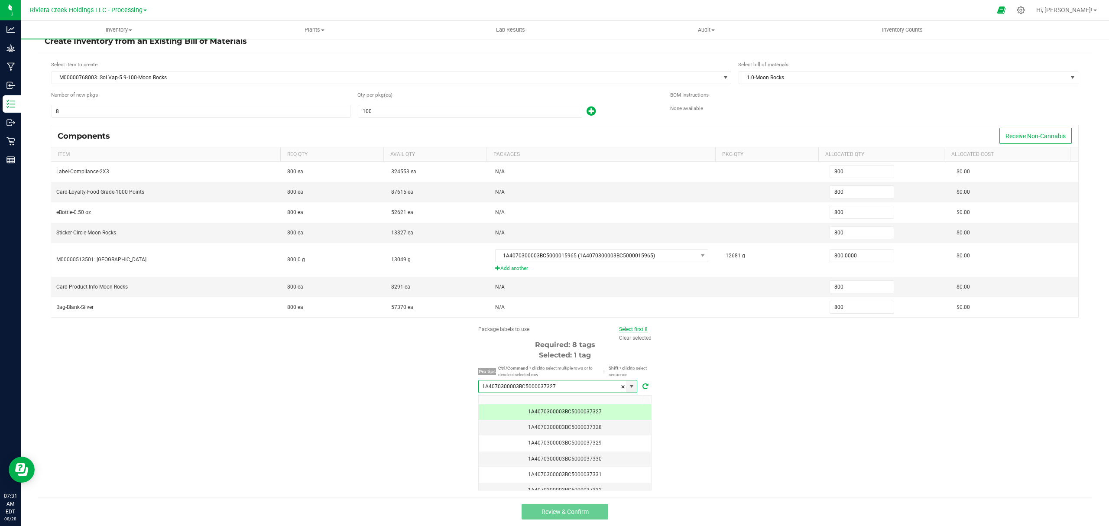
click at [624, 326] on link "Select first 8" at bounding box center [633, 329] width 29 height 6
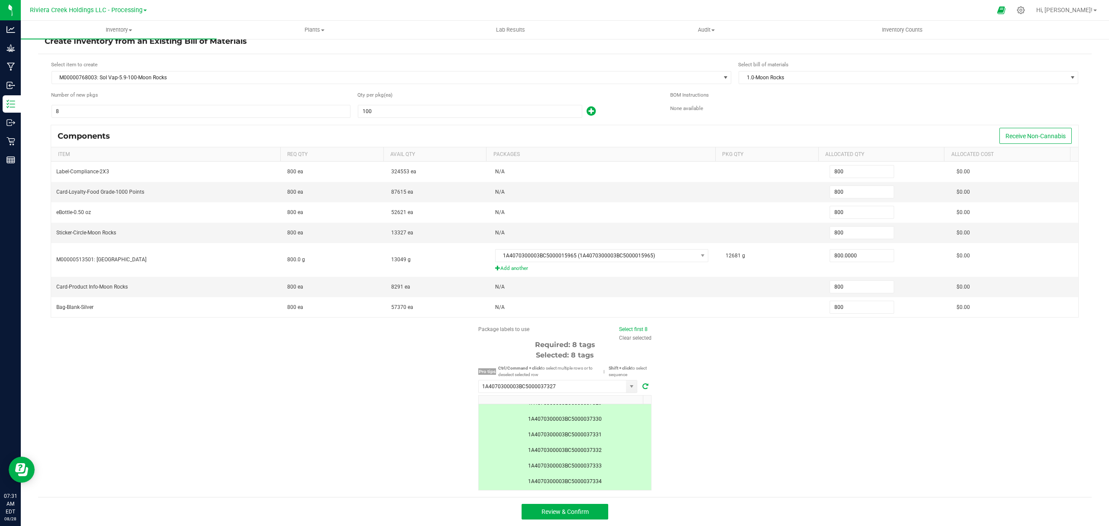
scroll to position [75, 0]
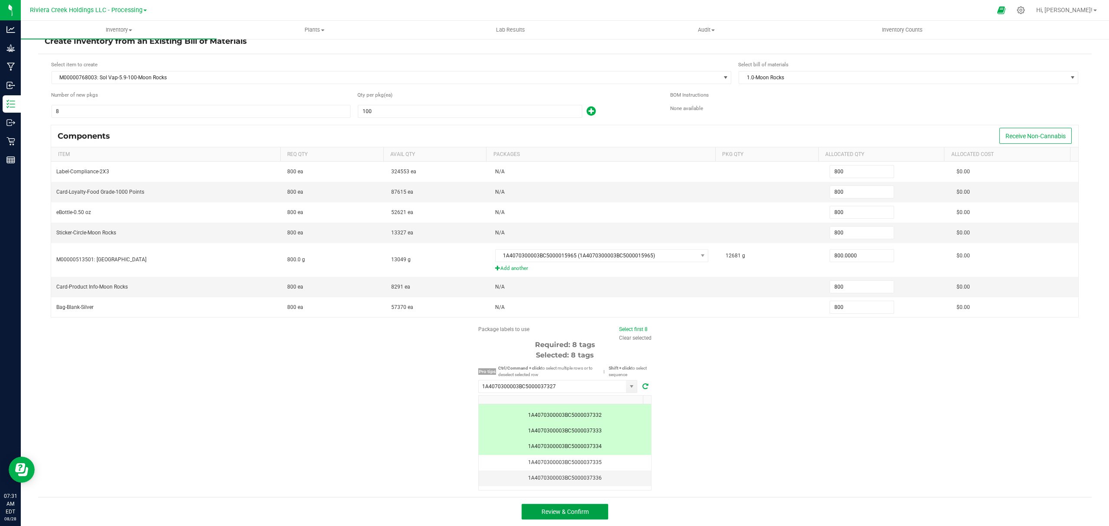
click at [577, 507] on button "Review & Confirm" at bounding box center [564, 512] width 87 height 16
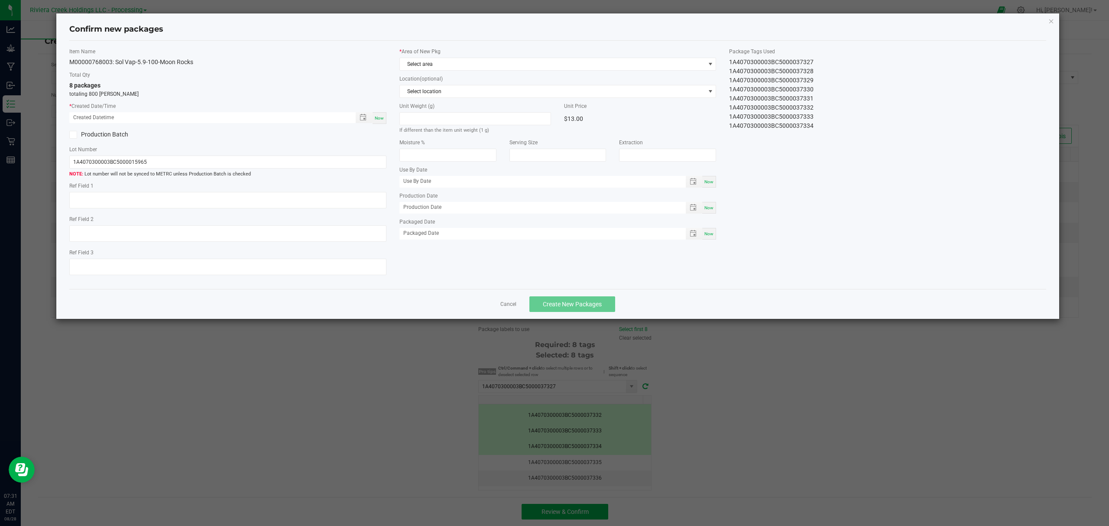
type input "[DATE]"
click at [377, 113] on div "Now" at bounding box center [379, 118] width 14 height 12
type input "[DATE] 07:31 AM"
click at [460, 54] on label "* Area of New Pkg" at bounding box center [557, 52] width 317 height 8
click at [458, 64] on span "Select area" at bounding box center [552, 64] width 305 height 12
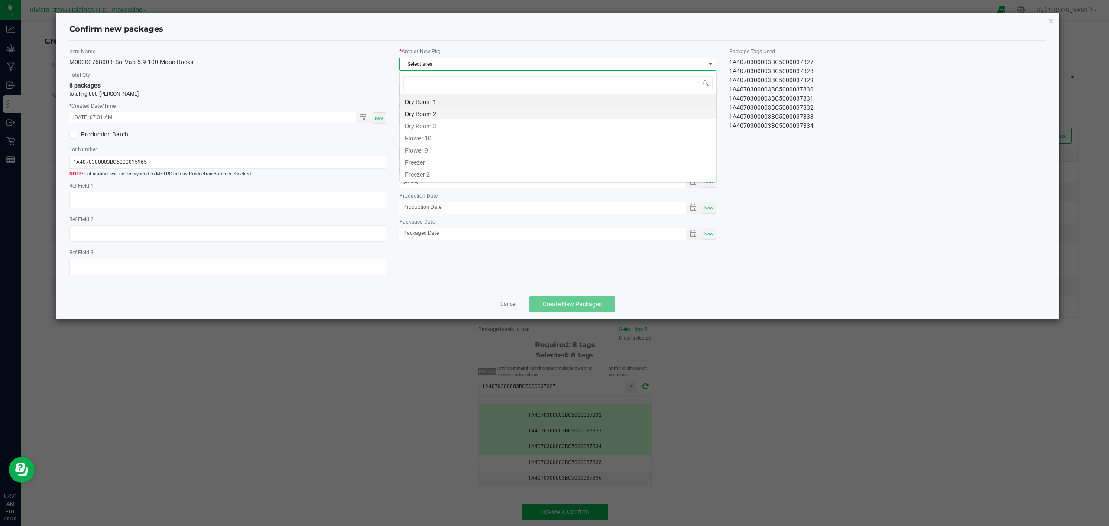
scroll to position [13, 316]
click at [451, 134] on li "Flower 10" at bounding box center [558, 137] width 316 height 12
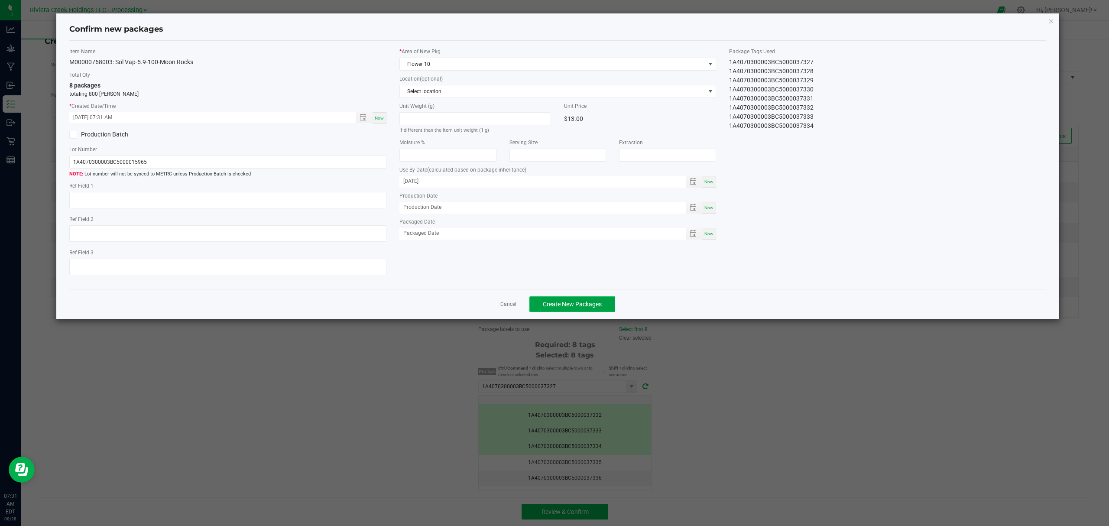
click at [586, 307] on span "Create New Packages" at bounding box center [572, 304] width 59 height 7
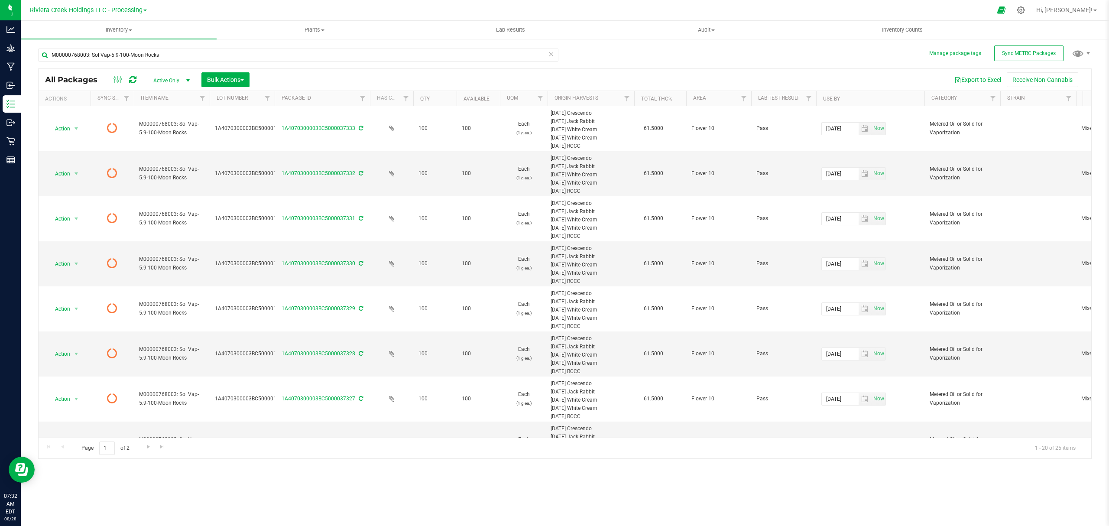
click at [133, 84] on link at bounding box center [132, 79] width 7 height 10
click at [901, 25] on uib-tab-heading "Inventory Counts" at bounding box center [902, 29] width 195 height 17
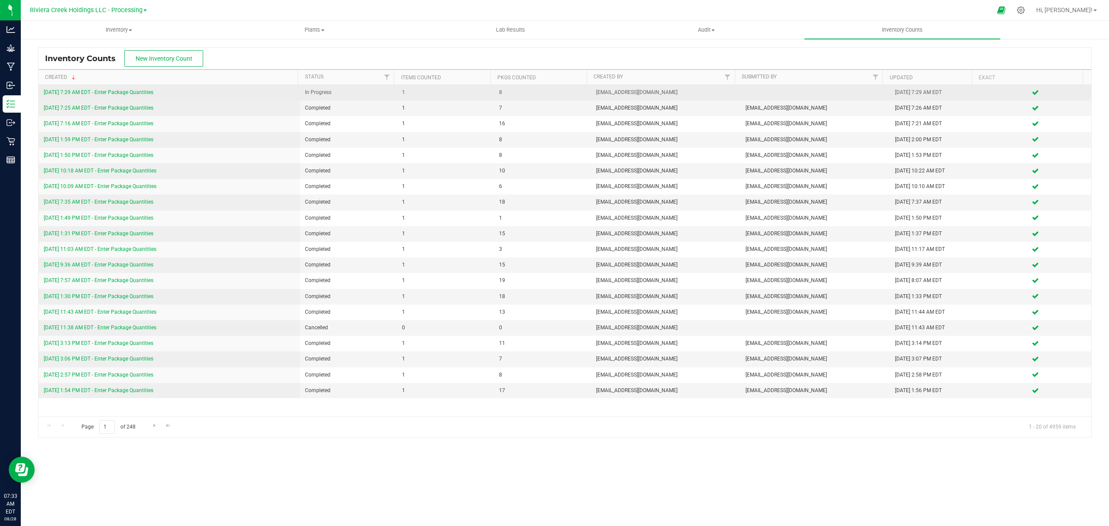
click at [134, 94] on link "[DATE] 7:29 AM EDT - Enter Package Quantities" at bounding box center [99, 92] width 110 height 6
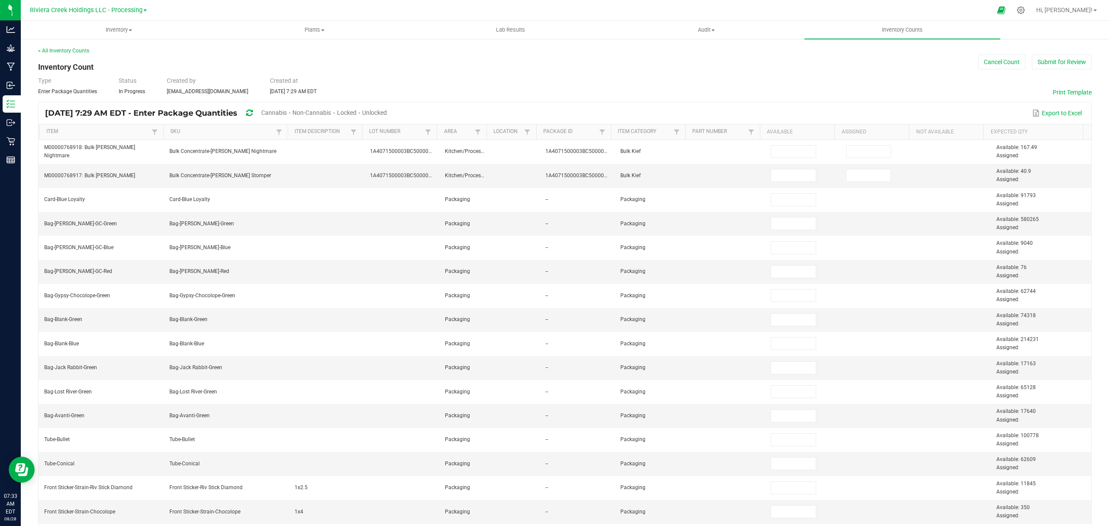
click at [1053, 53] on div "< All Inventory Counts" at bounding box center [564, 51] width 1053 height 8
click at [1049, 61] on button "Submit for Review" at bounding box center [1061, 62] width 60 height 15
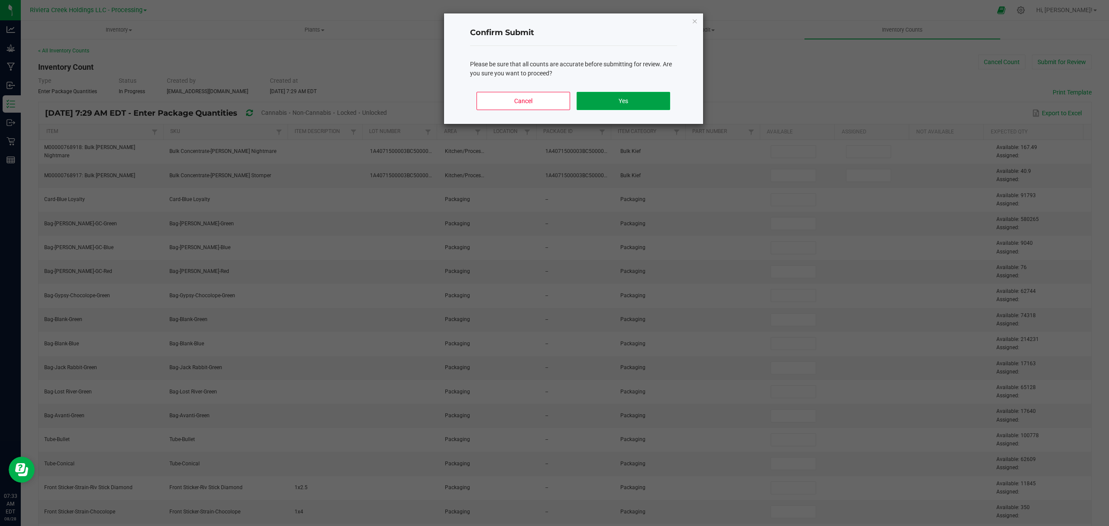
click at [655, 101] on button "Yes" at bounding box center [622, 101] width 93 height 18
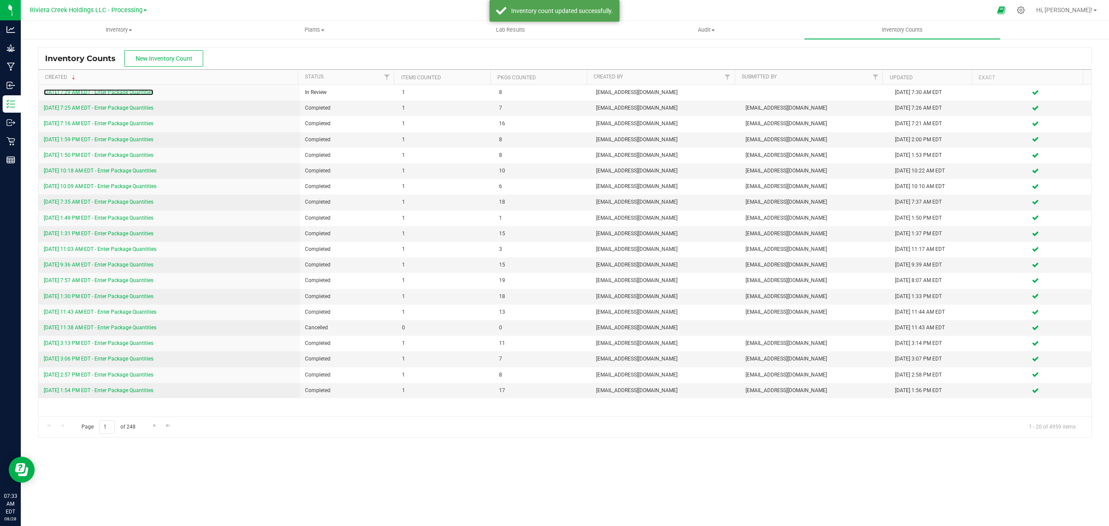
click at [113, 94] on link "[DATE] 7:29 AM EDT - Enter Package Quantities" at bounding box center [99, 92] width 110 height 6
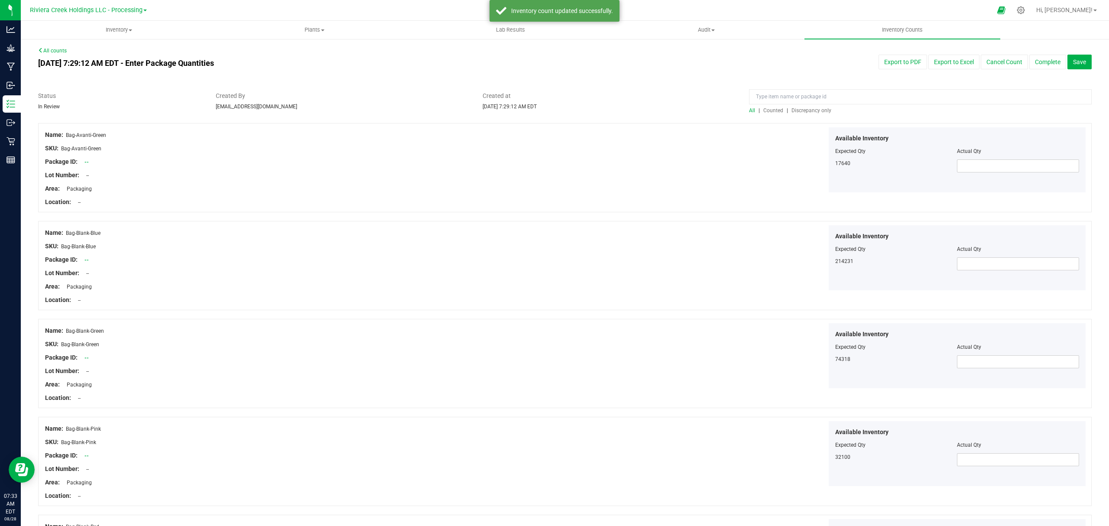
click at [771, 111] on span "Counted" at bounding box center [773, 110] width 20 height 6
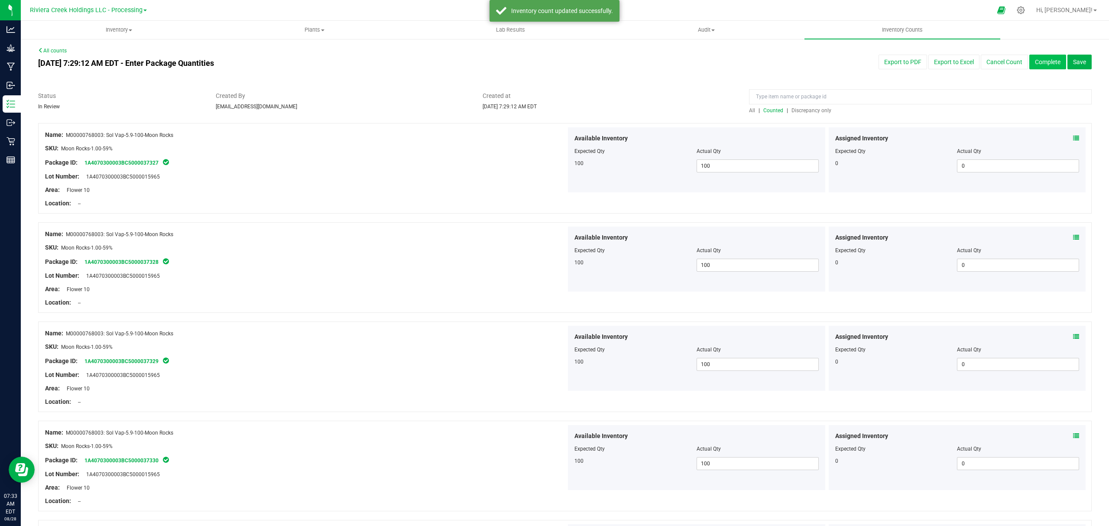
click at [1032, 59] on button "Complete" at bounding box center [1047, 62] width 37 height 15
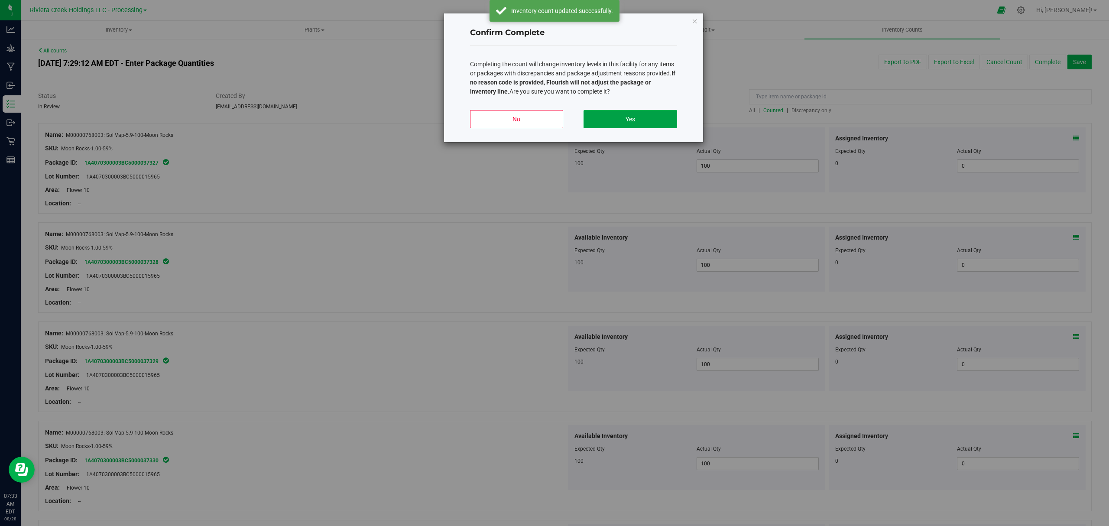
click at [661, 116] on button "Yes" at bounding box center [629, 119] width 93 height 18
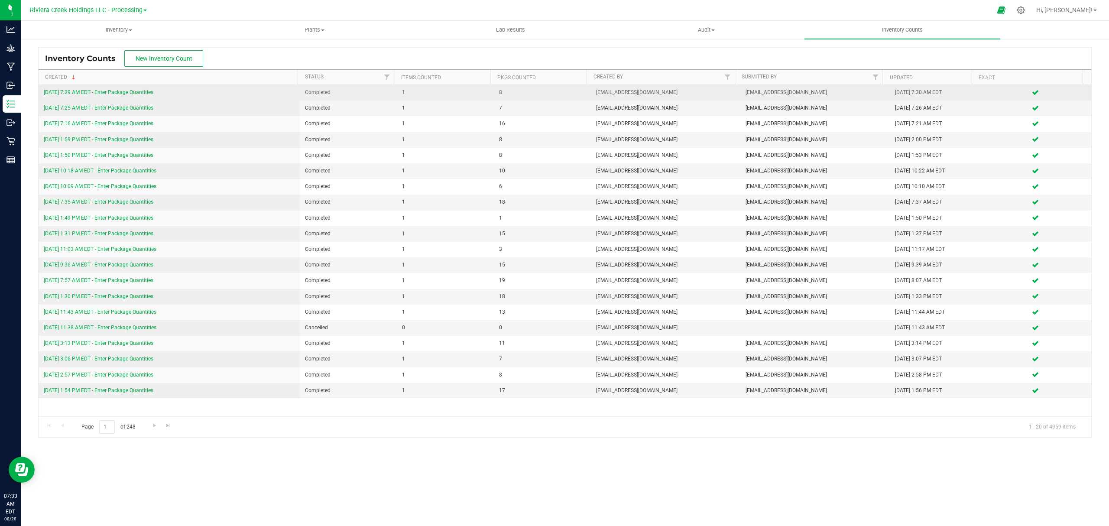
click at [150, 94] on link "[DATE] 7:29 AM EDT - Enter Package Quantities" at bounding box center [99, 92] width 110 height 6
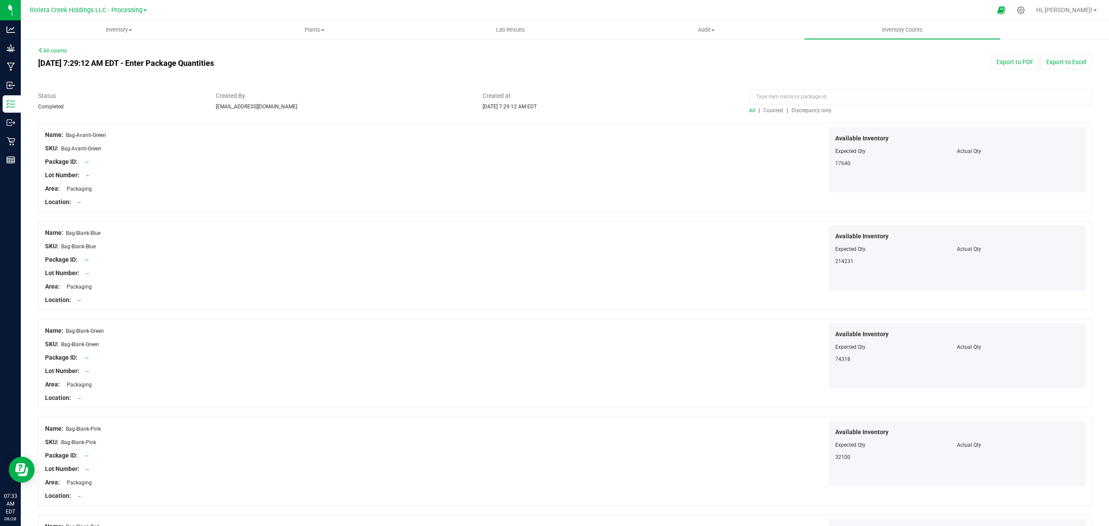
click at [773, 110] on span "Counted" at bounding box center [773, 110] width 20 height 6
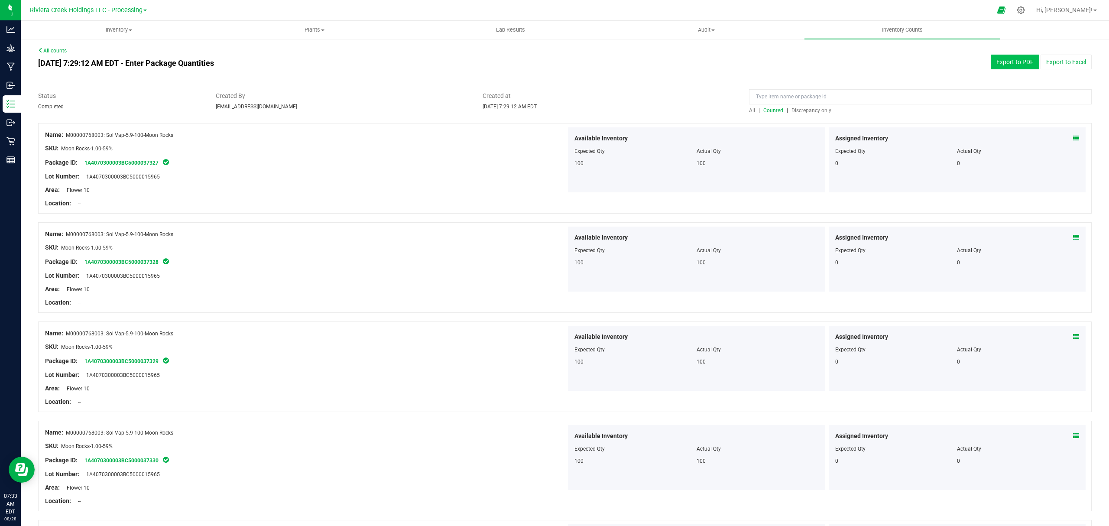
click at [998, 60] on button "Export to PDF" at bounding box center [1014, 62] width 48 height 15
drag, startPoint x: 132, startPoint y: 28, endPoint x: 126, endPoint y: 29, distance: 5.3
click at [132, 28] on span "Inventory" at bounding box center [118, 30] width 195 height 8
click at [84, 53] on li "All packages" at bounding box center [119, 52] width 196 height 10
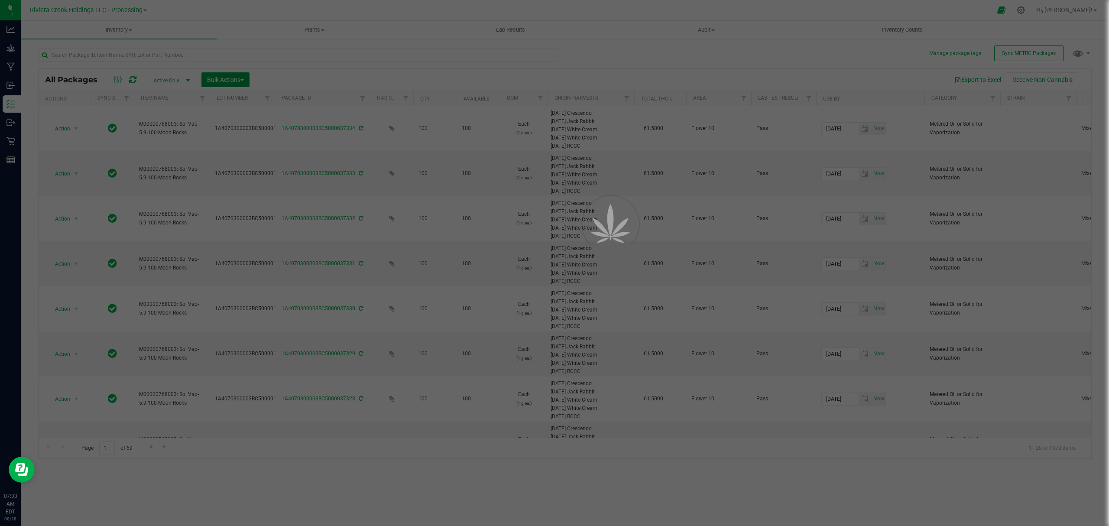
click at [229, 80] on span "Bulk Actions" at bounding box center [225, 79] width 37 height 7
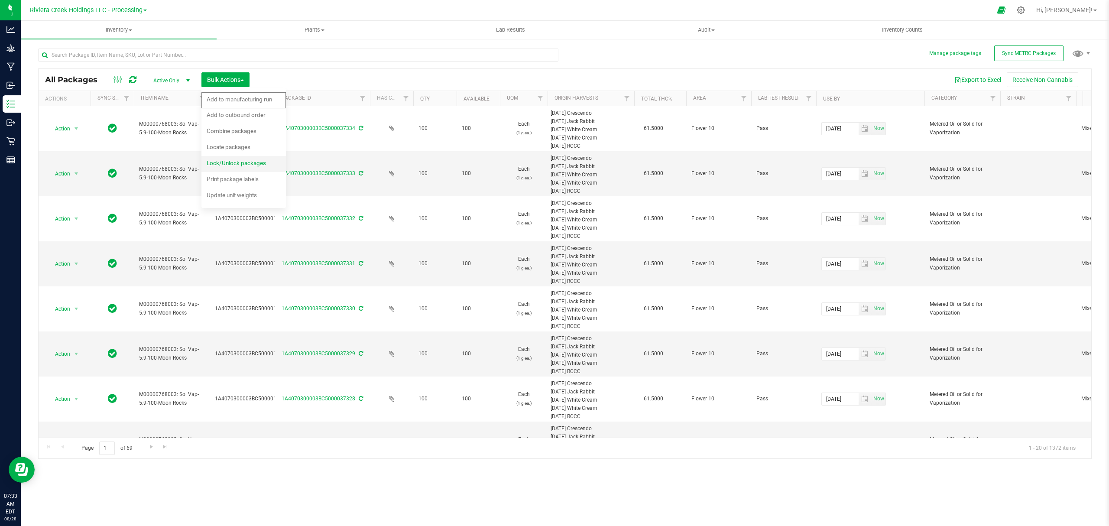
click at [236, 162] on span "Lock/Unlock packages" at bounding box center [236, 162] width 59 height 7
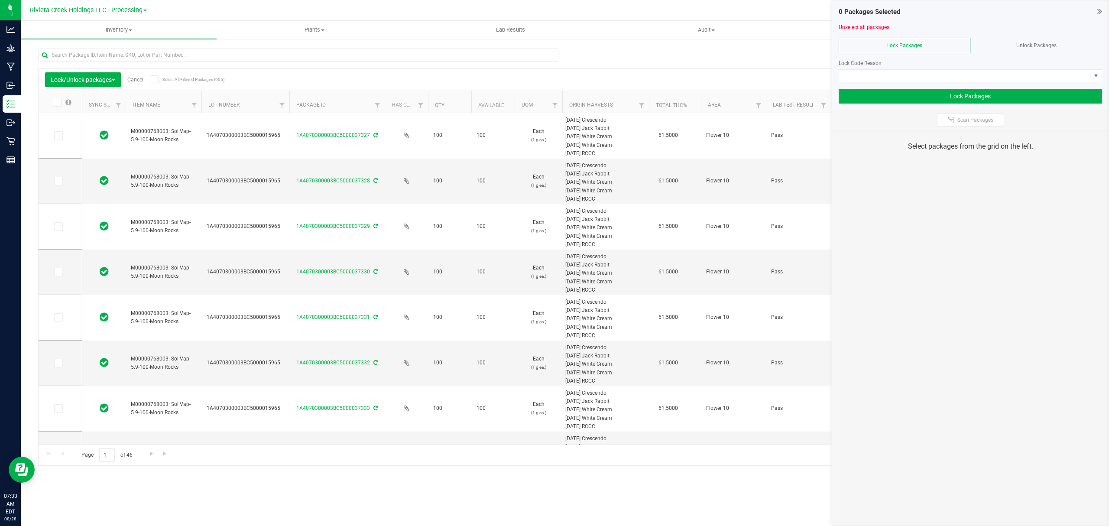
drag, startPoint x: 267, startPoint y: 101, endPoint x: 291, endPoint y: 103, distance: 24.3
click at [60, 136] on icon at bounding box center [58, 136] width 6 height 0
click at [0, 0] on input "checkbox" at bounding box center [0, 0] width 0 height 0
click at [58, 181] on icon at bounding box center [58, 181] width 6 height 0
click at [0, 0] on input "checkbox" at bounding box center [0, 0] width 0 height 0
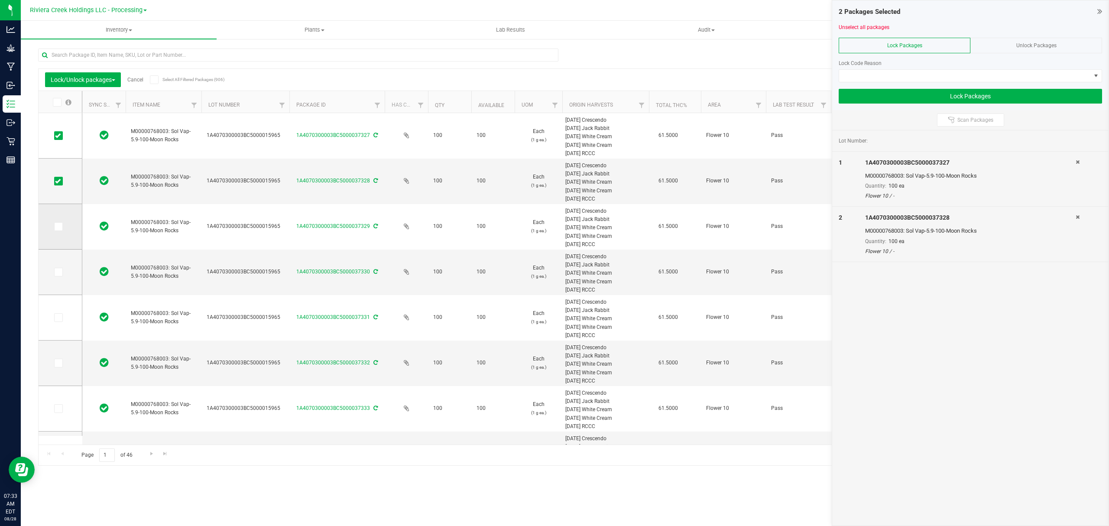
click at [57, 232] on td at bounding box center [60, 226] width 43 height 45
click at [57, 226] on icon at bounding box center [58, 226] width 6 height 0
click at [0, 0] on input "checkbox" at bounding box center [0, 0] width 0 height 0
click at [59, 276] on span at bounding box center [58, 272] width 9 height 9
click at [0, 0] on input "checkbox" at bounding box center [0, 0] width 0 height 0
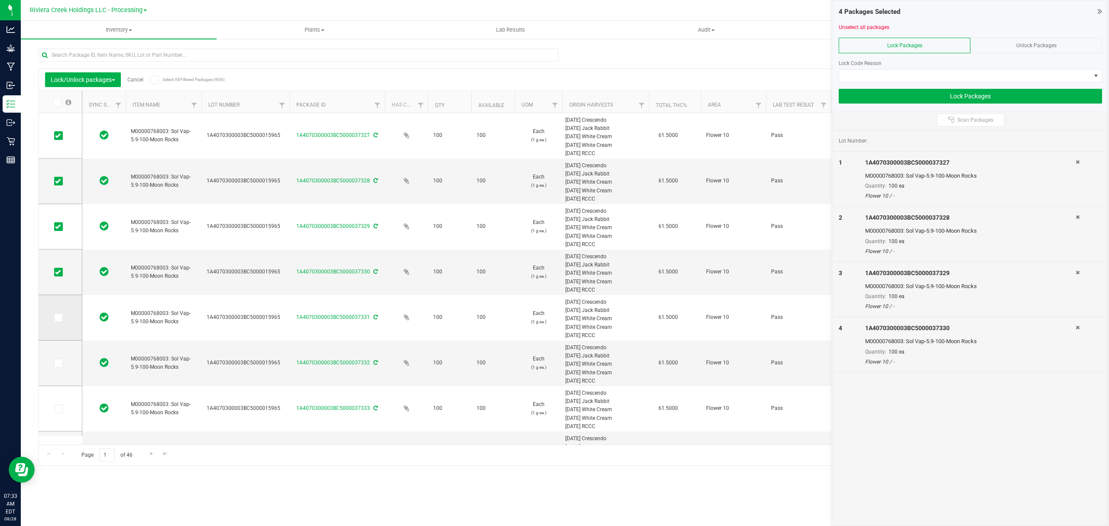
click at [57, 321] on span at bounding box center [58, 317] width 9 height 9
click at [0, 0] on input "checkbox" at bounding box center [0, 0] width 0 height 0
click at [58, 363] on icon at bounding box center [58, 363] width 6 height 0
click at [0, 0] on input "checkbox" at bounding box center [0, 0] width 0 height 0
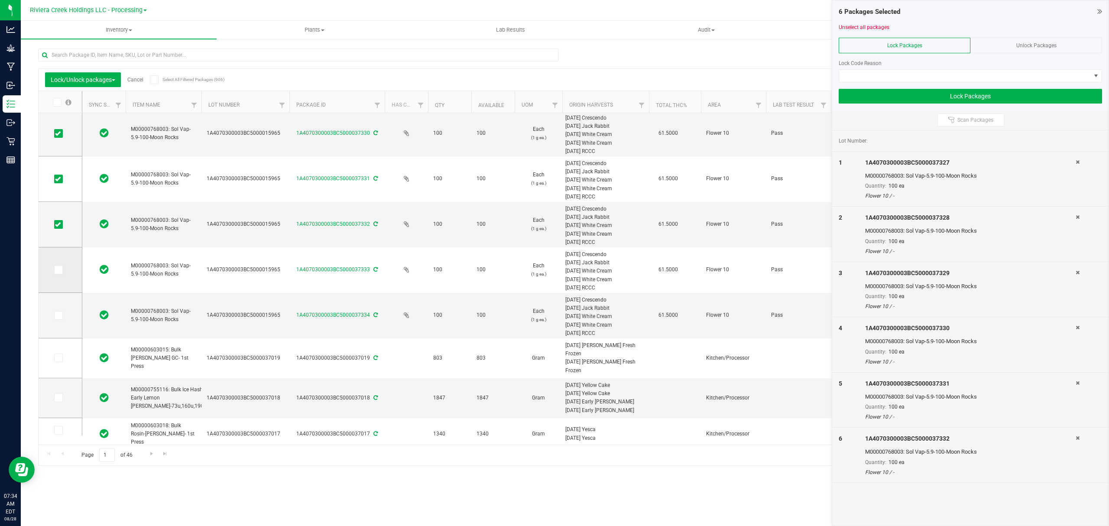
click at [56, 270] on icon at bounding box center [58, 270] width 6 height 0
click at [0, 0] on input "checkbox" at bounding box center [0, 0] width 0 height 0
click at [58, 315] on icon at bounding box center [58, 315] width 6 height 0
click at [0, 0] on input "checkbox" at bounding box center [0, 0] width 0 height 0
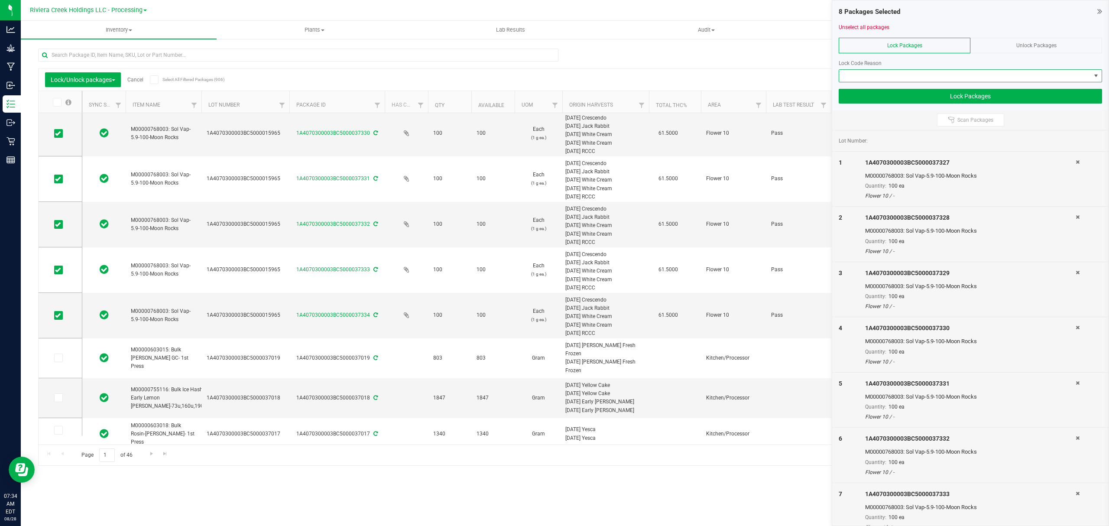
click at [894, 74] on span at bounding box center [965, 76] width 252 height 12
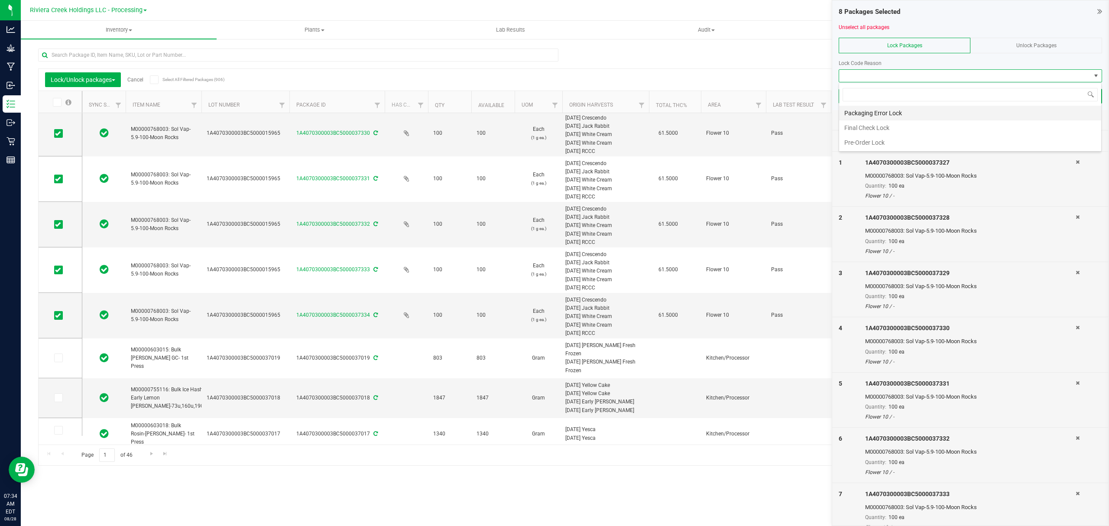
scroll to position [13, 262]
click at [879, 127] on li "Final Check Lock" at bounding box center [970, 127] width 262 height 15
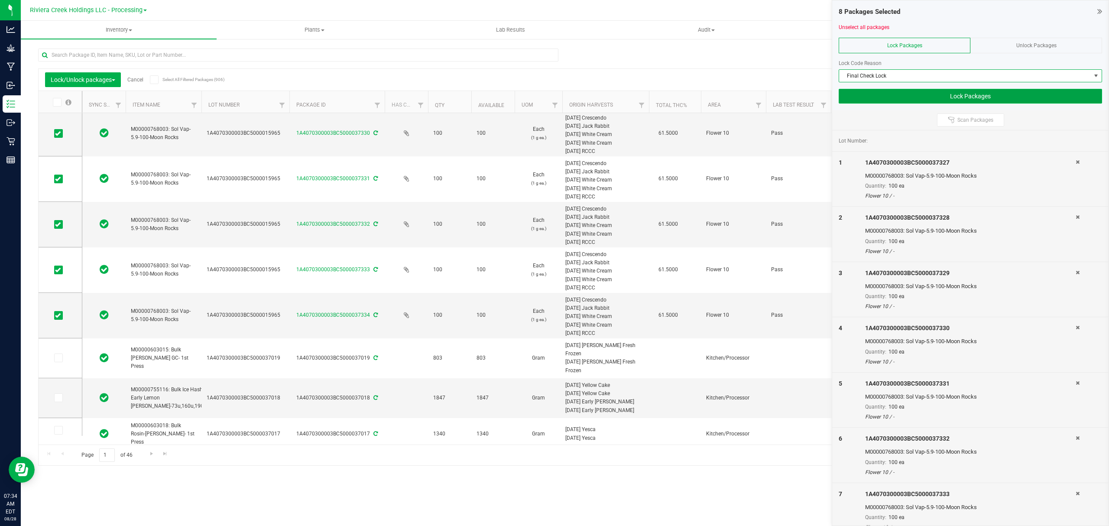
click at [879, 97] on button "Lock Packages" at bounding box center [969, 96] width 263 height 15
